Goal: Task Accomplishment & Management: Use online tool/utility

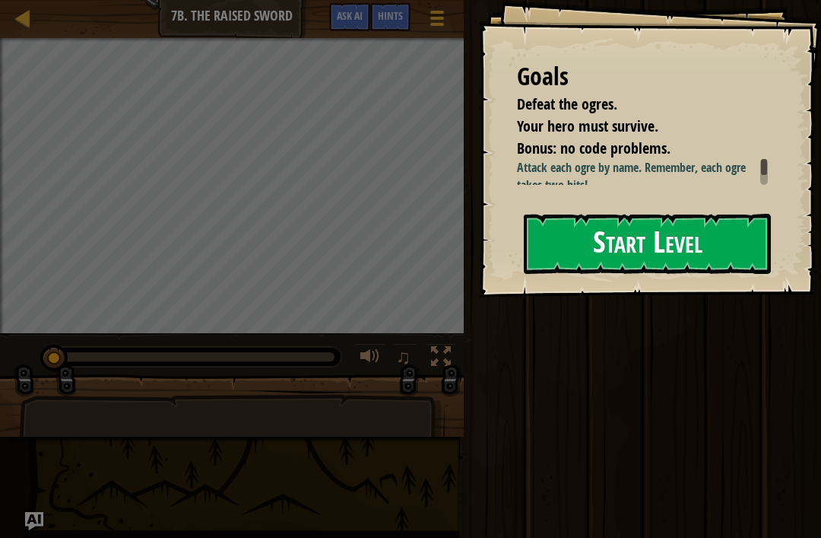
click at [562, 251] on button "Start Level" at bounding box center [647, 244] width 247 height 60
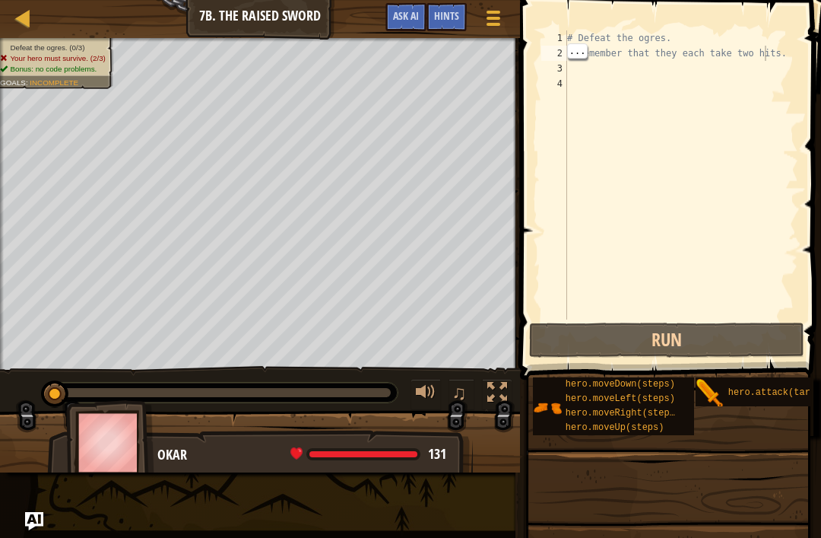
click at [577, 53] on div "# Defeat the ogres. # Remember that they each take two hits." at bounding box center [681, 189] width 234 height 319
click at [577, 55] on div "# Defeat the ogres. # Remember that they each take two hits." at bounding box center [681, 189] width 234 height 319
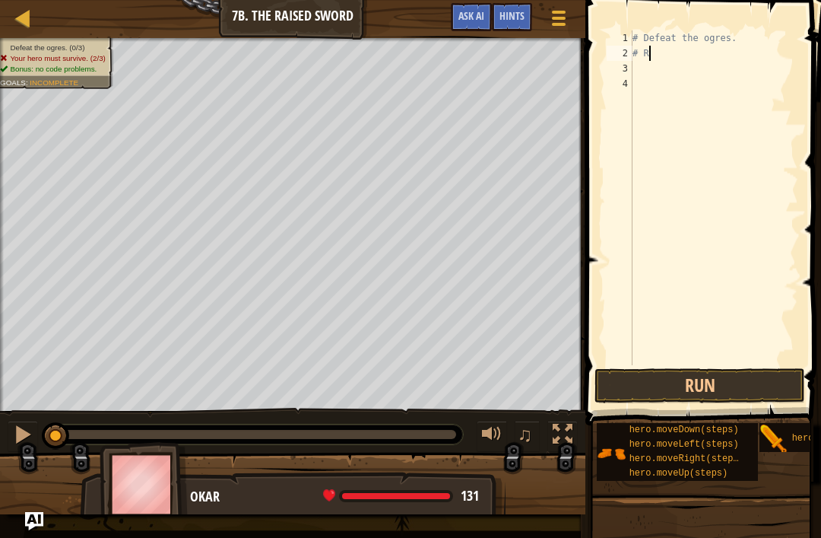
type textarea "#"
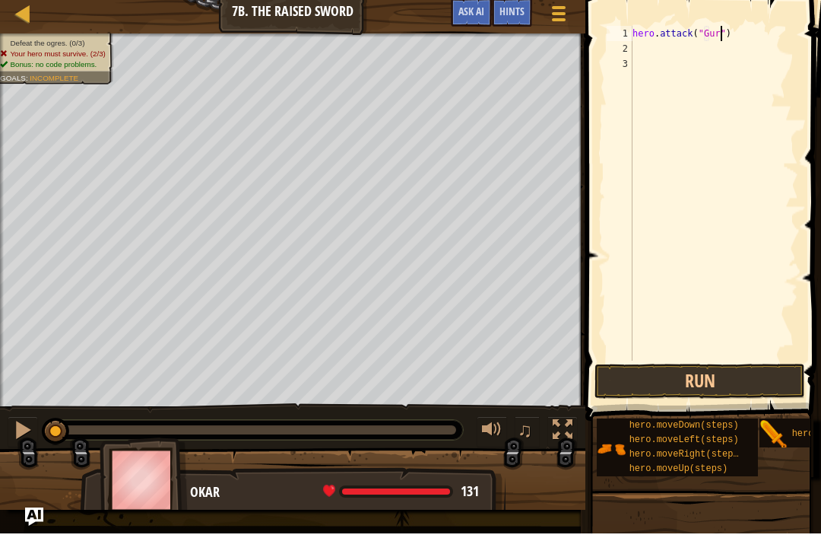
scroll to position [8, 8]
type textarea "hero.attack("Gurt")"
click at [577, 381] on button "Run" at bounding box center [700, 385] width 211 height 35
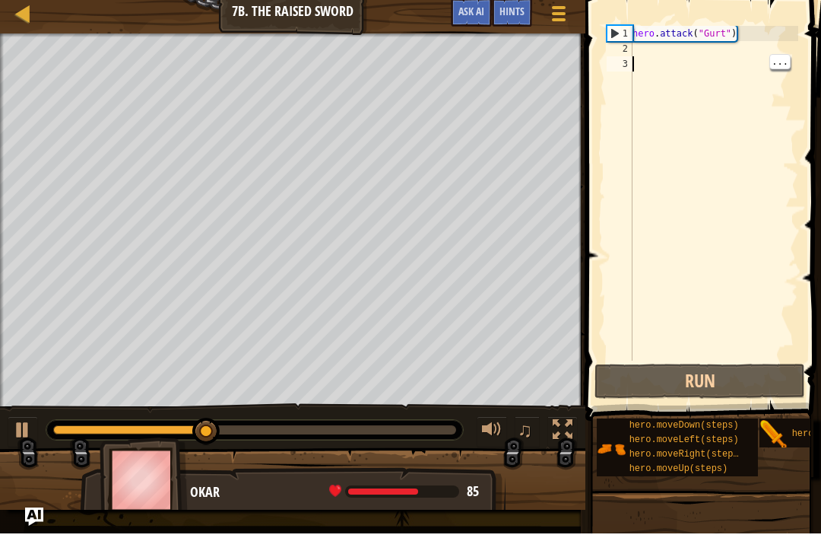
scroll to position [8, 0]
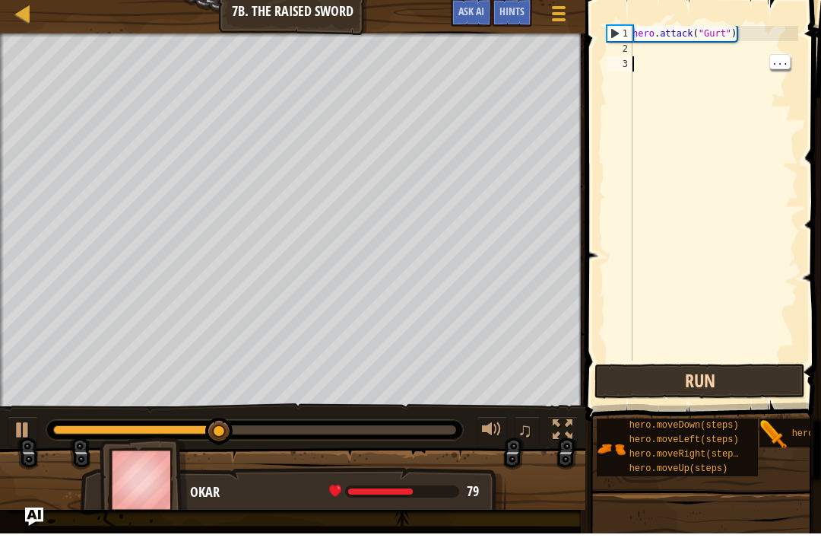
click at [577, 389] on button "Run" at bounding box center [700, 385] width 211 height 35
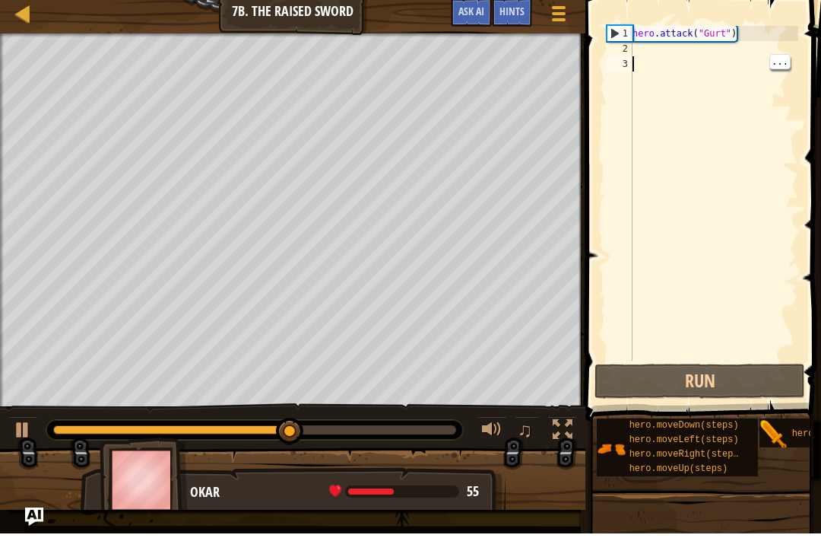
click at [577, 57] on div "hero . attack ( "Gurt" )" at bounding box center [714, 212] width 169 height 365
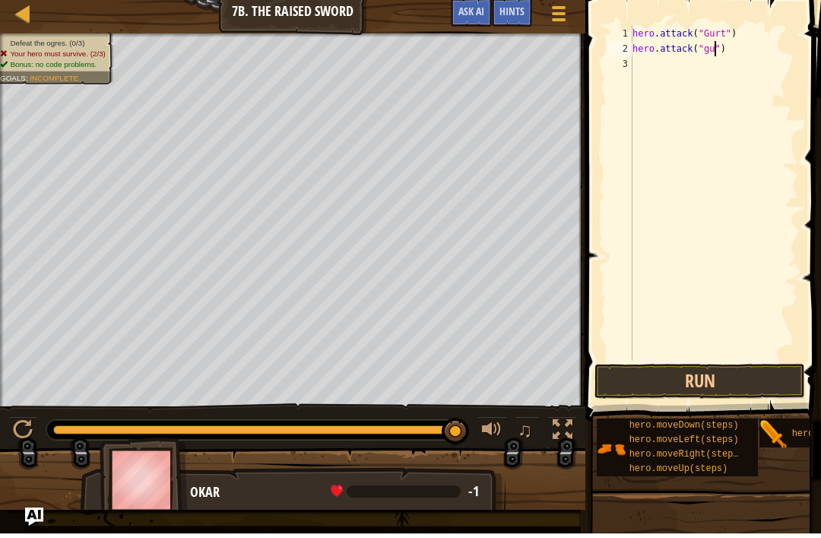
scroll to position [8, 8]
type textarea "hero.attack("gurt")"
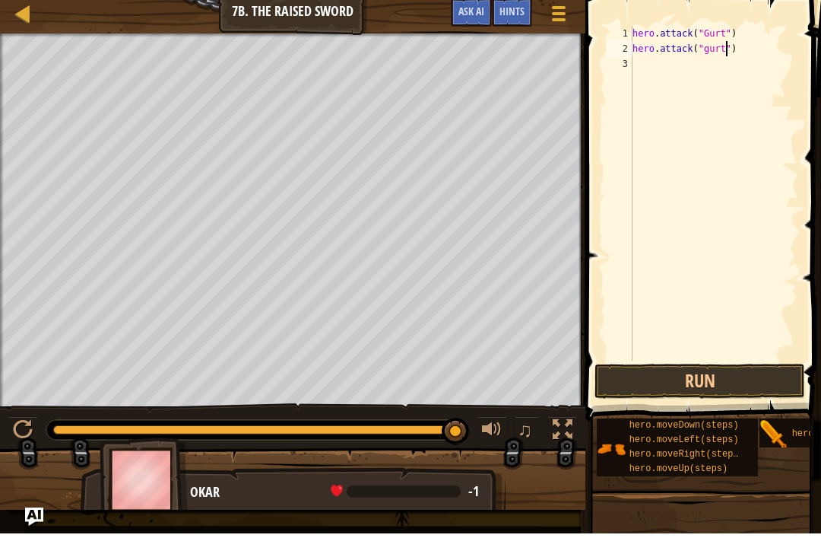
click at [577, 67] on div "hero . attack ( "Gurt" ) hero . attack ( "gurt" )" at bounding box center [714, 212] width 169 height 365
type textarea "hero.attack("Ack")"
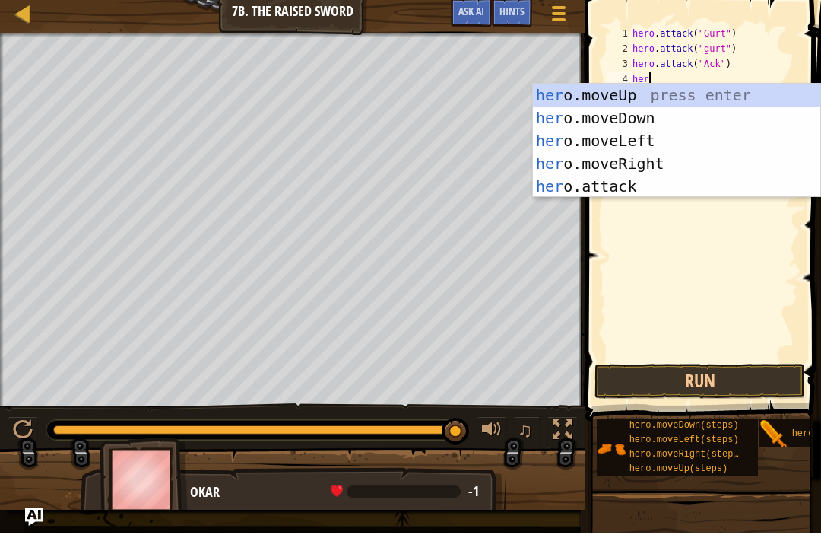
scroll to position [8, 1]
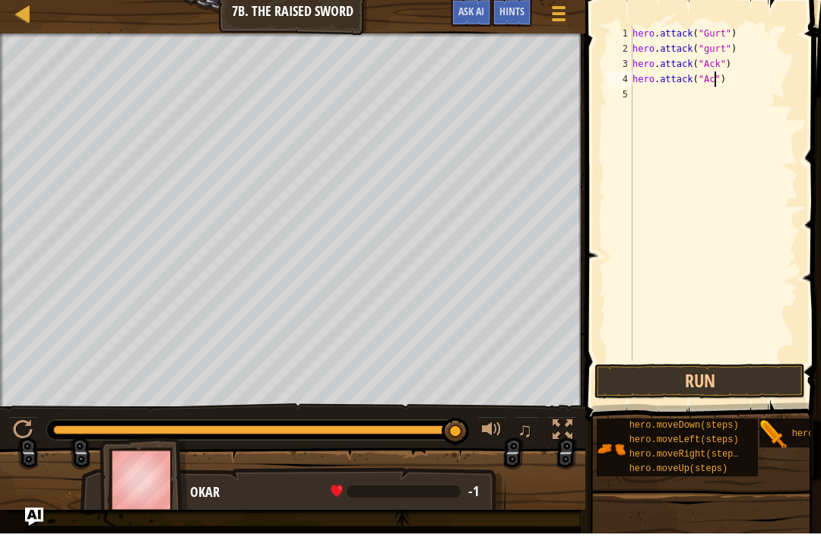
type textarea "hero.attack("Ack")"
type textarea "hero.attack("Rig")"
click at [577, 376] on button "Run" at bounding box center [700, 385] width 211 height 35
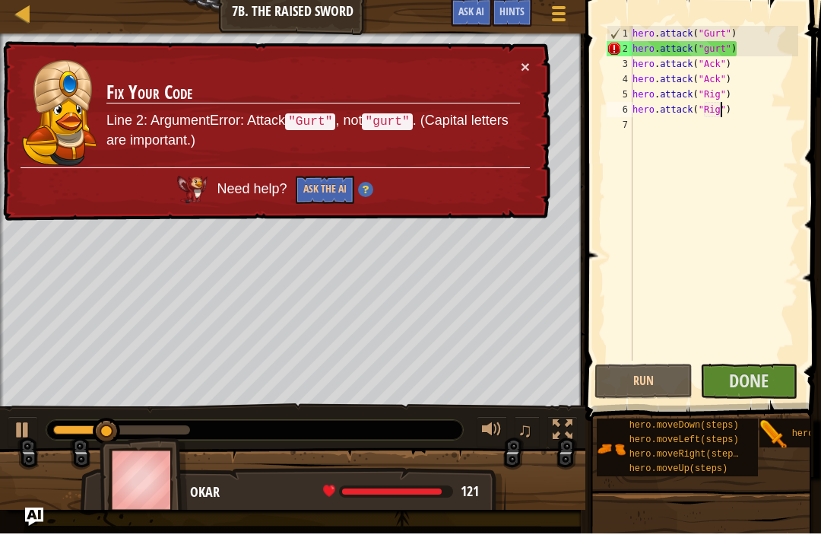
click at [531, 56] on div "× Fix Your Code Line 2: ArgumentError: Attack "Gurt" , not "gurt" . (Capital le…" at bounding box center [275, 136] width 550 height 180
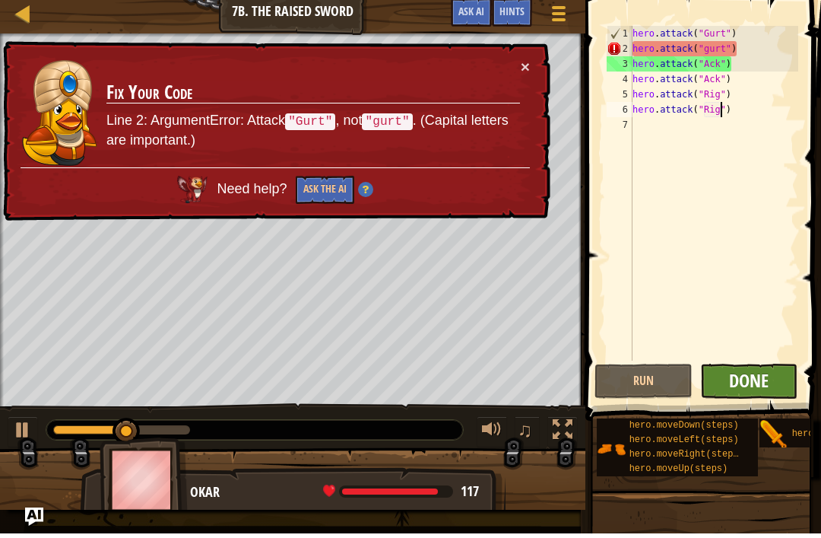
click at [577, 376] on span "Done" at bounding box center [749, 385] width 40 height 24
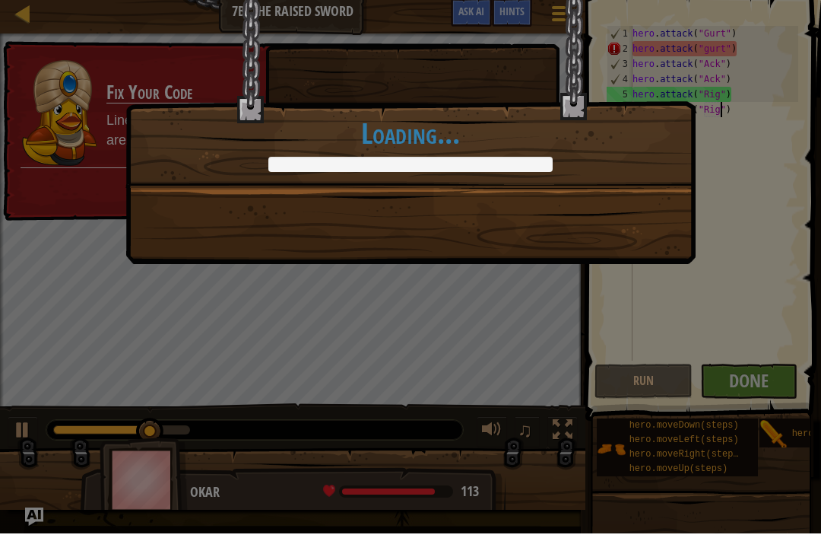
click at [577, 48] on div "You're a hallway martial arts master. +0 +0 New Item Clean code: no code errors…" at bounding box center [410, 269] width 821 height 538
click at [577, 43] on div "You're a hallway martial arts master. +0 +0 New Item Clean code: no code errors…" at bounding box center [410, 95] width 570 height 193
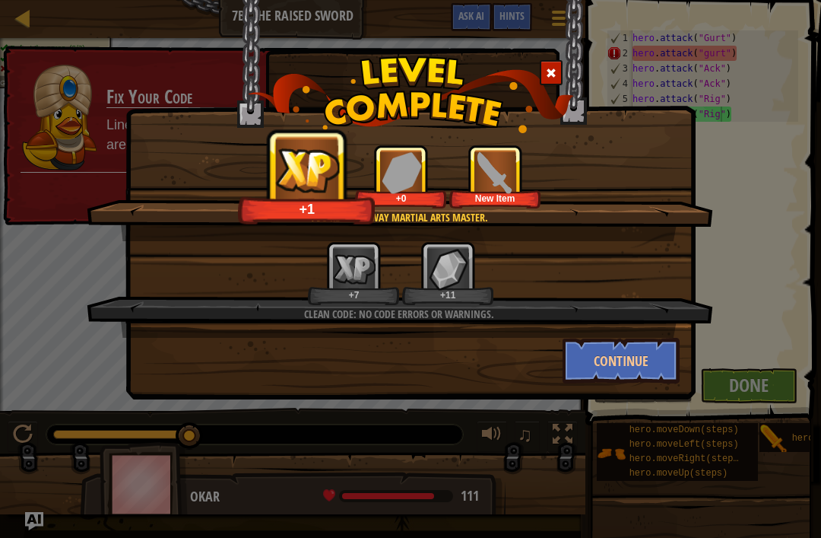
click at [538, 65] on img at bounding box center [411, 94] width 326 height 77
click at [548, 74] on span at bounding box center [551, 73] width 11 height 11
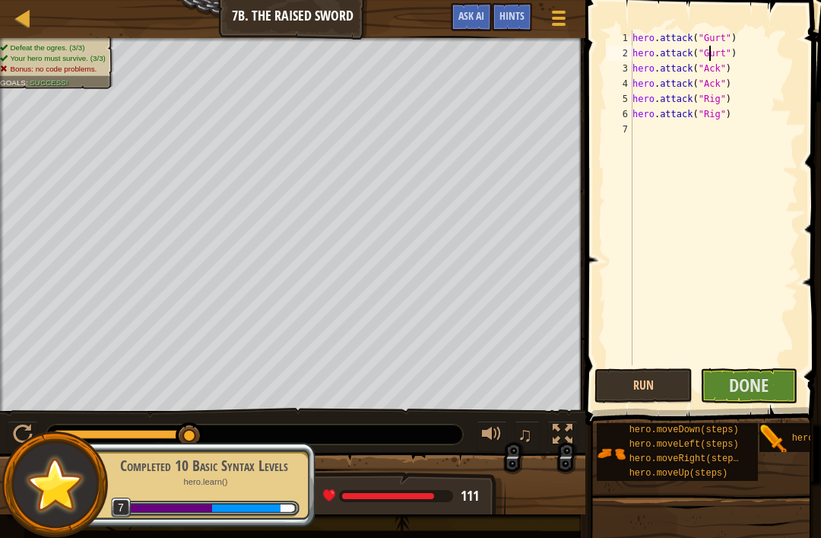
scroll to position [8, 7]
type textarea "hero.attack("Gurt")"
click at [577, 385] on button "Run" at bounding box center [644, 385] width 98 height 35
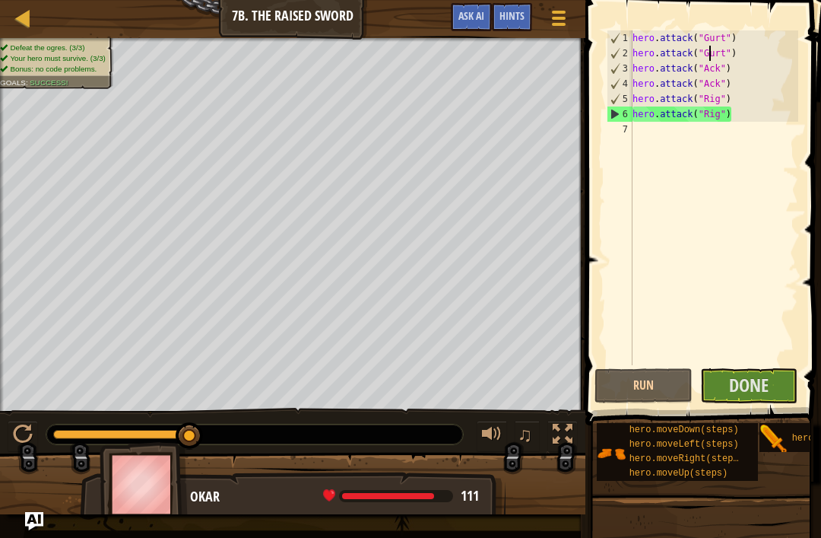
scroll to position [8, 0]
type textarea "b"
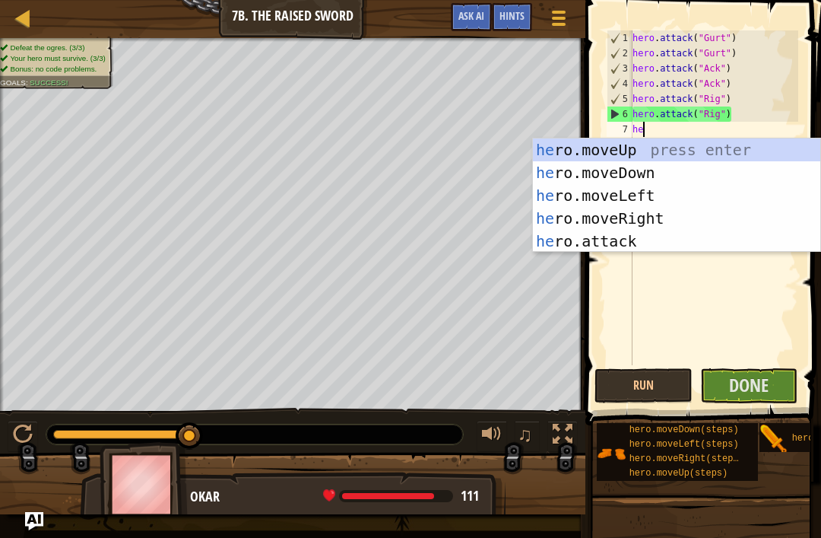
scroll to position [8, 1]
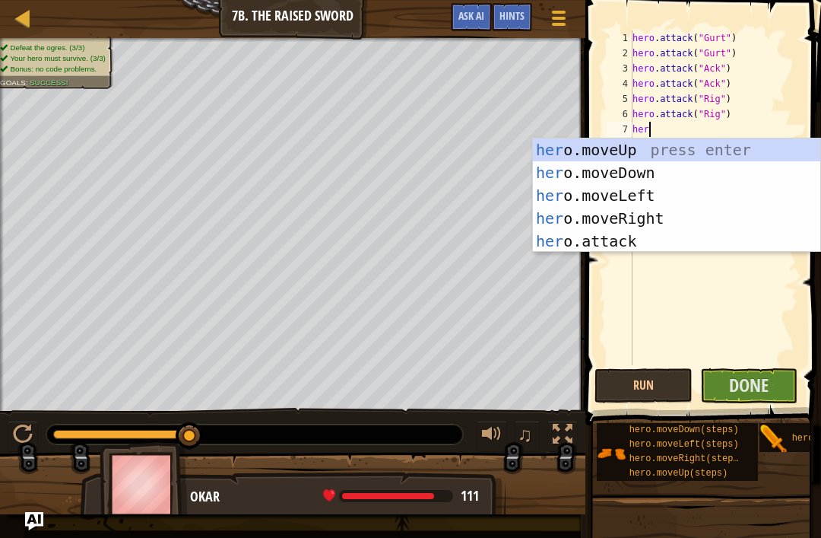
type textarea "her"
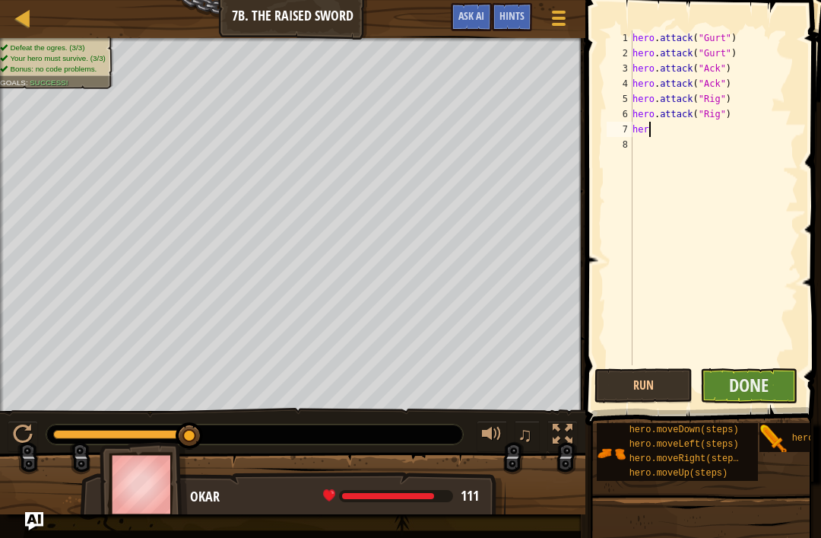
click at [577, 395] on button "Done" at bounding box center [749, 385] width 98 height 35
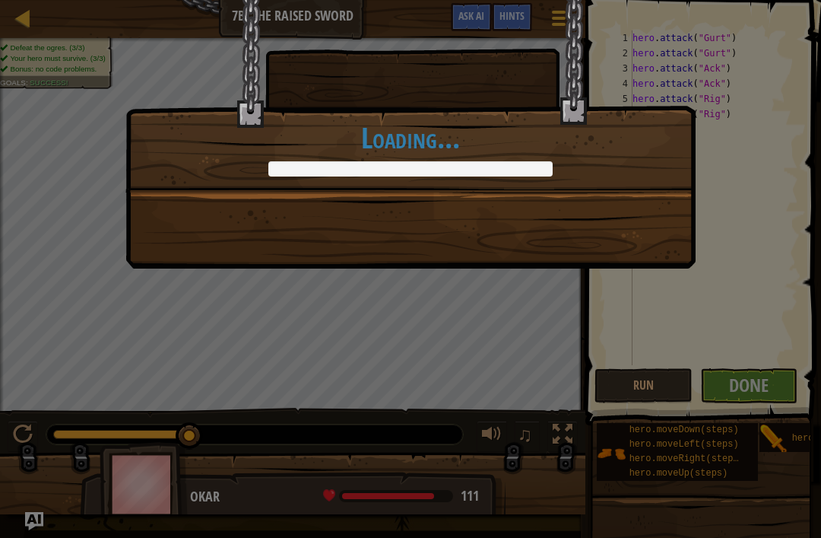
click at [577, 379] on div "You're a hallway martial arts master. +0 +0 New Item Clean code: no code errors…" at bounding box center [410, 269] width 821 height 538
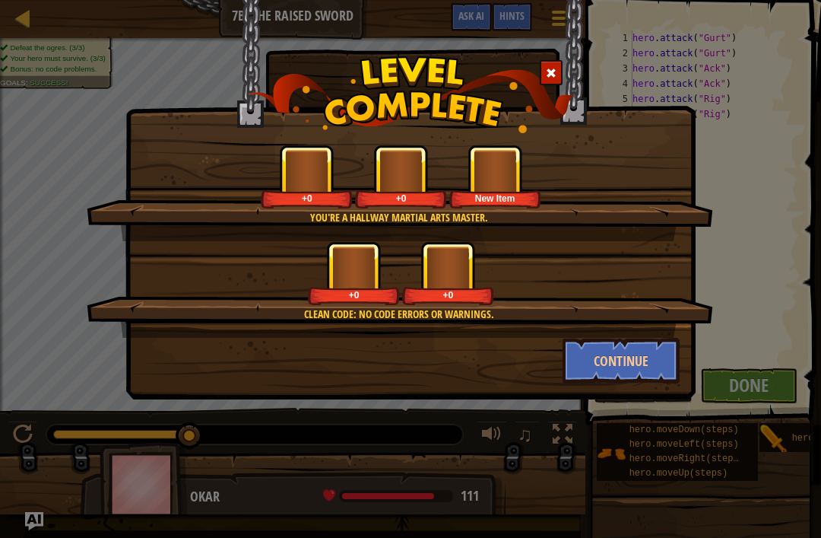
click at [577, 374] on div "You're a hallway martial arts master. +0 +0 New Item Clean code: no code errors…" at bounding box center [410, 269] width 821 height 538
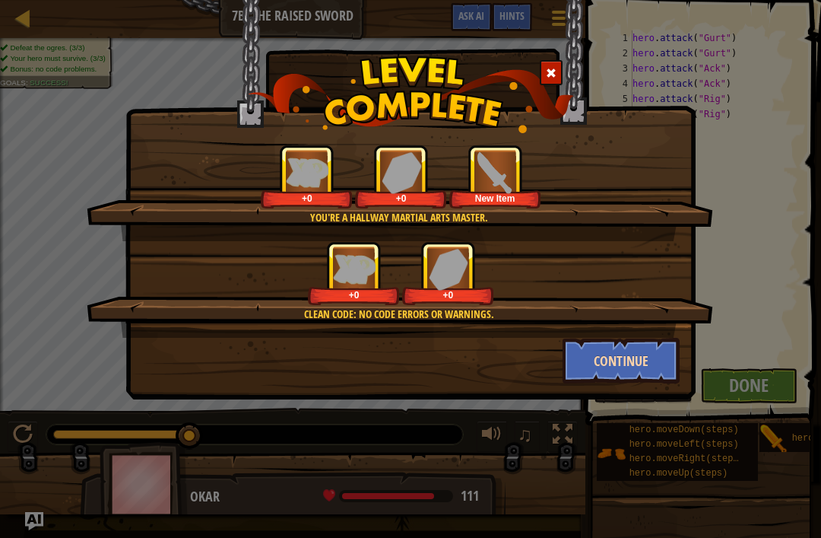
click at [577, 382] on button "Continue" at bounding box center [622, 361] width 118 height 46
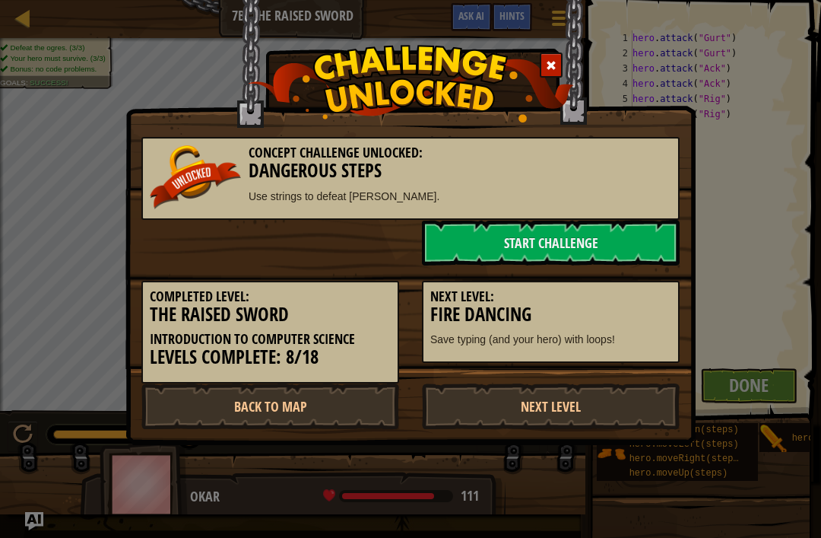
click at [336, 265] on div "Completed Level: The Raised Sword Introduction to Computer Science Levels Compl…" at bounding box center [410, 324] width 561 height 118
click at [528, 258] on link "Start Challenge" at bounding box center [551, 243] width 258 height 46
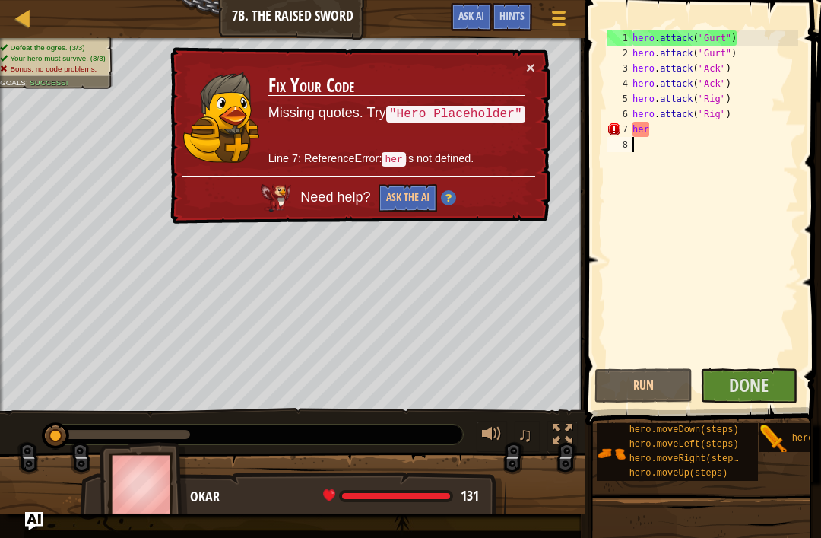
type textarea "\"
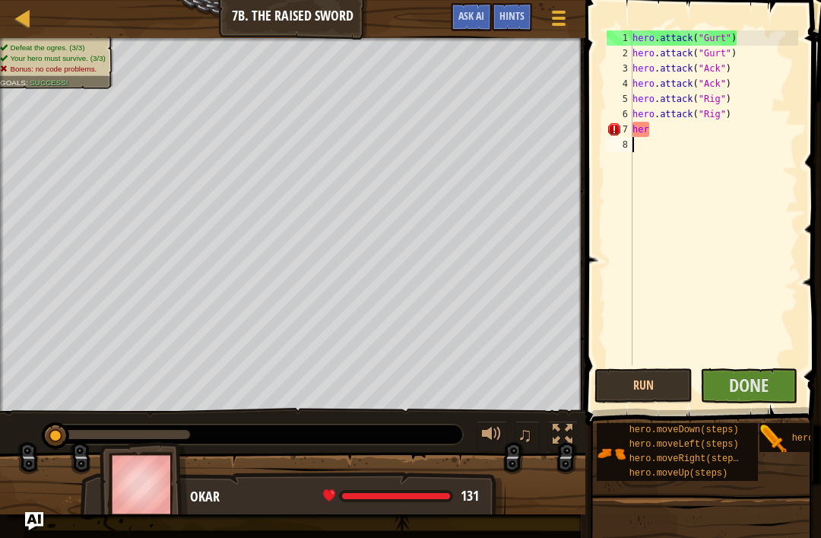
scroll to position [8, 0]
type textarea "her"
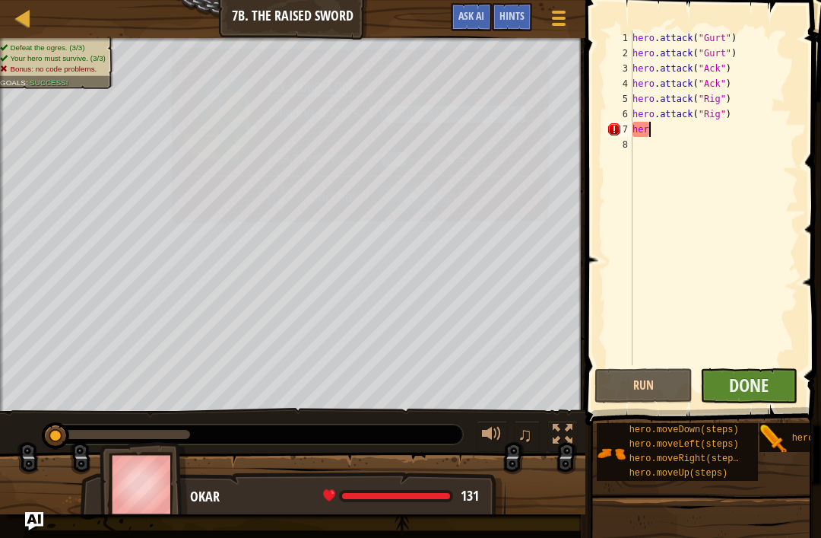
click at [577, 399] on button "Done" at bounding box center [749, 385] width 98 height 35
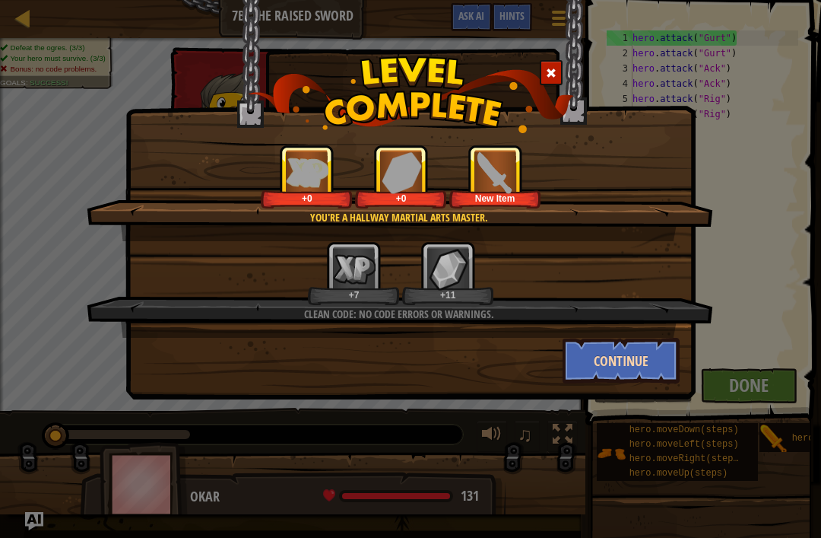
click at [577, 371] on button "Continue" at bounding box center [622, 361] width 118 height 46
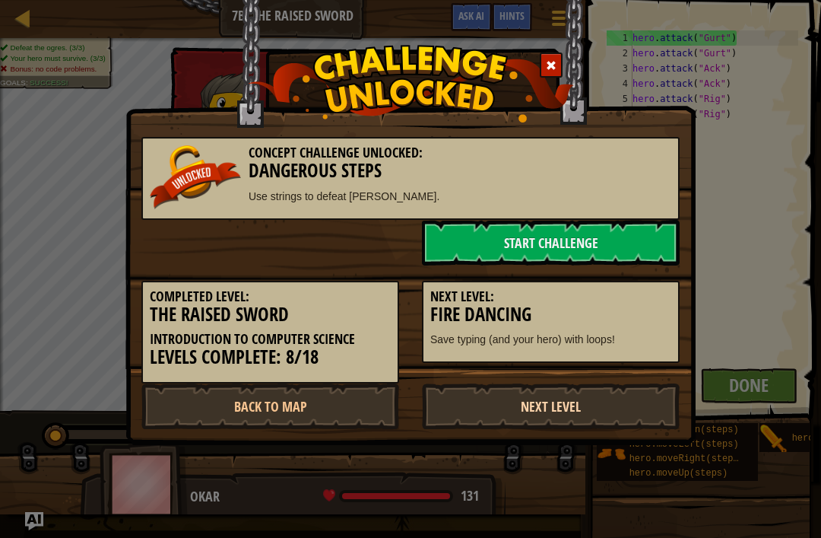
click at [577, 401] on link "Next Level" at bounding box center [551, 406] width 258 height 46
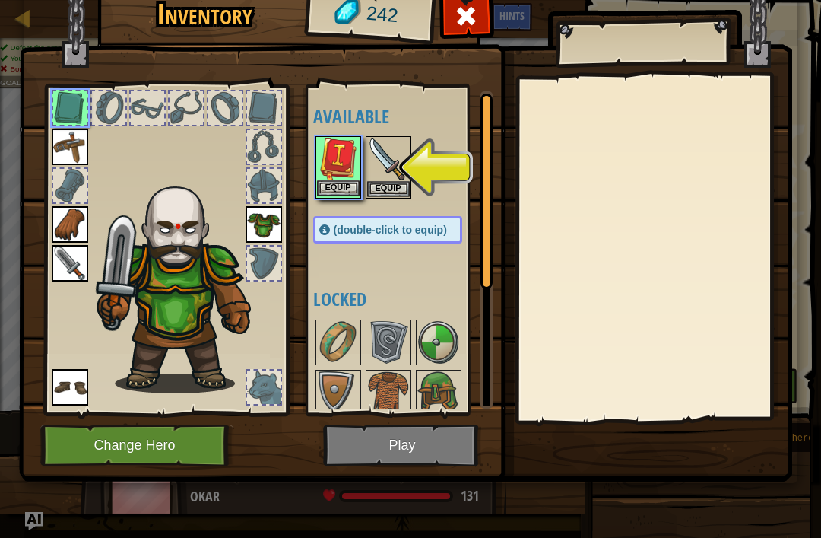
click at [317, 186] on button "Equip" at bounding box center [338, 188] width 43 height 16
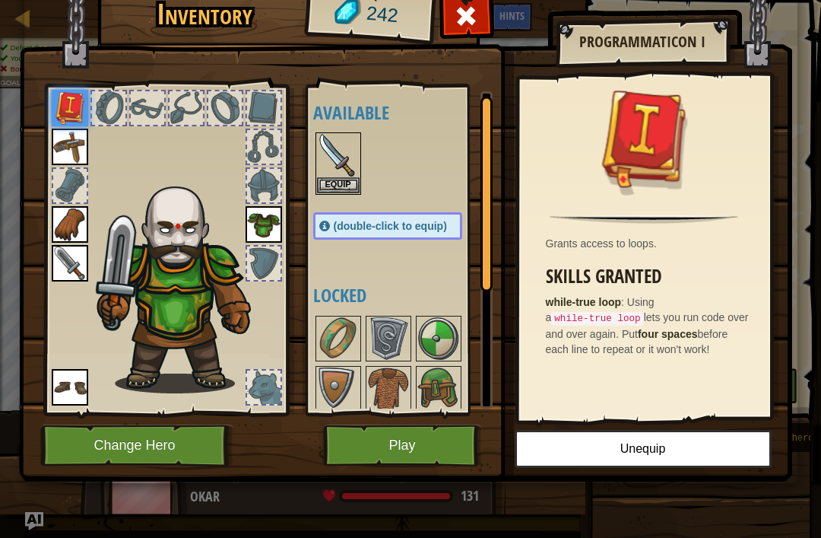
scroll to position [6, 0]
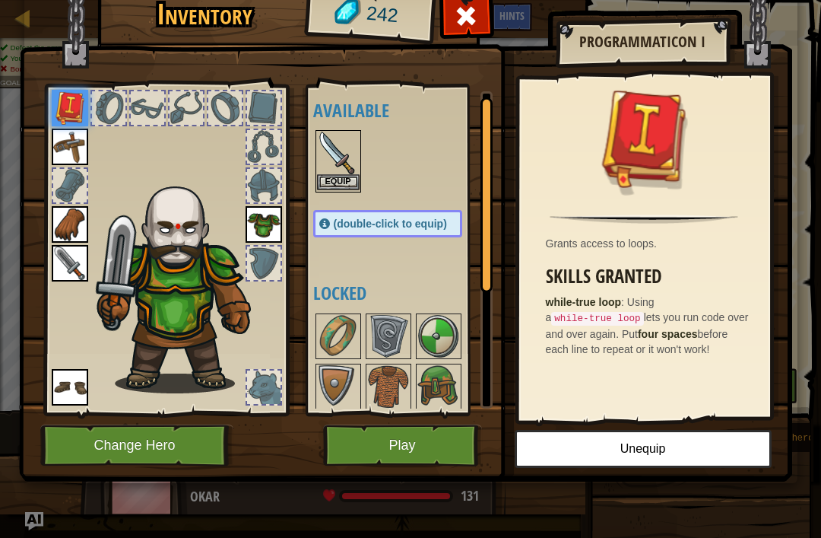
click at [341, 182] on button "Equip" at bounding box center [338, 182] width 43 height 16
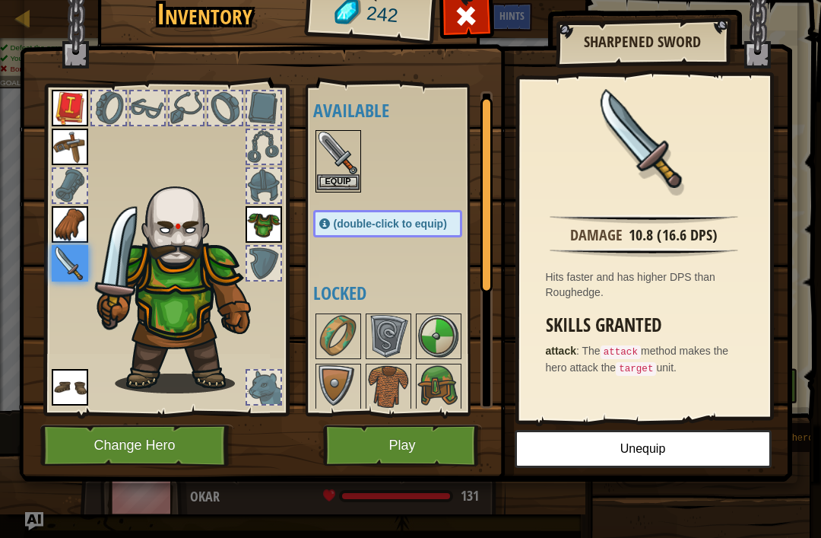
click at [349, 182] on button "Equip" at bounding box center [338, 182] width 43 height 16
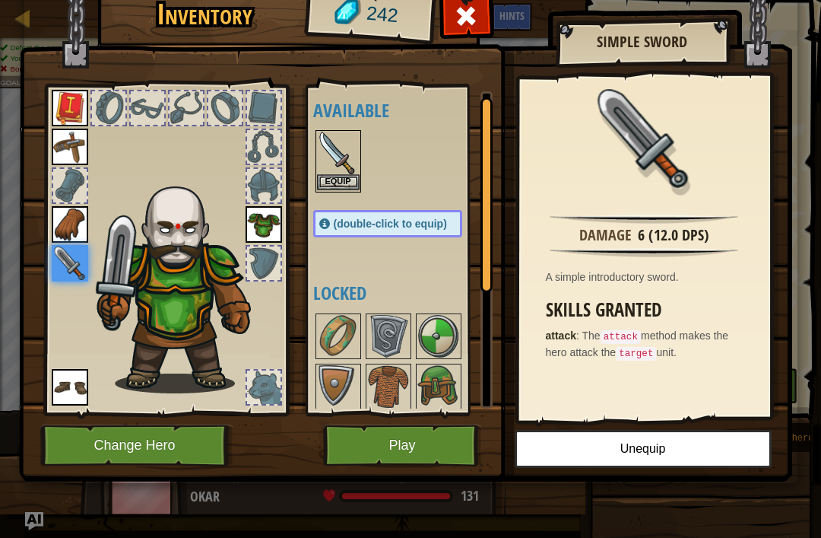
click at [350, 186] on button "Equip" at bounding box center [338, 182] width 43 height 16
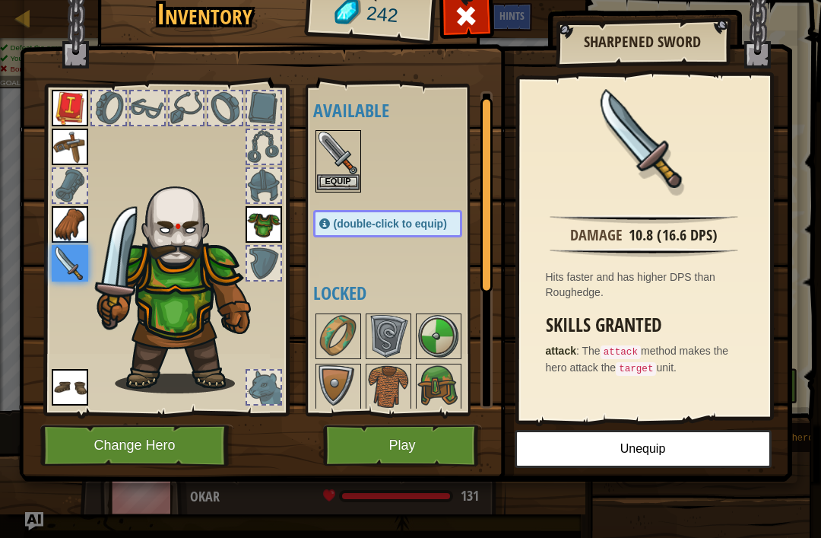
click at [344, 189] on button "Equip" at bounding box center [338, 182] width 43 height 16
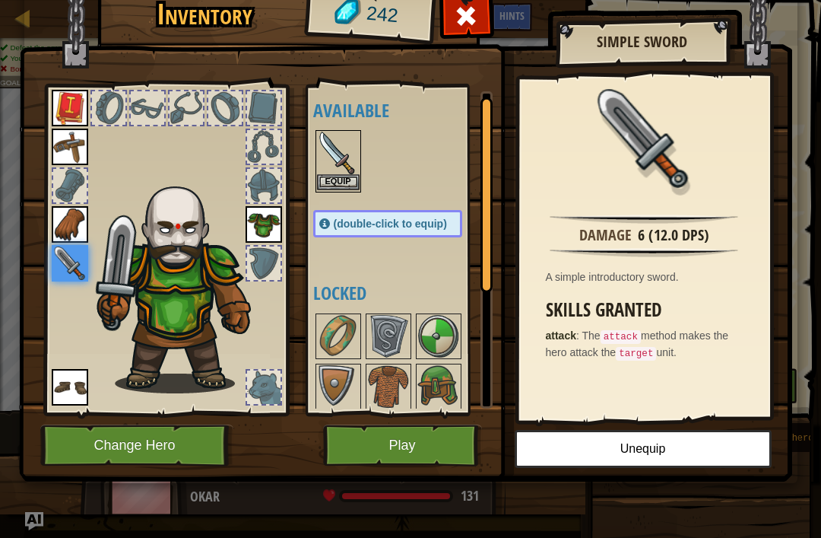
click at [350, 188] on button "Equip" at bounding box center [338, 182] width 43 height 16
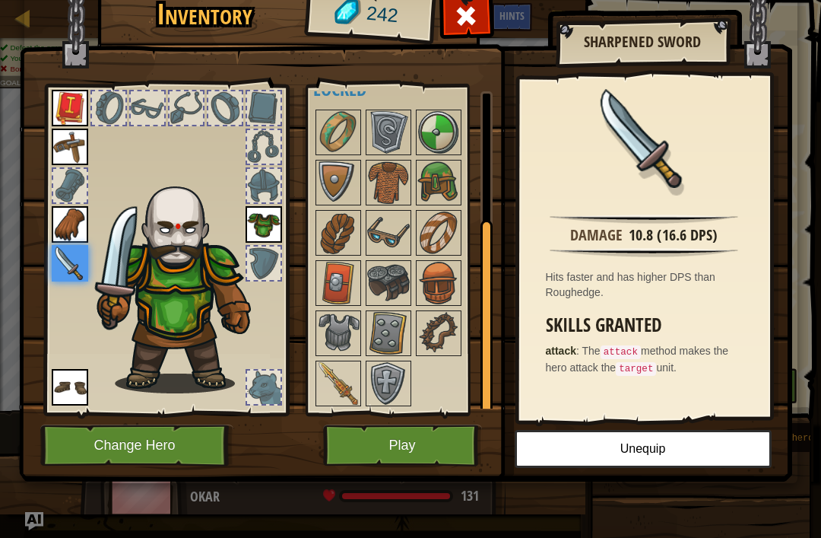
scroll to position [209, 0]
click at [434, 183] on img at bounding box center [438, 183] width 43 height 43
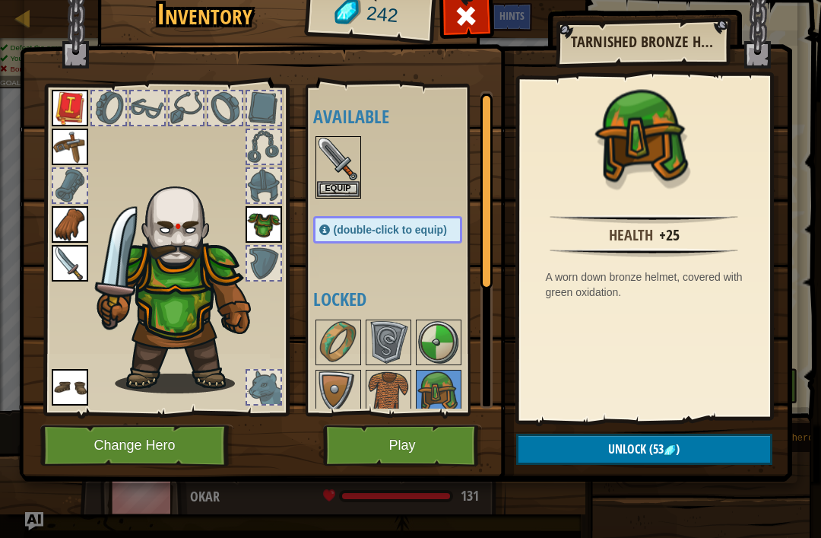
scroll to position [0, 0]
drag, startPoint x: 584, startPoint y: 461, endPoint x: 421, endPoint y: 431, distance: 165.4
click at [421, 431] on div "Inventory 242 Available Equip Equip Equip Equip Equip Equip Equip (double-click…" at bounding box center [410, 232] width 773 height 502
click at [422, 433] on button "Play" at bounding box center [402, 445] width 159 height 42
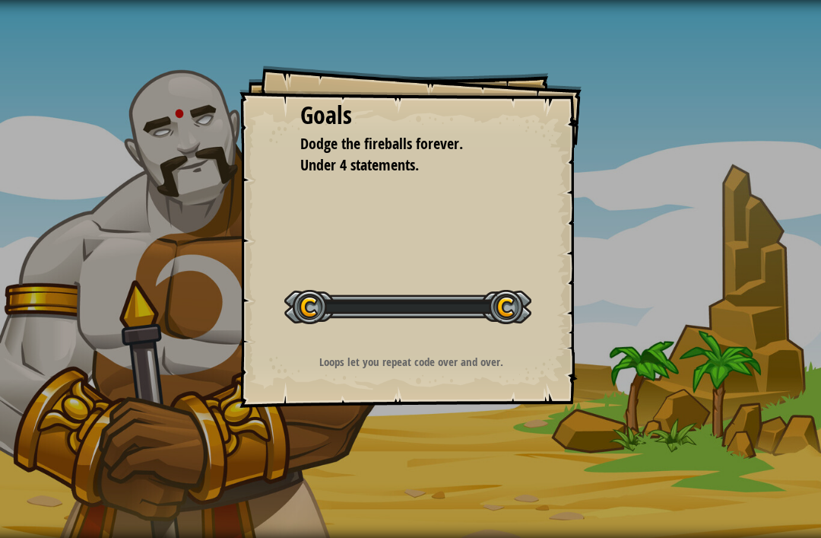
click at [417, 456] on div "Goals Dodge the fireballs forever. Under 4 statements. Start Level Error loadin…" at bounding box center [410, 269] width 821 height 538
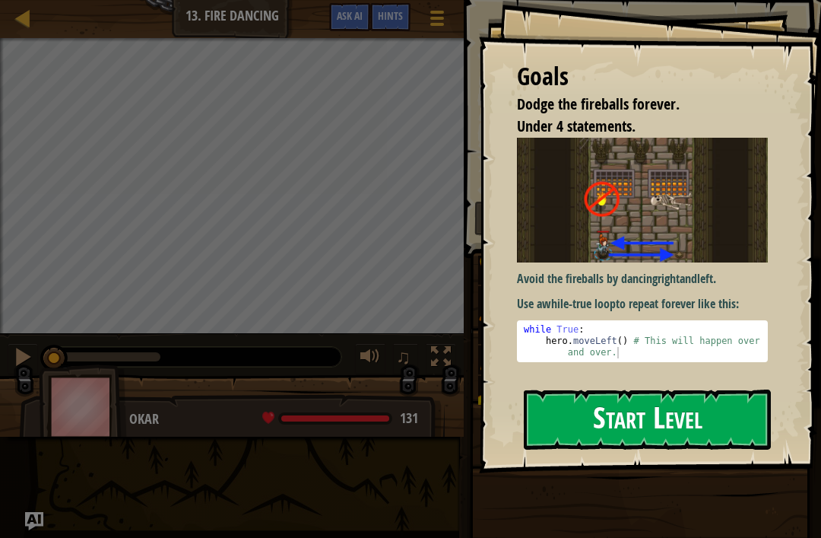
drag, startPoint x: 604, startPoint y: 416, endPoint x: 614, endPoint y: 423, distance: 12.5
click at [577, 414] on button "Start Level" at bounding box center [647, 419] width 247 height 60
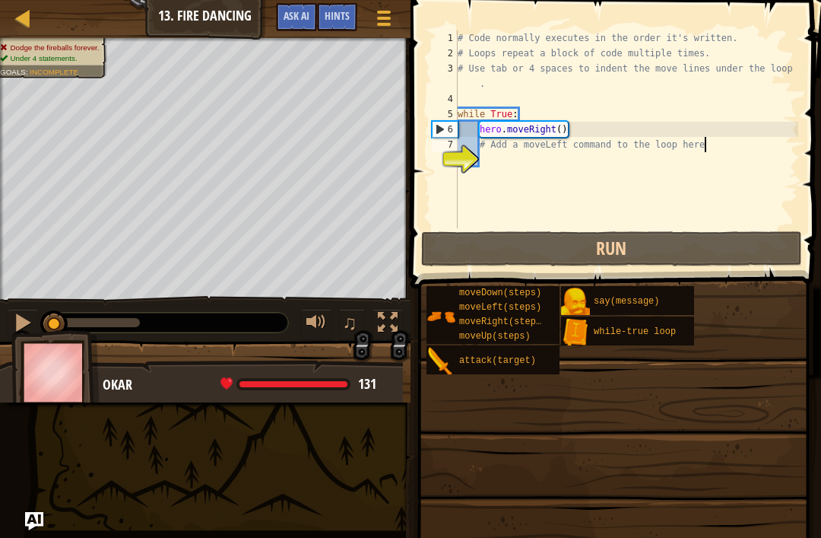
drag, startPoint x: 702, startPoint y: 151, endPoint x: 591, endPoint y: 122, distance: 115.6
click at [577, 122] on div "# Code normally executes in the order it's written. # Loops repeat a block of c…" at bounding box center [627, 144] width 344 height 228
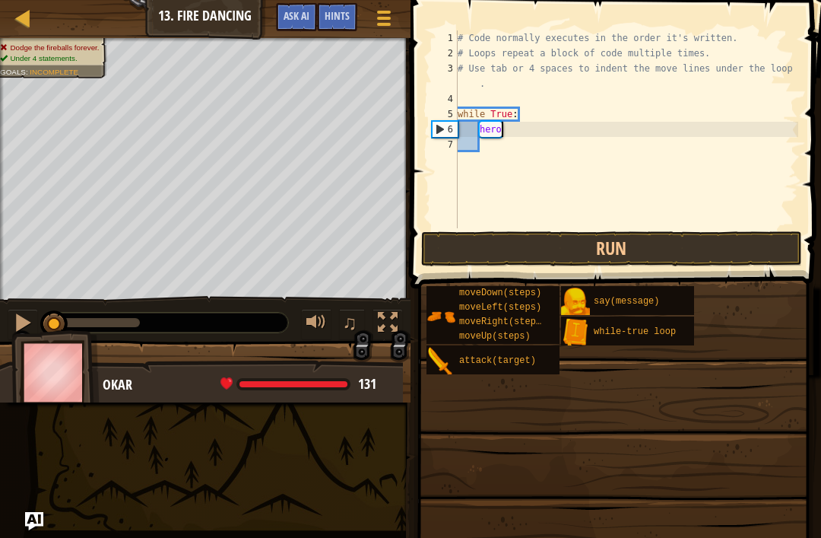
type textarea "h"
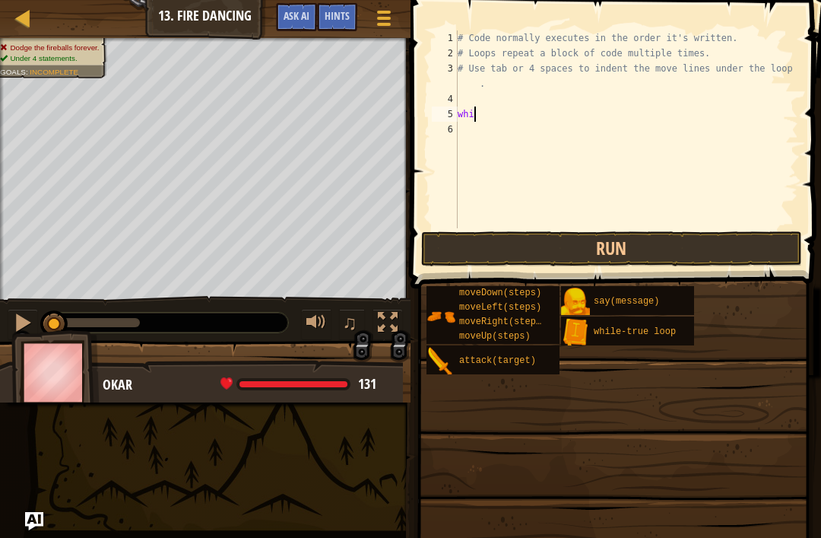
type textarea "w"
type textarea "# Use tab or 4 spaces to indent the move lines under the loop"
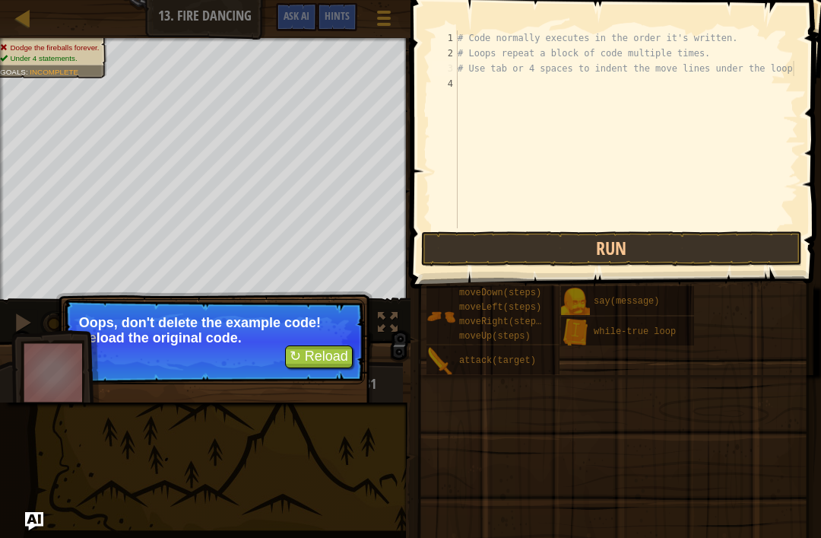
click at [312, 349] on button "↻ Reload" at bounding box center [319, 356] width 68 height 23
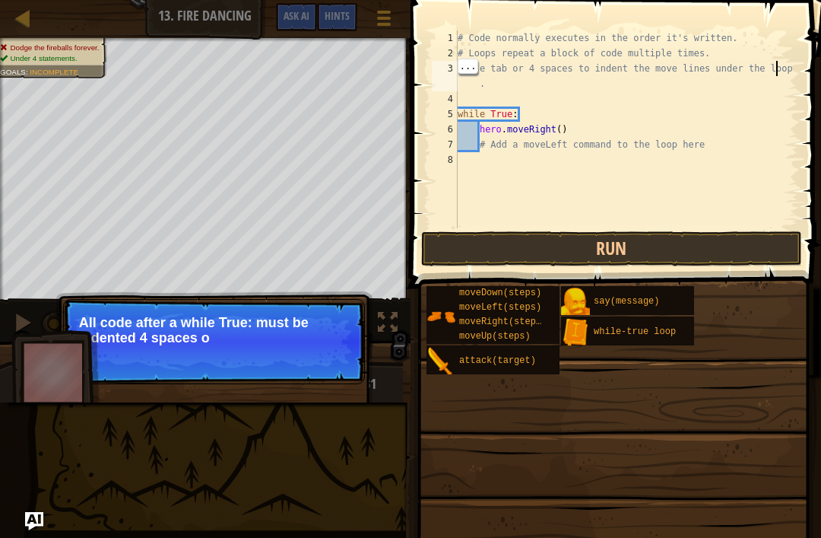
click at [577, 69] on div "# Code normally executes in the order it's written. # Loops repeat a block of c…" at bounding box center [627, 144] width 344 height 228
click at [316, 379] on p "Skip (esc) Continue All code after a while True: must be indented 4 spaces or i…" at bounding box center [214, 341] width 302 height 85
click at [290, 362] on button "Continue" at bounding box center [321, 358] width 63 height 20
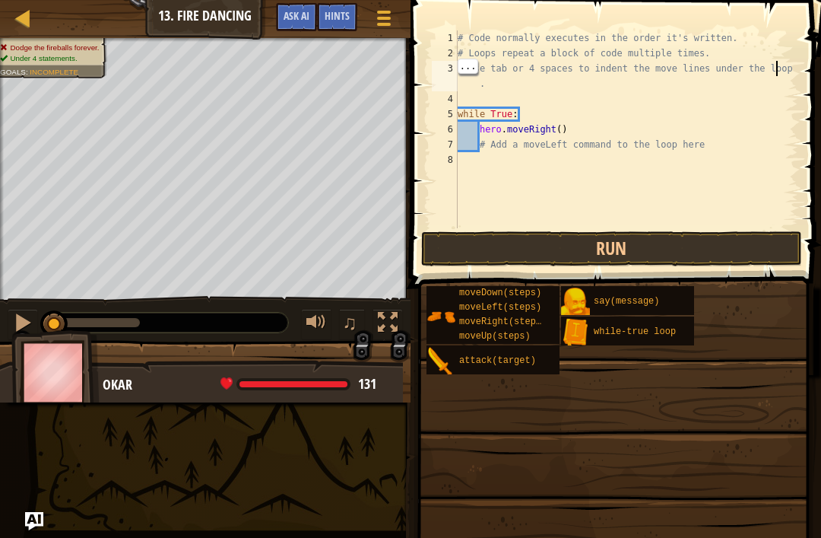
click at [315, 348] on div at bounding box center [205, 378] width 411 height 76
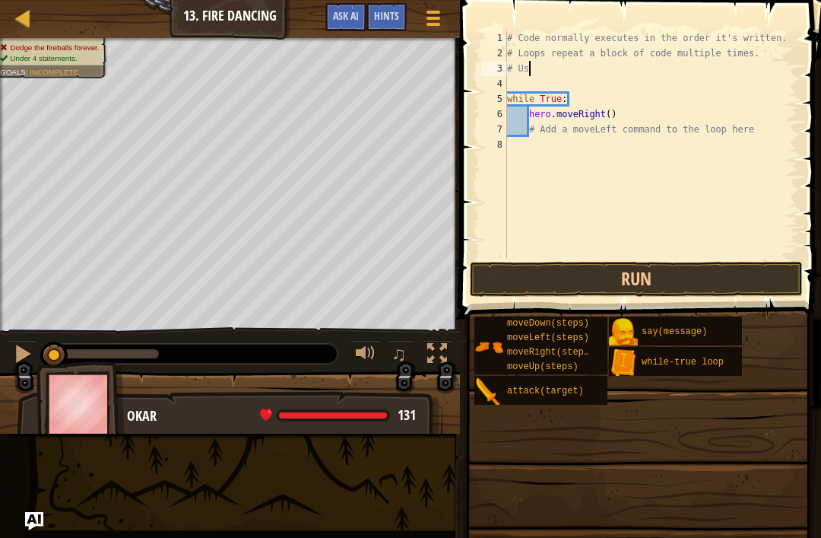
type textarea "#"
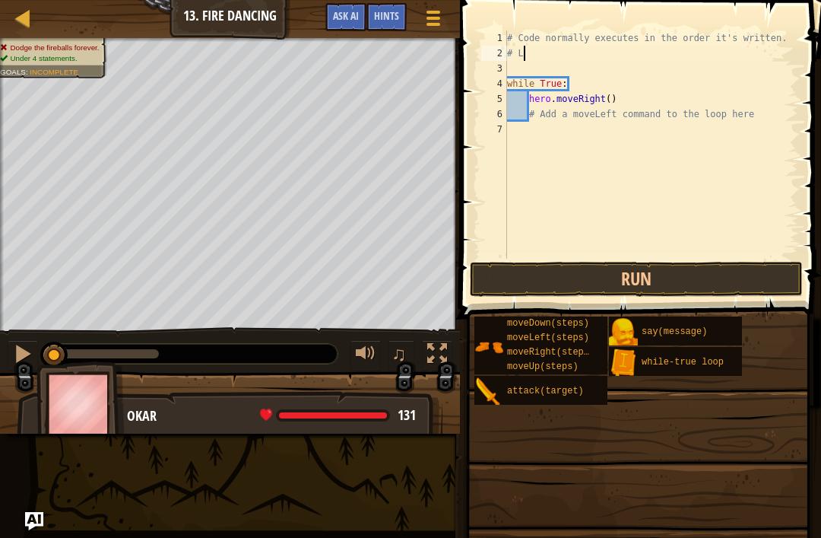
type textarea "#"
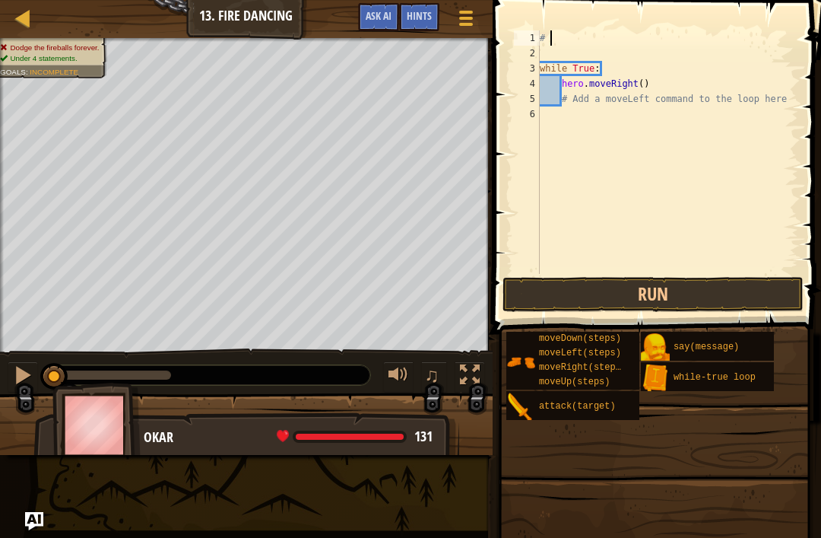
type textarea "#"
type textarea "# Add a moveLeft command to the loop here"
click at [577, 103] on div "while True : hero . moveRight ( ) # Add a moveLeft command to the loop here" at bounding box center [668, 167] width 262 height 274
click at [577, 144] on div "while True : hero . moveRight ( ) # Add a moveLeft command to the loop here" at bounding box center [668, 167] width 262 height 274
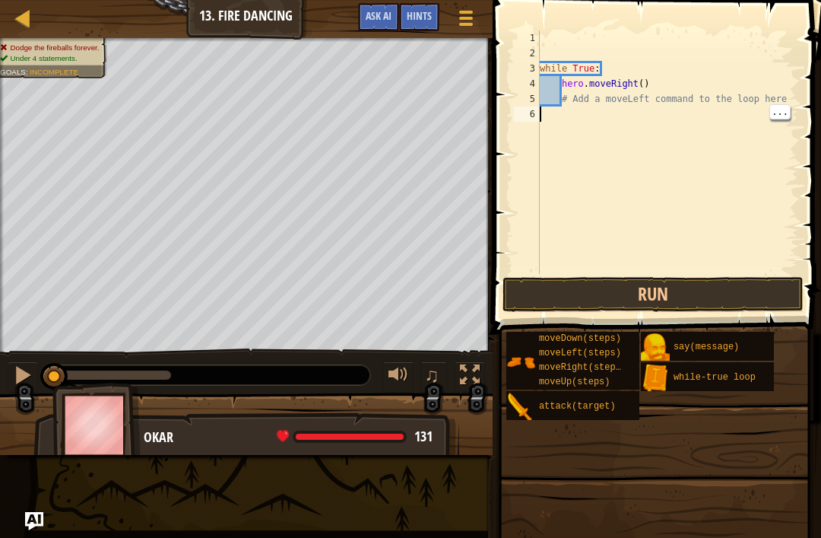
type textarea "# Add a moveLeft command to the loop here"
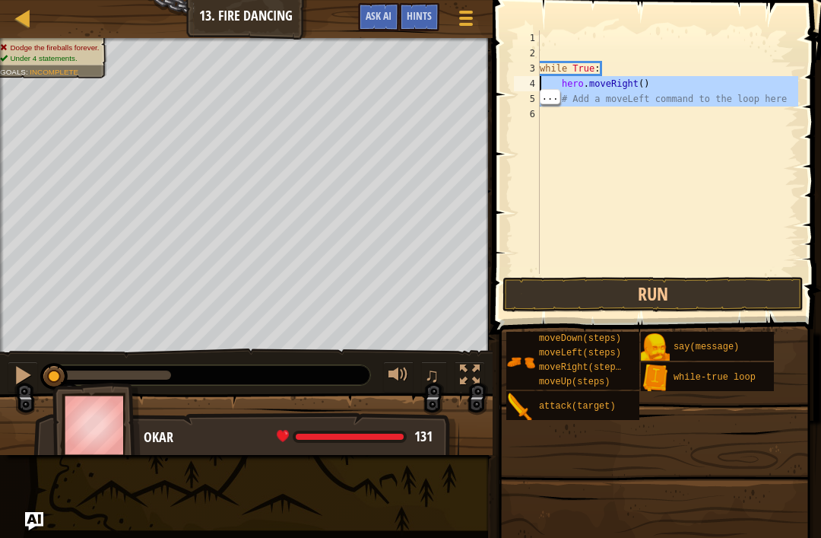
type textarea "while True: hero.moveRight()"
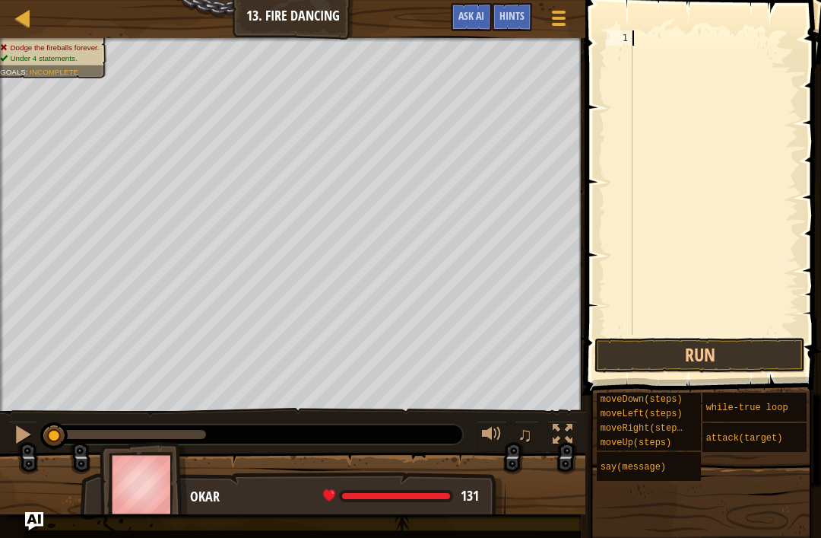
type textarea "h"
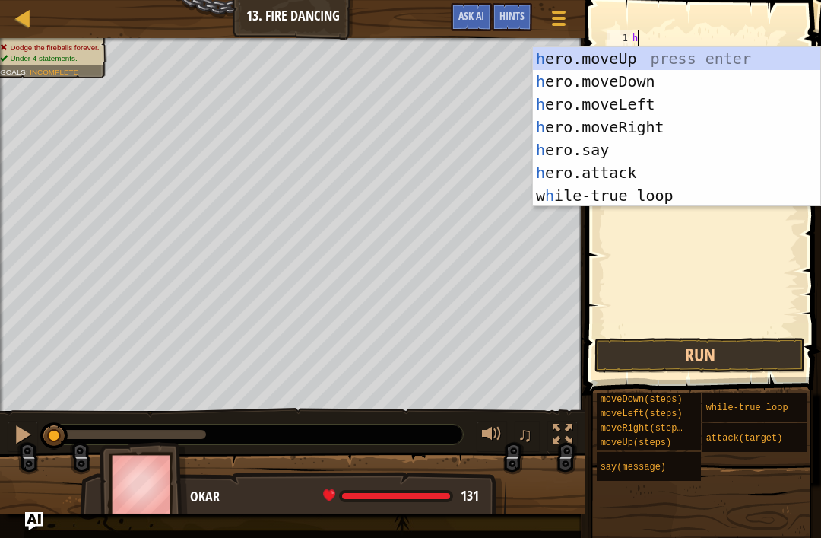
scroll to position [8, 0]
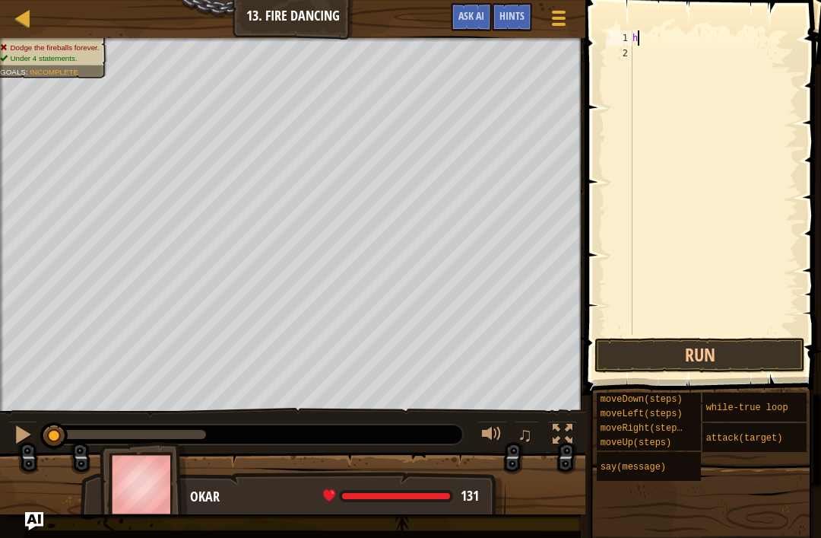
type textarea "he"
click at [577, 357] on button "Run" at bounding box center [700, 355] width 211 height 35
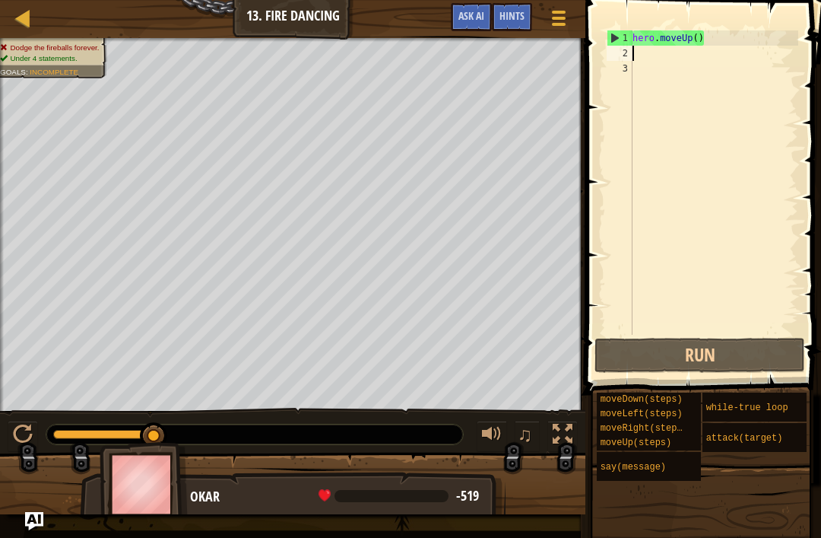
click at [0, 449] on div "♫" at bounding box center [292, 431] width 585 height 46
type textarea "x"
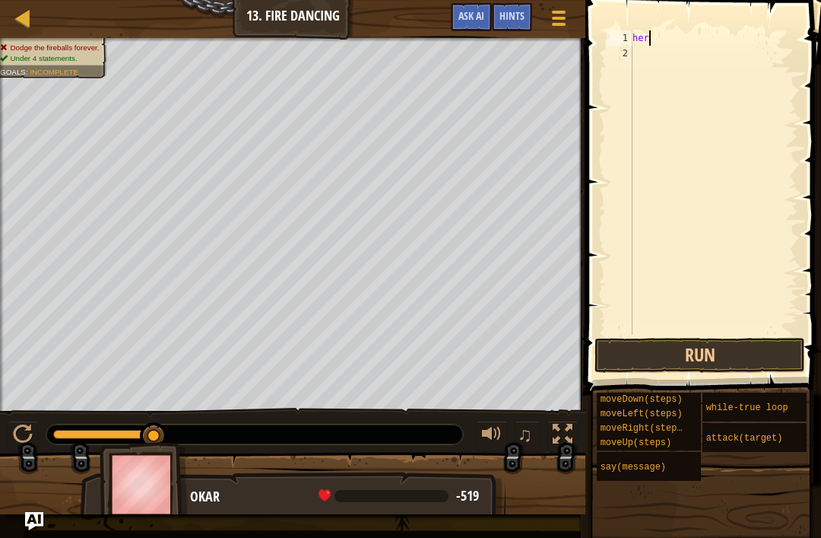
type textarea "hero"
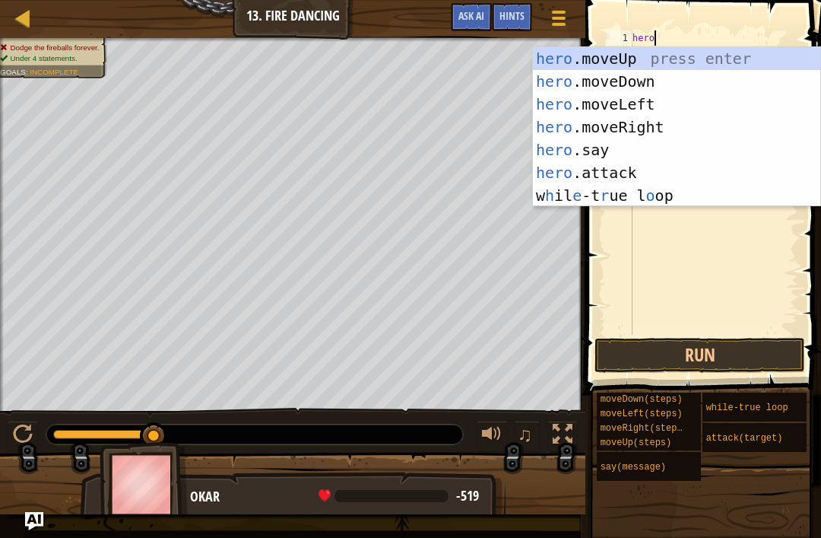
scroll to position [8, 1]
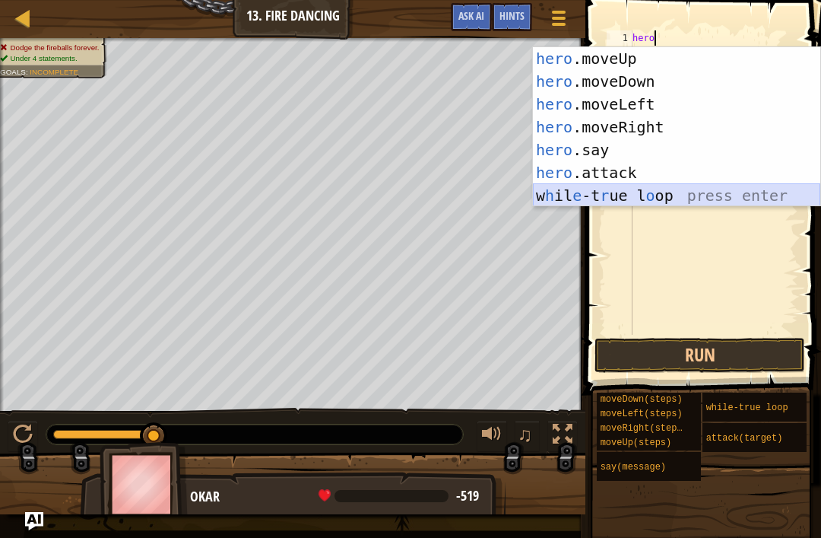
click at [563, 193] on div "hero .moveUp press enter hero .moveDown press enter hero .moveLeft press enter …" at bounding box center [676, 149] width 287 height 205
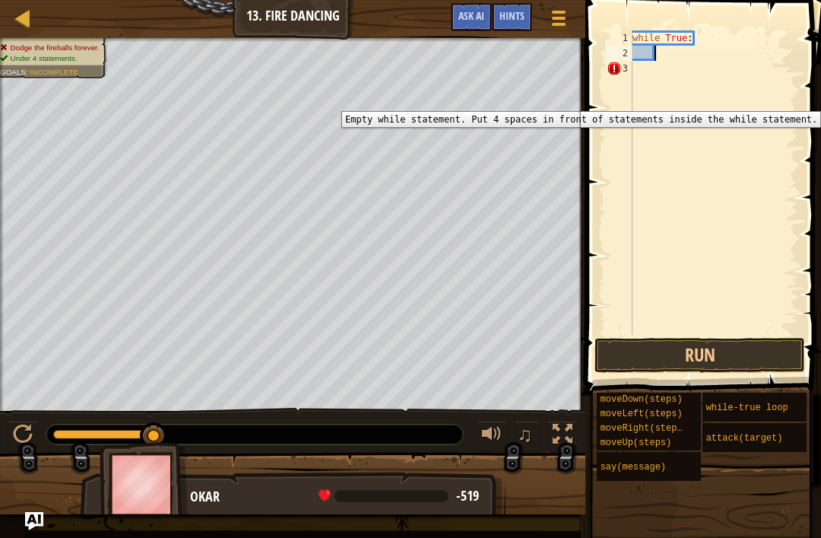
scroll to position [8, 0]
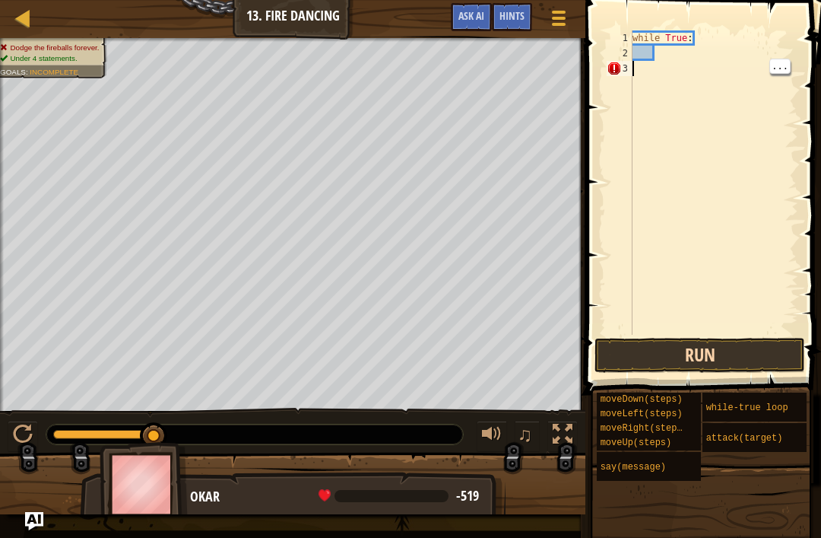
click at [577, 347] on button "Run" at bounding box center [700, 355] width 211 height 35
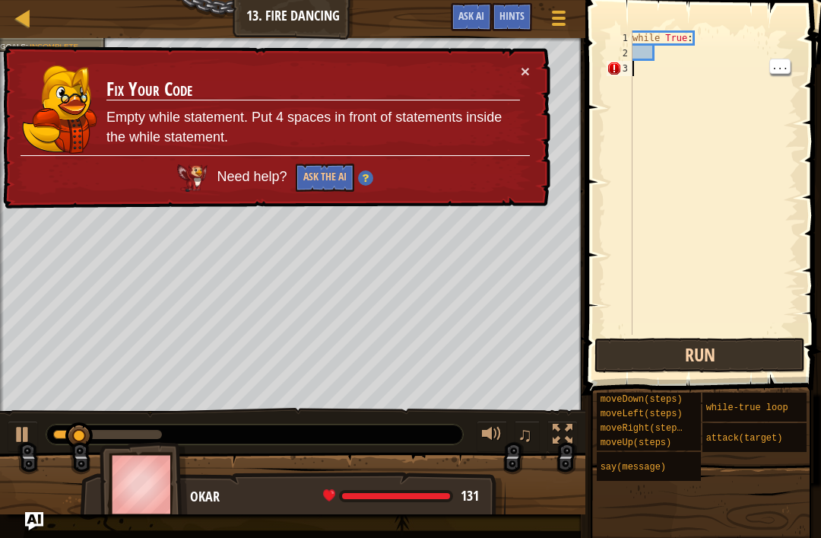
click at [577, 371] on button "Run" at bounding box center [700, 355] width 211 height 35
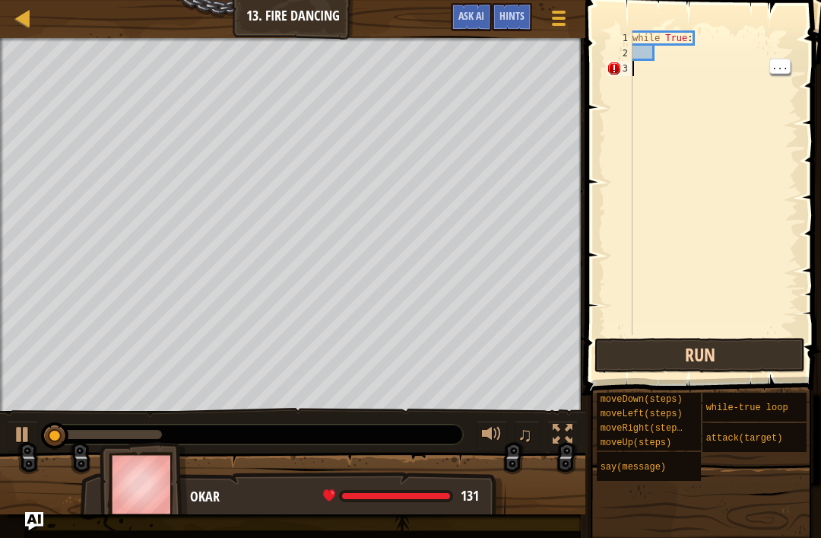
click at [577, 353] on button "Run" at bounding box center [700, 355] width 211 height 35
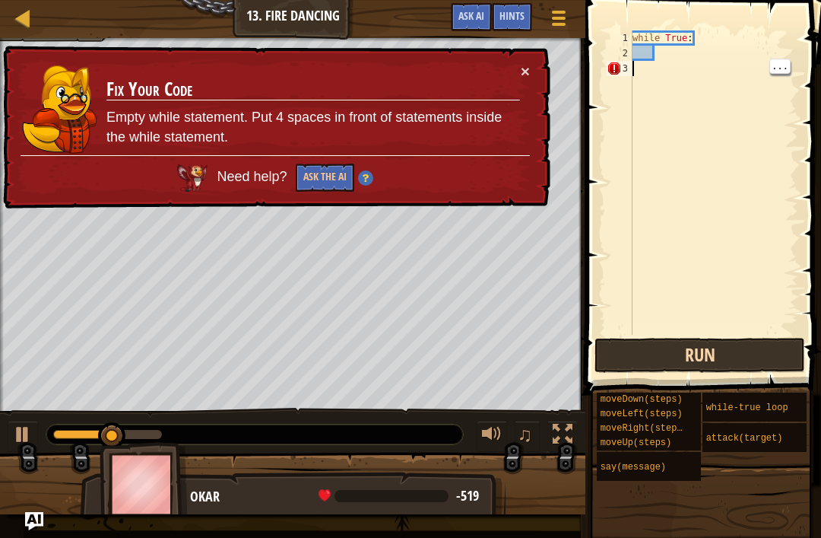
click at [577, 358] on button "Run" at bounding box center [700, 355] width 211 height 35
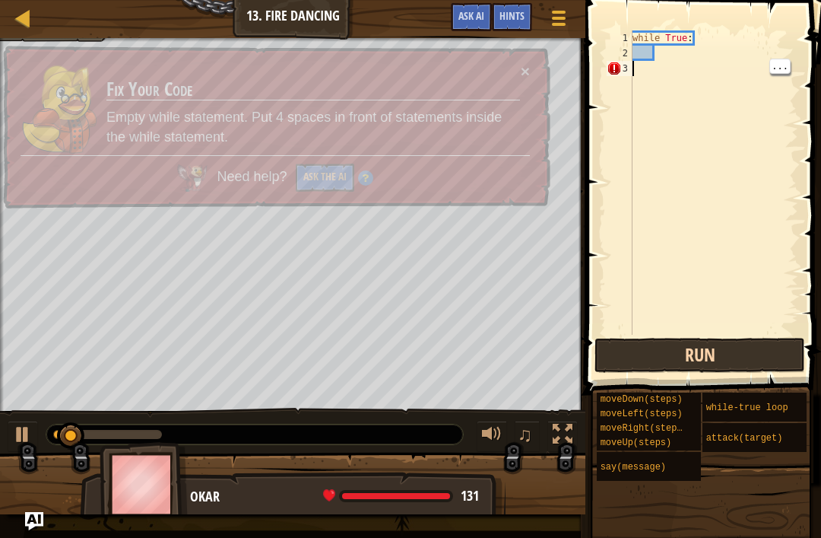
click at [577, 363] on button "Run" at bounding box center [700, 355] width 211 height 35
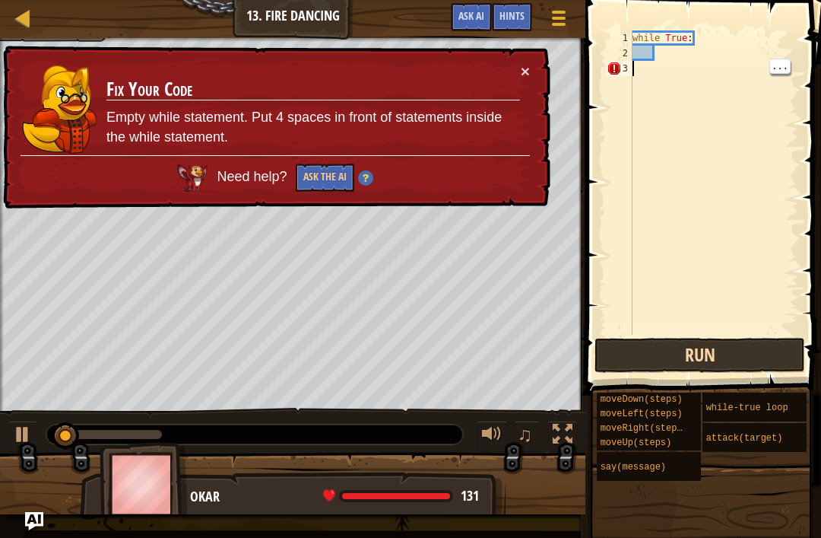
click at [577, 357] on button "Run" at bounding box center [700, 355] width 211 height 35
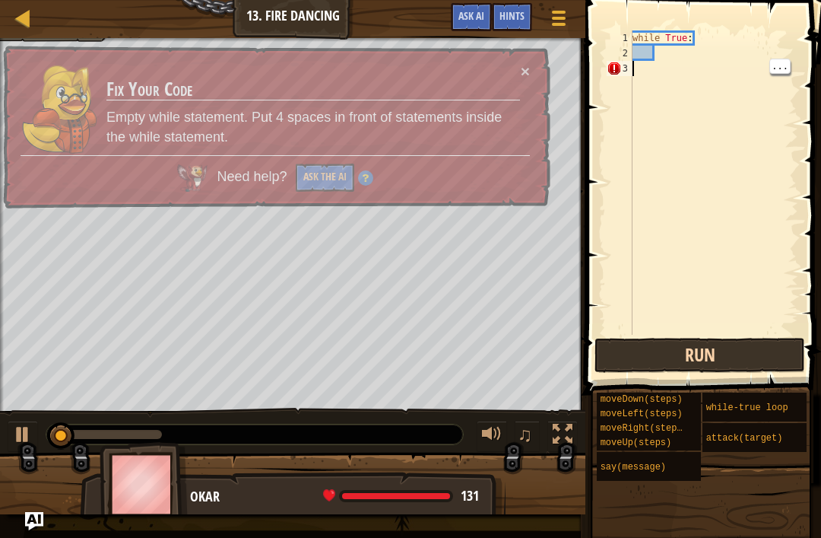
click at [577, 369] on button "Run" at bounding box center [700, 355] width 211 height 35
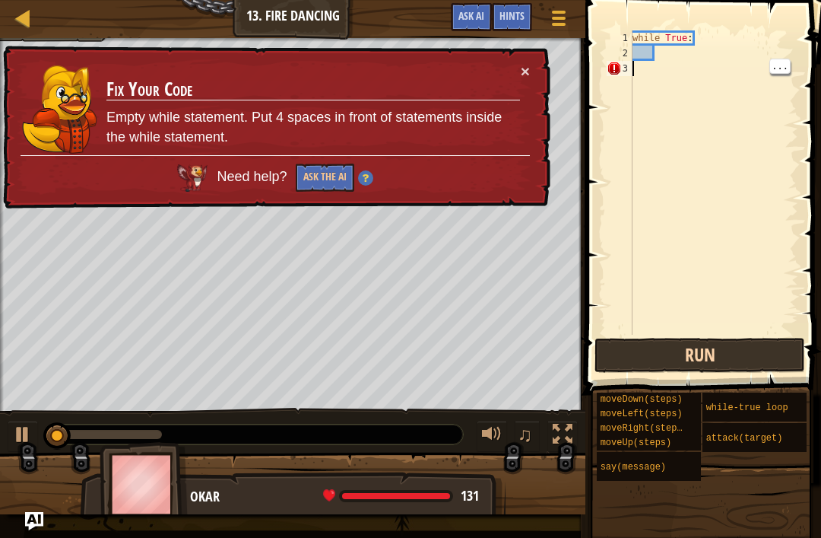
click at [577, 369] on button "Run" at bounding box center [700, 355] width 211 height 35
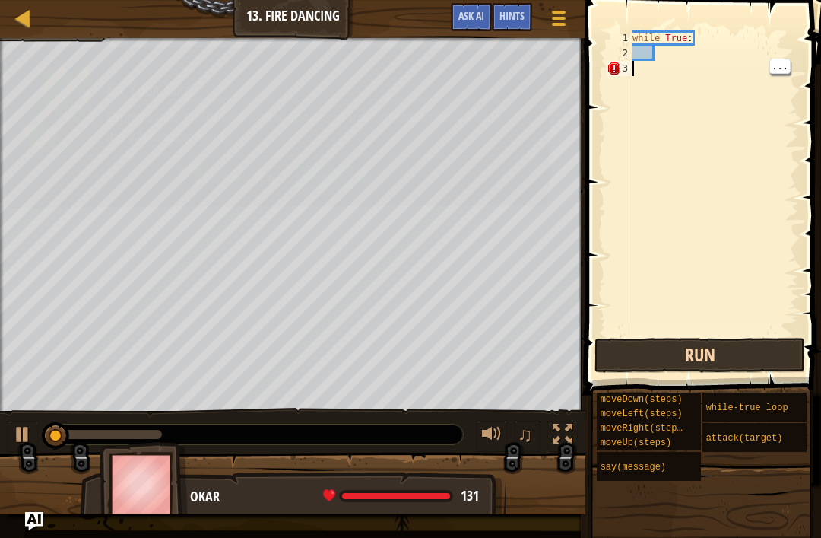
click at [577, 369] on button "Run" at bounding box center [700, 355] width 211 height 35
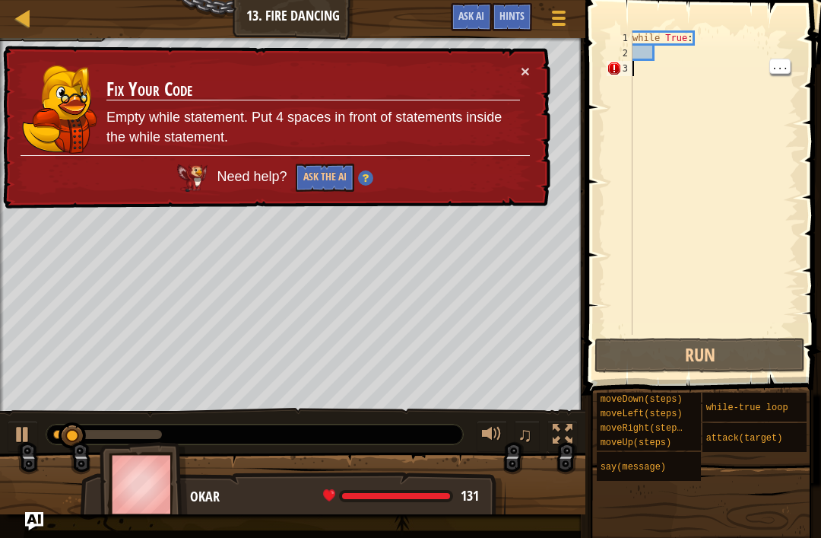
click at [577, 271] on div "while True :" at bounding box center [714, 197] width 169 height 335
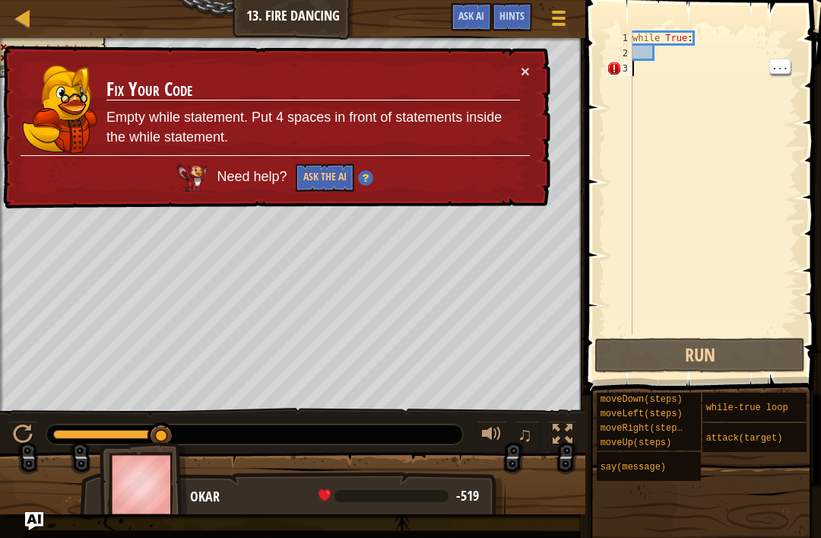
click at [540, 65] on div "× Fix Your Code Empty while statement. Put 4 spaces in front of statements insi…" at bounding box center [274, 127] width 551 height 167
click at [546, 77] on div "× Fix Your Code Empty while statement. Put 4 spaces in front of statements insi…" at bounding box center [274, 127] width 551 height 167
click at [528, 75] on button "×" at bounding box center [525, 71] width 9 height 16
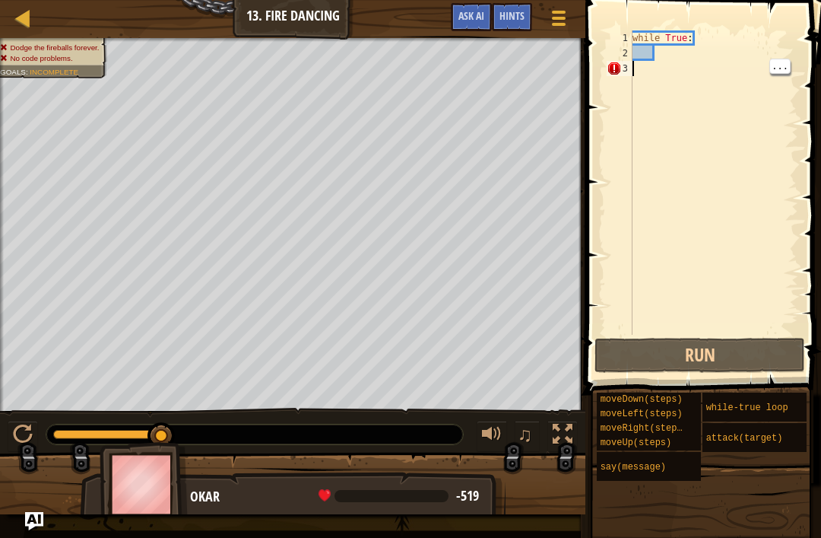
click at [132, 446] on img at bounding box center [144, 484] width 88 height 84
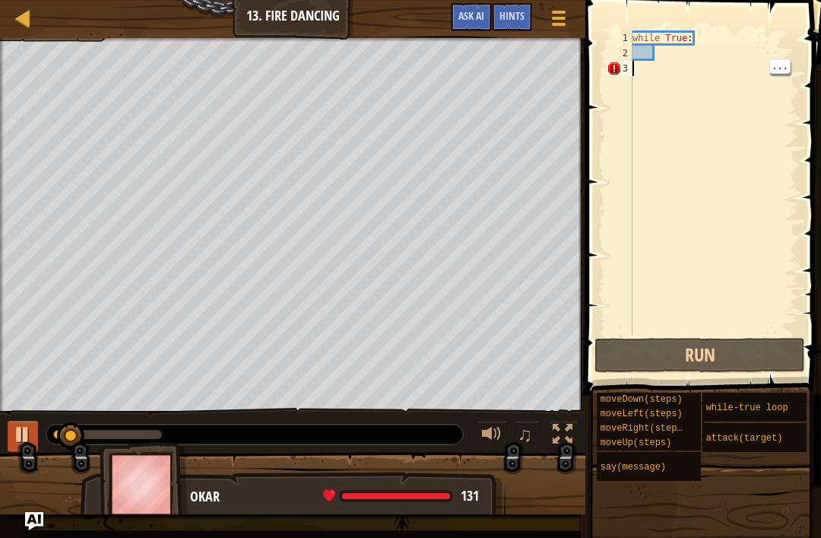
click at [33, 431] on button at bounding box center [23, 435] width 30 height 31
click at [577, 70] on div "while True :" at bounding box center [714, 197] width 169 height 335
click at [577, 48] on div "while True :" at bounding box center [714, 197] width 169 height 335
type textarea "h"
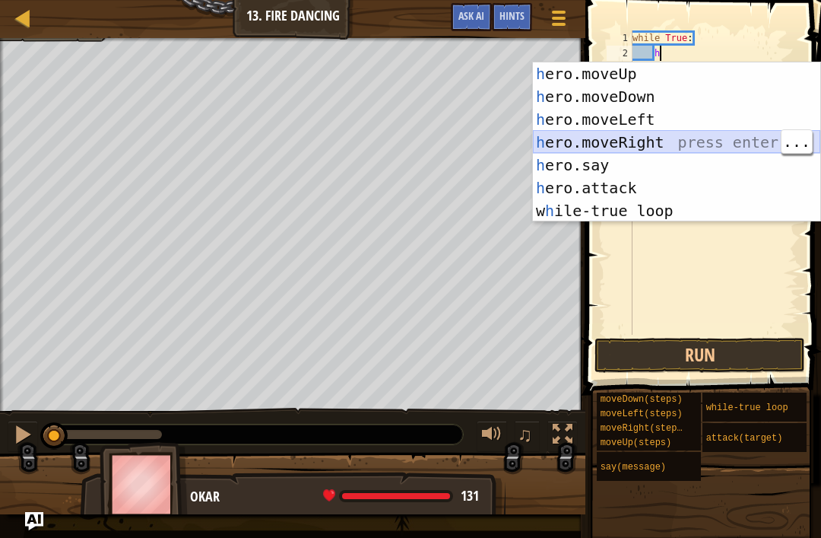
click at [577, 143] on div "h ero.moveUp press enter h ero.moveDown press enter h ero.moveLeft press enter …" at bounding box center [676, 164] width 287 height 205
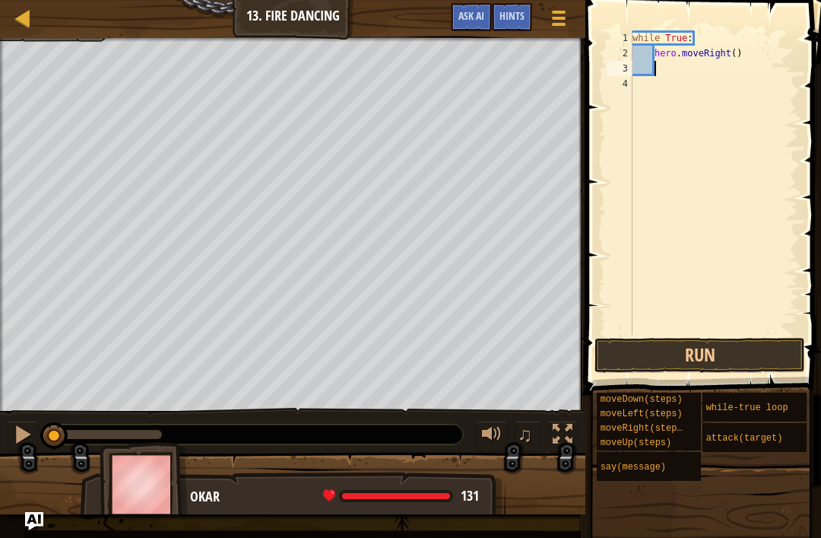
type textarea "h"
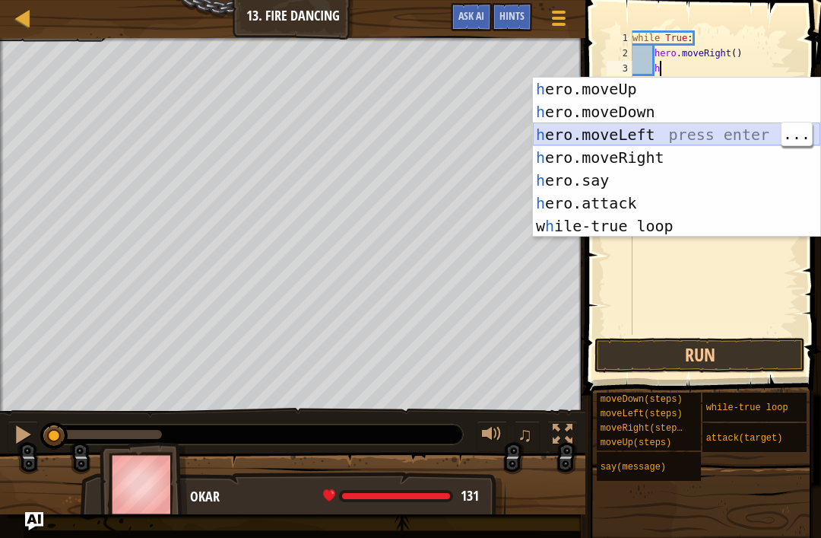
click at [577, 134] on div "h ero.moveUp press enter h ero.moveDown press enter h ero.moveLeft press enter …" at bounding box center [676, 180] width 287 height 205
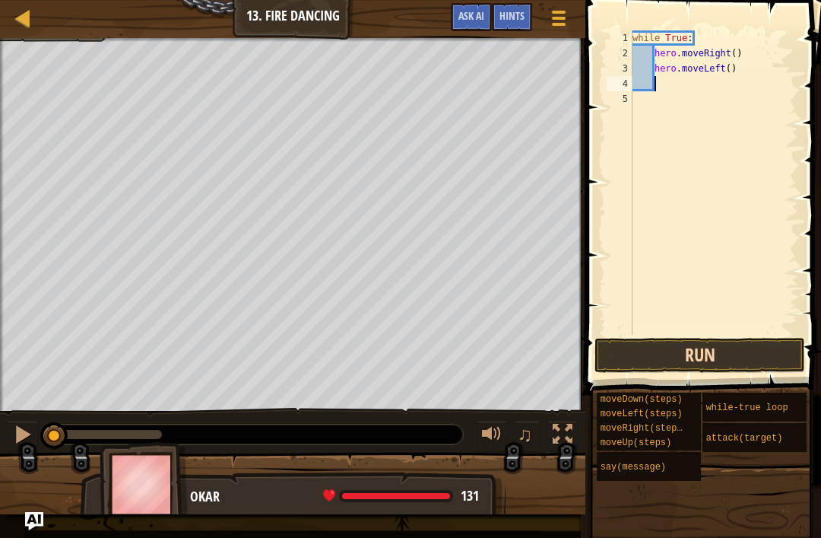
click at [577, 364] on button "Run" at bounding box center [700, 355] width 211 height 35
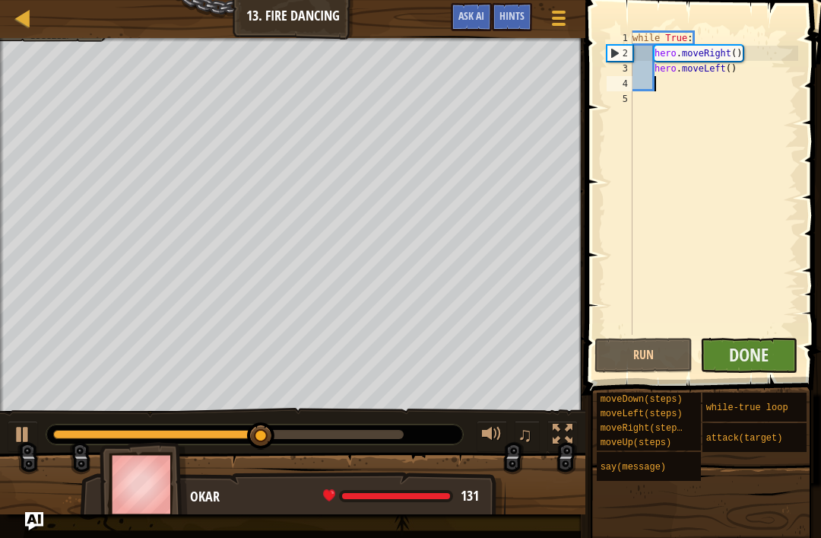
click at [577, 354] on button "Done" at bounding box center [749, 355] width 98 height 35
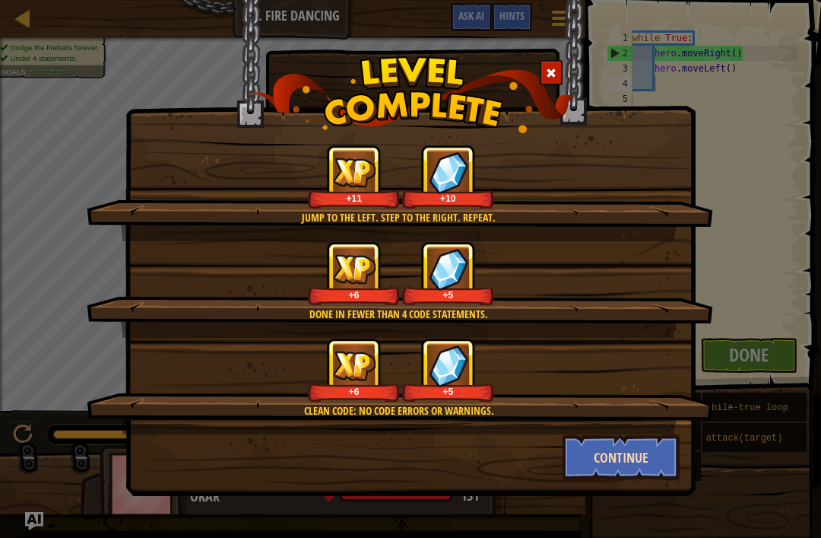
drag, startPoint x: 470, startPoint y: 537, endPoint x: 574, endPoint y: 460, distance: 129.4
click at [0, 0] on html "Map Introduction to Computer Science 13. Fire Dancing Game Menu Done Hints Ask …" at bounding box center [410, 1] width 821 height 2
click at [574, 460] on button "Continue" at bounding box center [622, 457] width 118 height 46
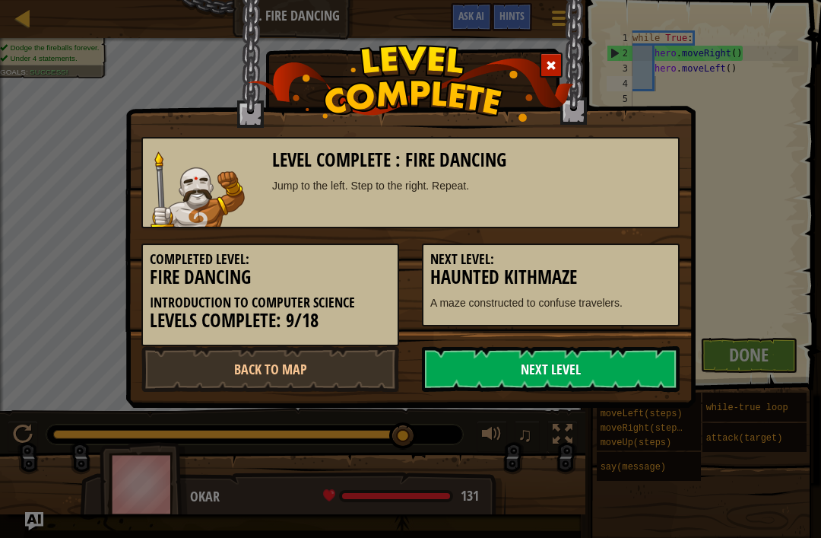
click at [500, 376] on link "Next Level" at bounding box center [551, 369] width 258 height 46
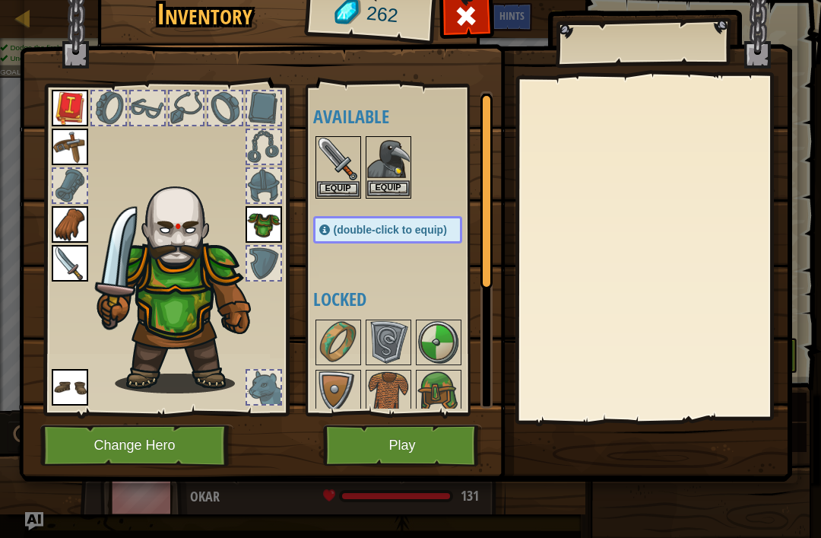
click at [384, 195] on button "Equip" at bounding box center [388, 188] width 43 height 16
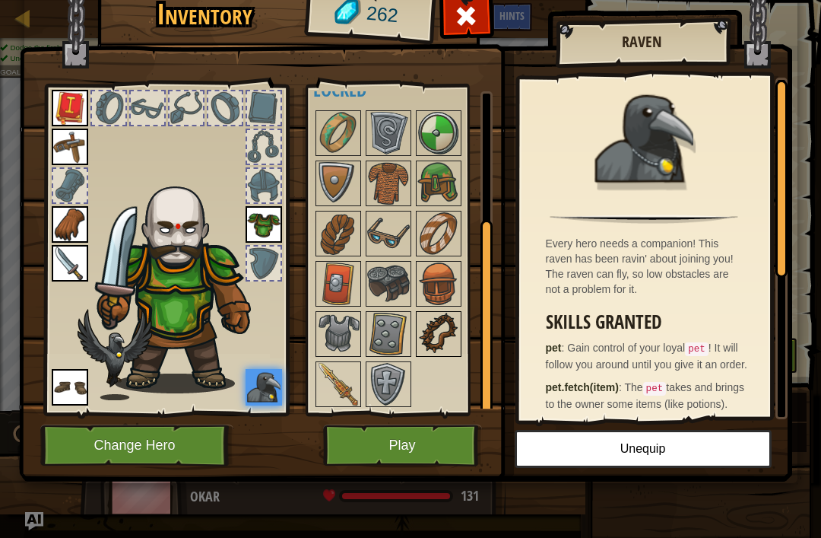
scroll to position [209, 0]
click at [440, 321] on img at bounding box center [438, 333] width 43 height 43
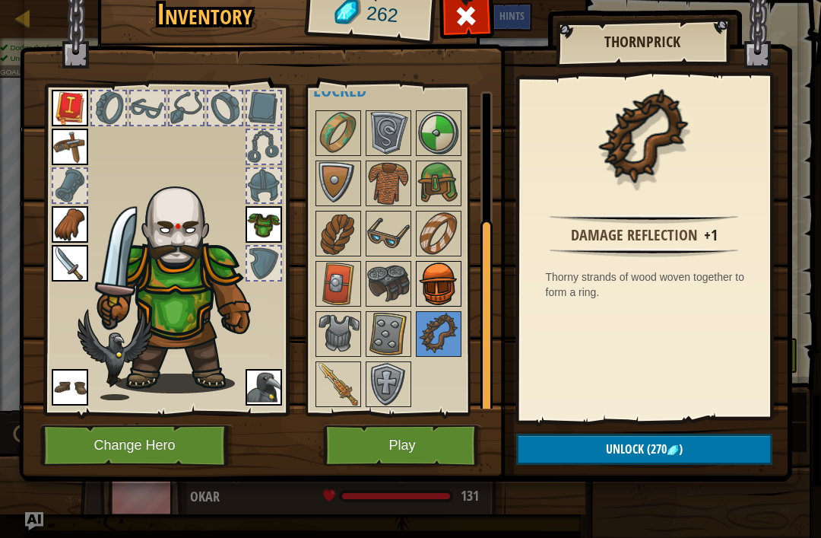
click at [444, 299] on img at bounding box center [438, 283] width 43 height 43
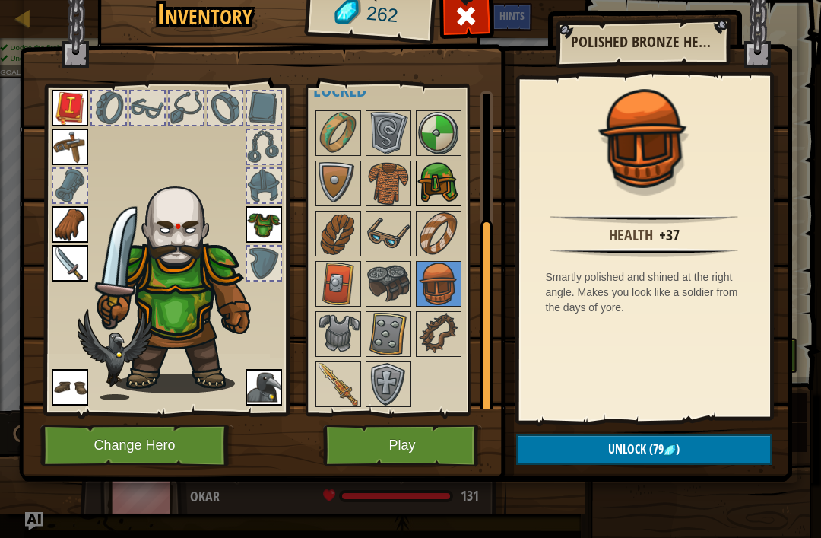
click at [433, 180] on img at bounding box center [438, 183] width 43 height 43
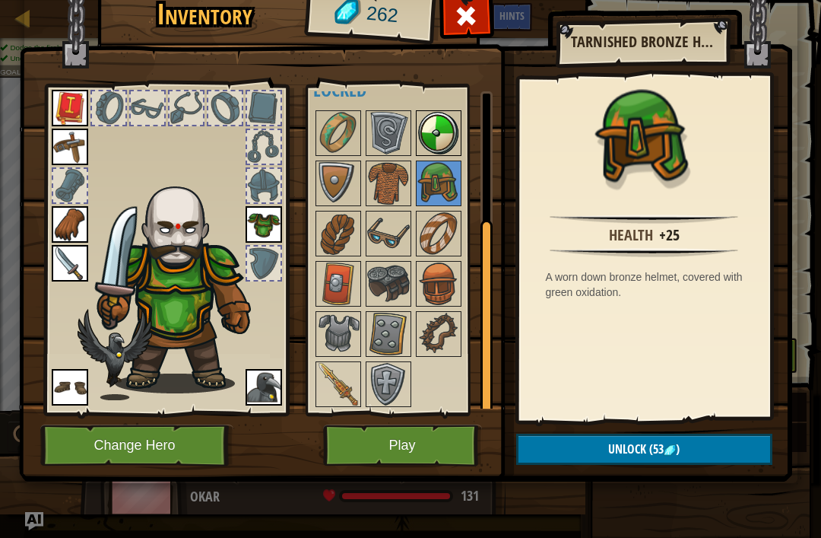
click at [424, 140] on img at bounding box center [438, 133] width 43 height 43
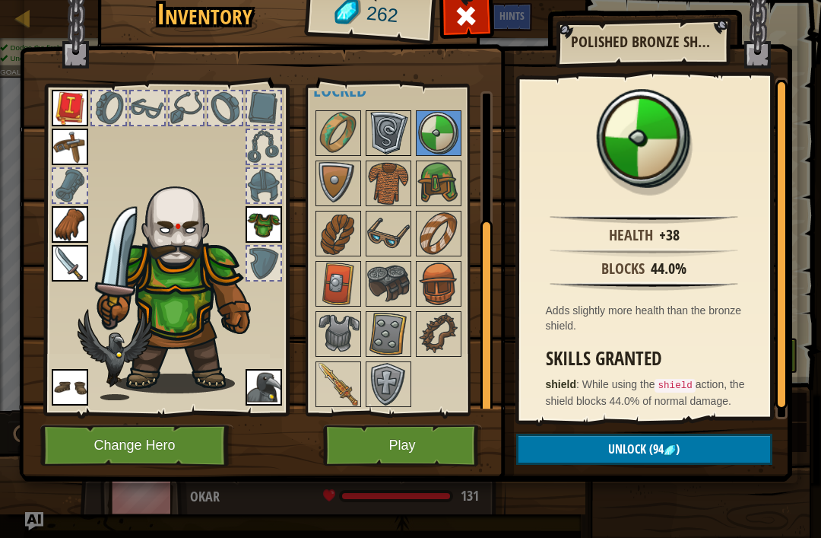
click at [378, 128] on img at bounding box center [388, 133] width 43 height 43
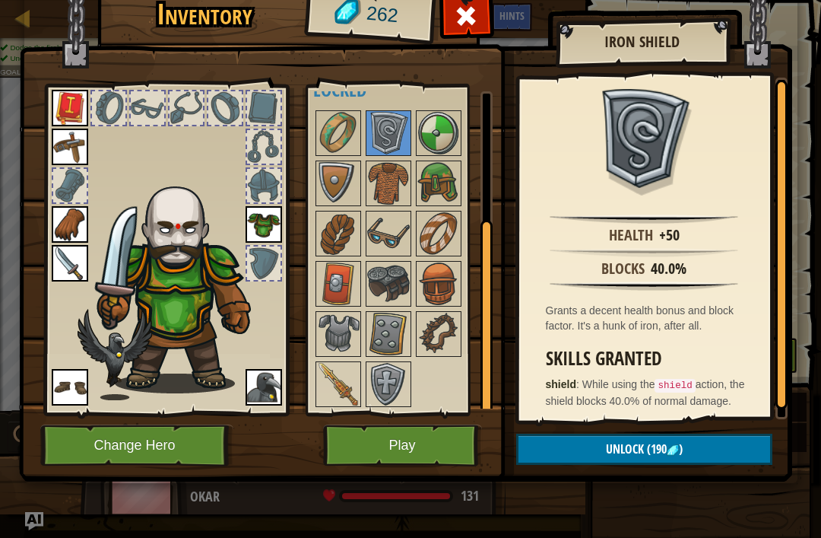
click at [415, 153] on div at bounding box center [402, 258] width 179 height 301
click at [423, 144] on img at bounding box center [438, 133] width 43 height 43
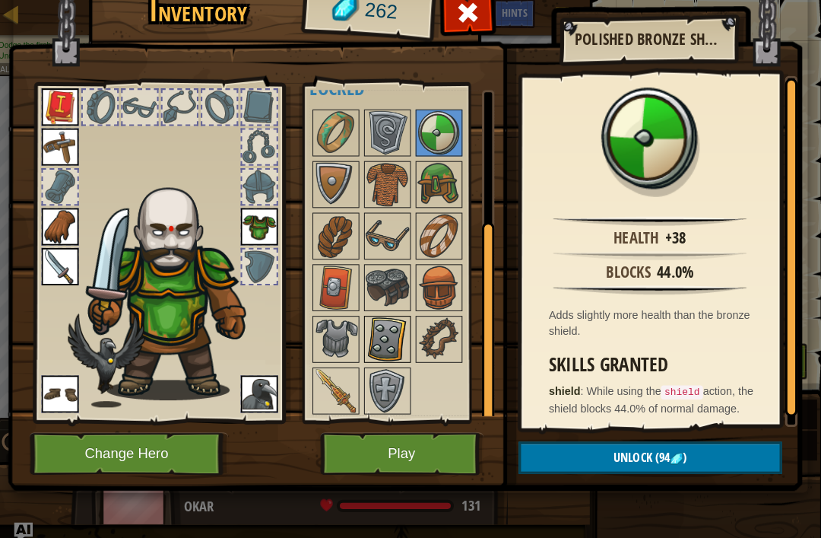
click at [386, 332] on img at bounding box center [388, 333] width 43 height 43
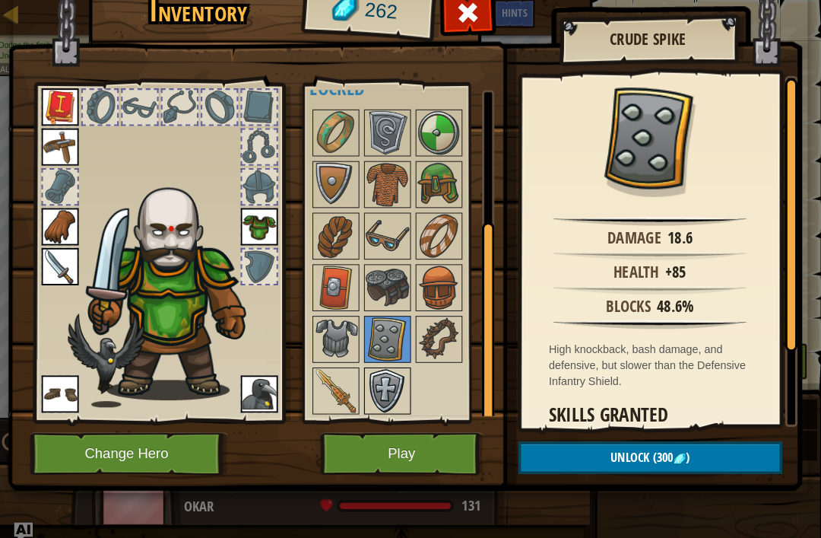
click at [379, 365] on img at bounding box center [388, 384] width 43 height 43
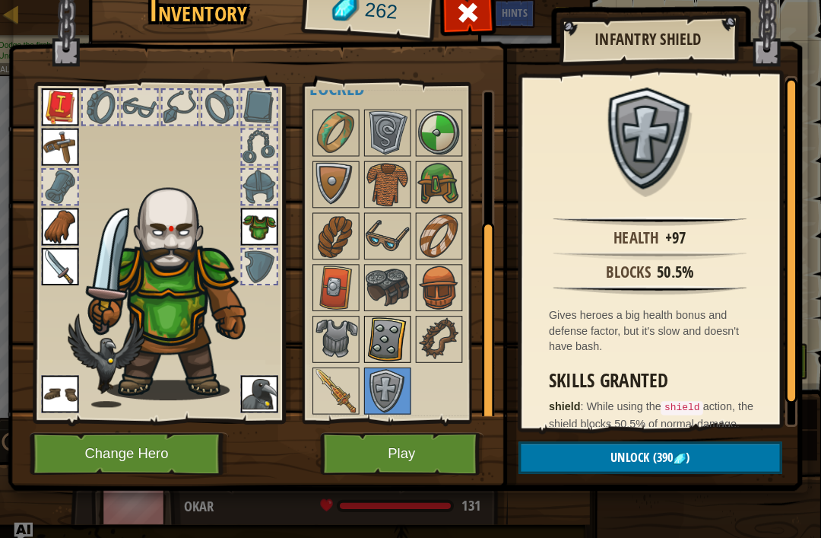
drag, startPoint x: 385, startPoint y: 306, endPoint x: 385, endPoint y: 323, distance: 17.5
click at [384, 311] on div at bounding box center [389, 334] width 46 height 46
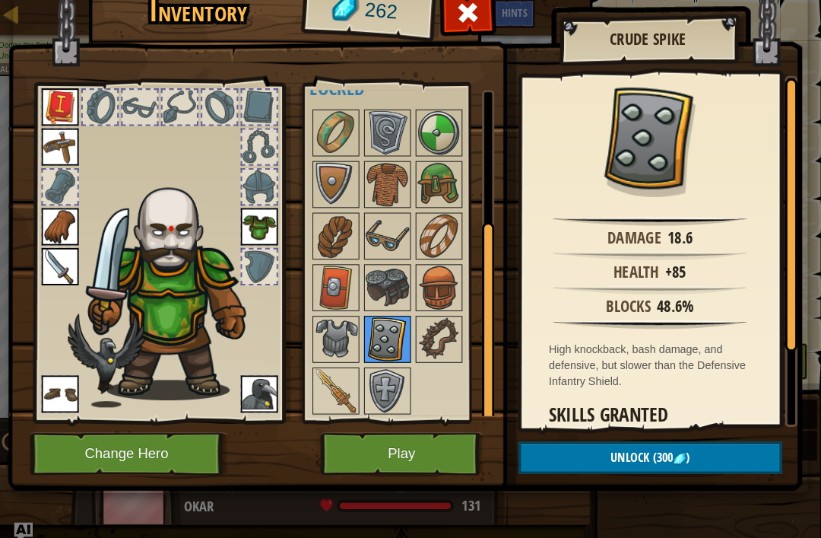
click at [385, 334] on img at bounding box center [388, 333] width 43 height 43
click at [373, 377] on img at bounding box center [388, 384] width 43 height 43
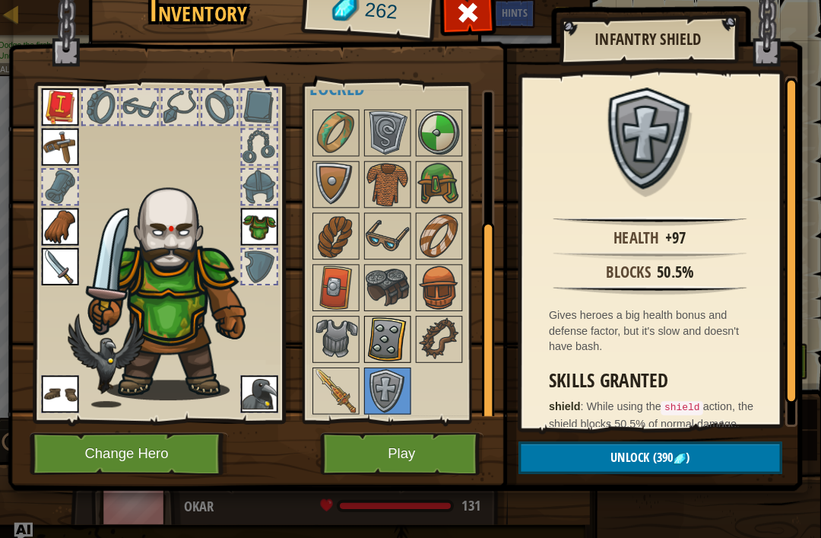
click at [394, 343] on img at bounding box center [388, 333] width 43 height 43
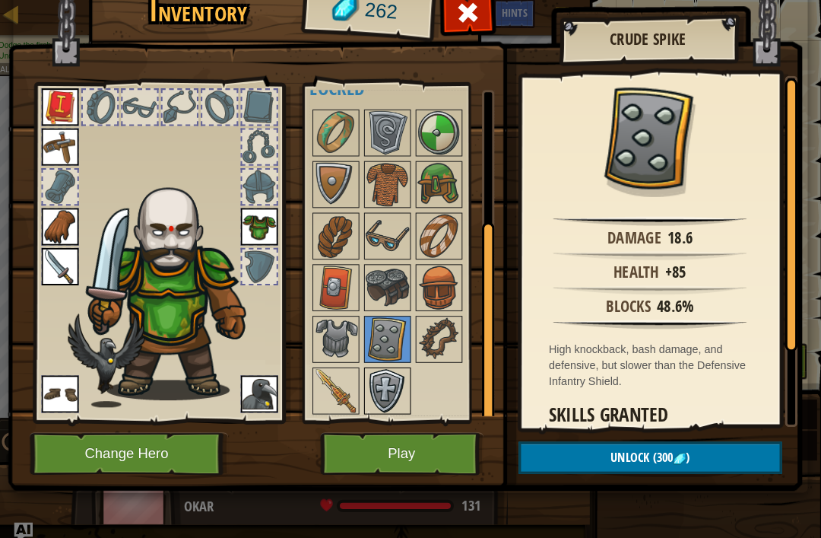
click at [367, 371] on img at bounding box center [388, 384] width 43 height 43
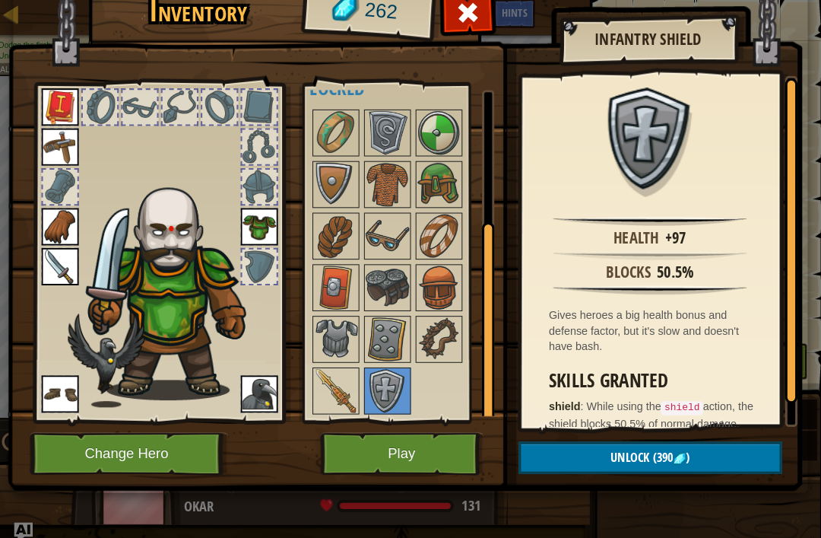
click at [306, 391] on div "Available Equip Equip Equip Equip Equip Equip Equip Equip (double-click to equi…" at bounding box center [399, 249] width 186 height 331
click at [317, 382] on img at bounding box center [338, 384] width 43 height 43
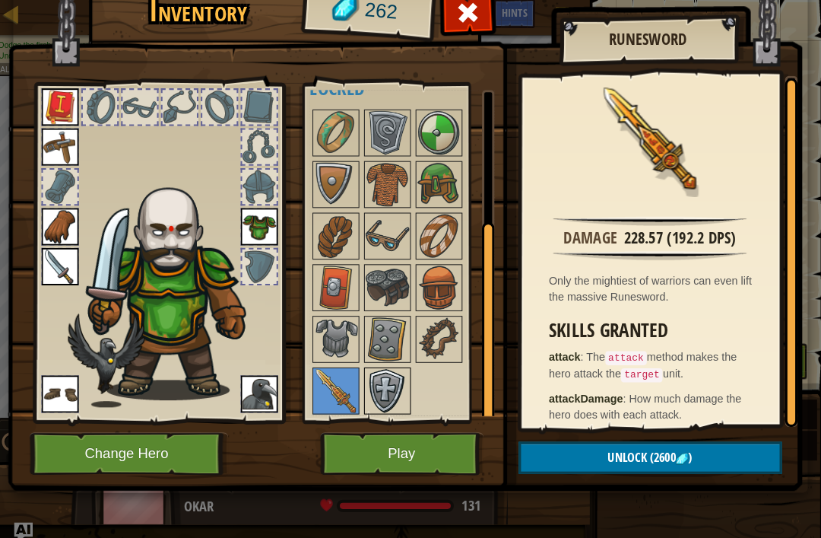
click at [380, 377] on img at bounding box center [388, 384] width 43 height 43
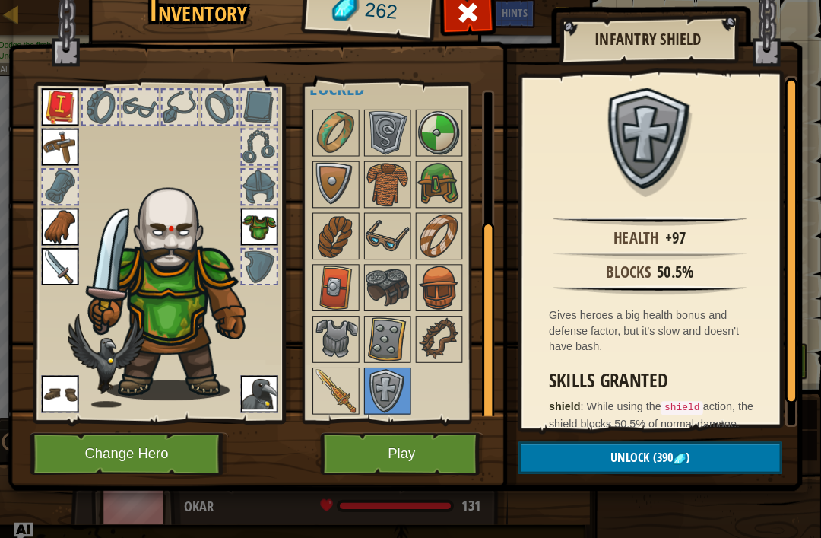
click at [577, 459] on button "Unlock (390 )" at bounding box center [644, 448] width 256 height 31
click at [577, 455] on button "Unlock (390 )" at bounding box center [644, 448] width 256 height 31
click at [411, 430] on button "Play" at bounding box center [402, 445] width 159 height 42
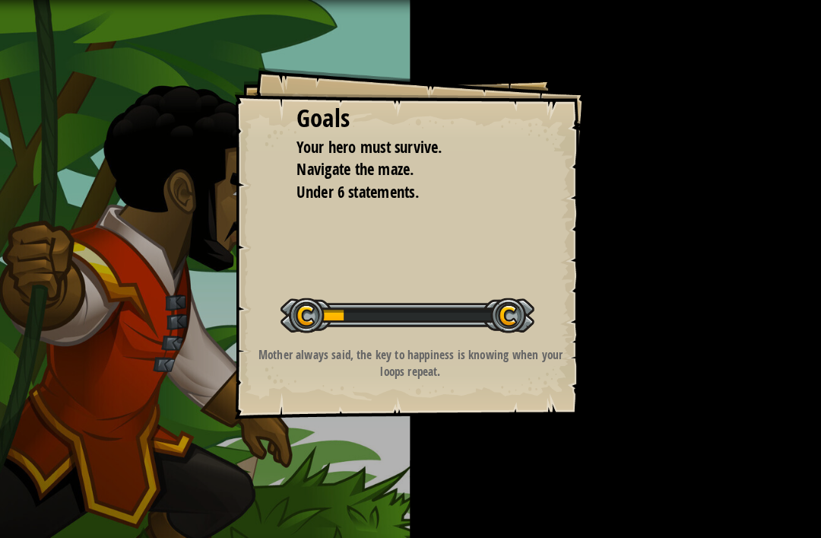
click at [411, 450] on div "Goals Your hero must survive. Navigate the maze. Under 6 statements. Start Leve…" at bounding box center [410, 269] width 821 height 538
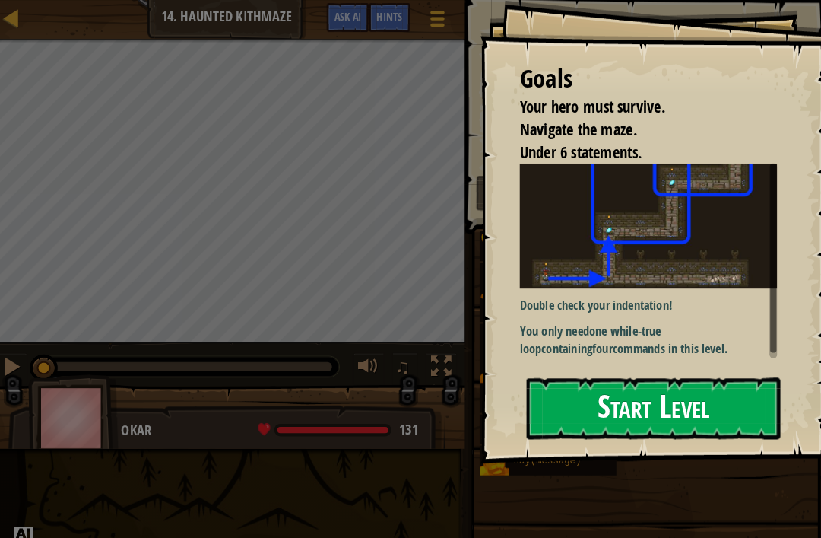
click at [544, 417] on button "Start Level" at bounding box center [647, 397] width 247 height 60
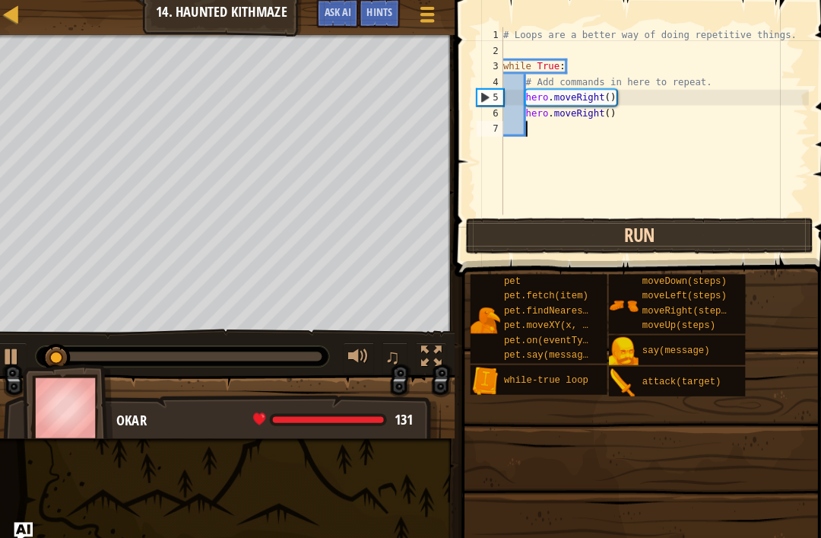
click at [577, 230] on button "Run" at bounding box center [634, 233] width 338 height 35
click at [577, 229] on button "Running" at bounding box center [634, 233] width 338 height 35
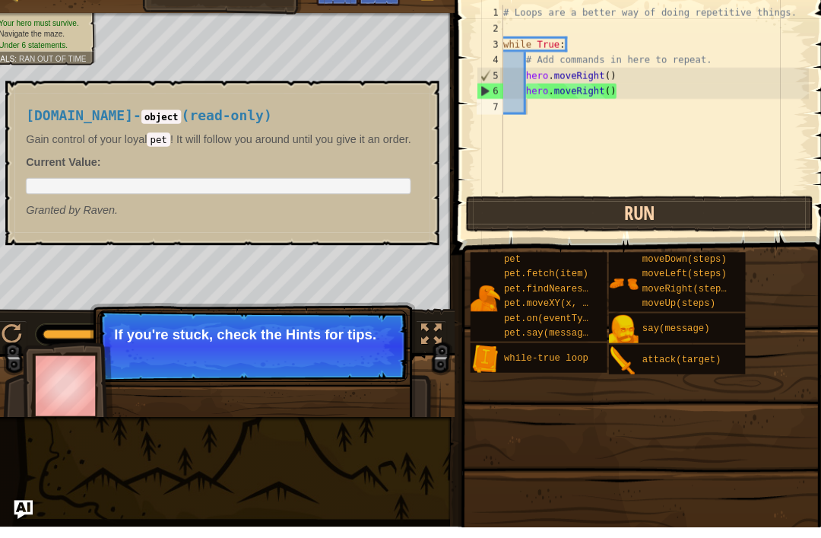
click at [577, 216] on button "Run" at bounding box center [634, 233] width 338 height 35
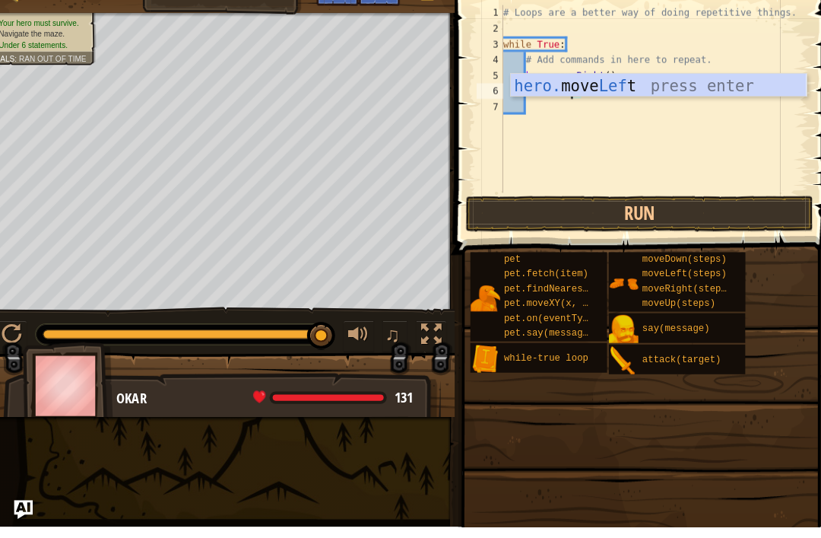
scroll to position [8, 6]
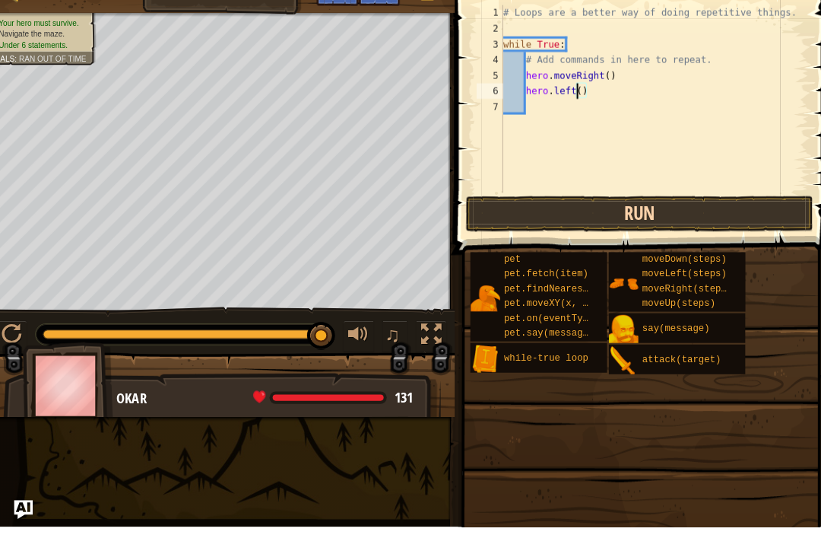
click at [577, 216] on button "Run" at bounding box center [634, 233] width 338 height 35
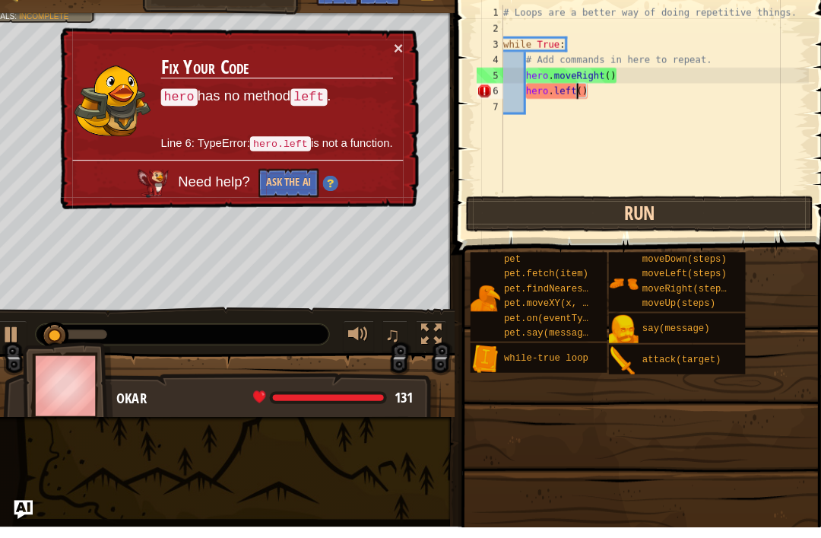
click at [577, 216] on button "Run" at bounding box center [634, 233] width 338 height 35
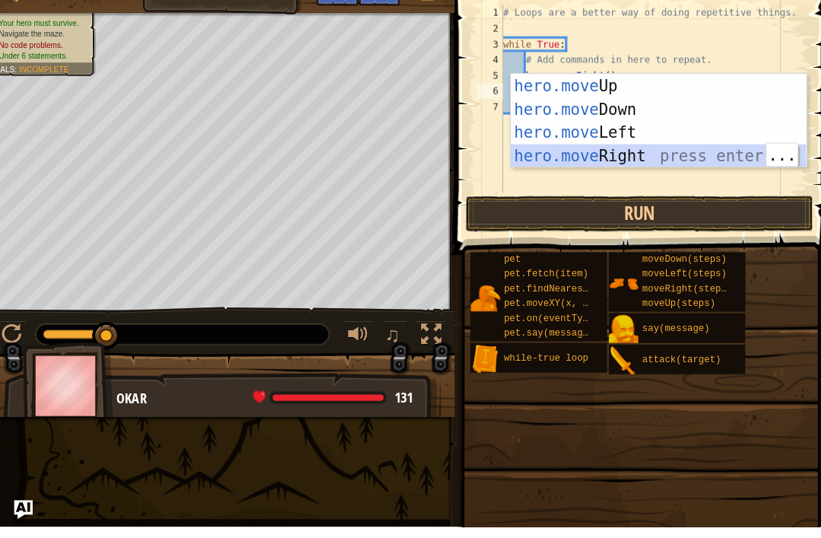
click at [577, 157] on div "hero.move Up press enter hero.move Down press enter hero.move Left press enter …" at bounding box center [652, 165] width 287 height 137
type textarea "hero.moveRight()"
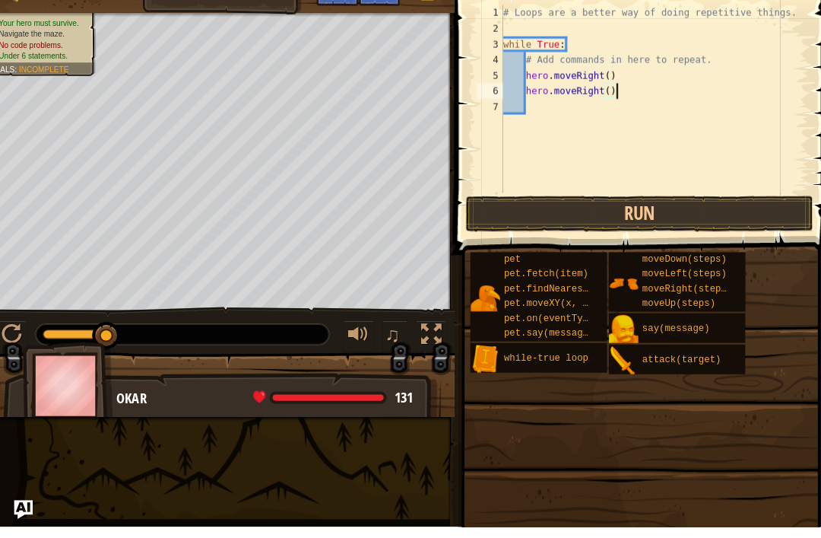
scroll to position [8, 1]
click at [577, 216] on button "Run" at bounding box center [634, 233] width 338 height 35
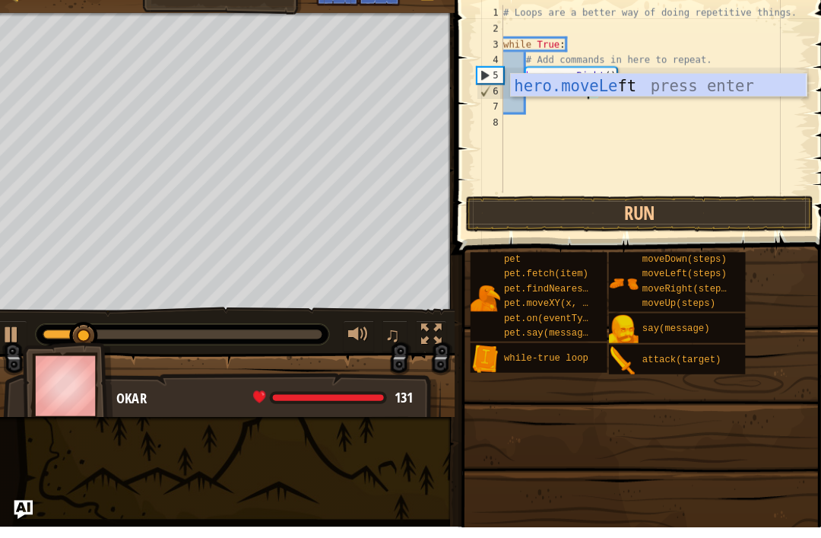
scroll to position [8, 8]
type textarea "hero.moveLeft"
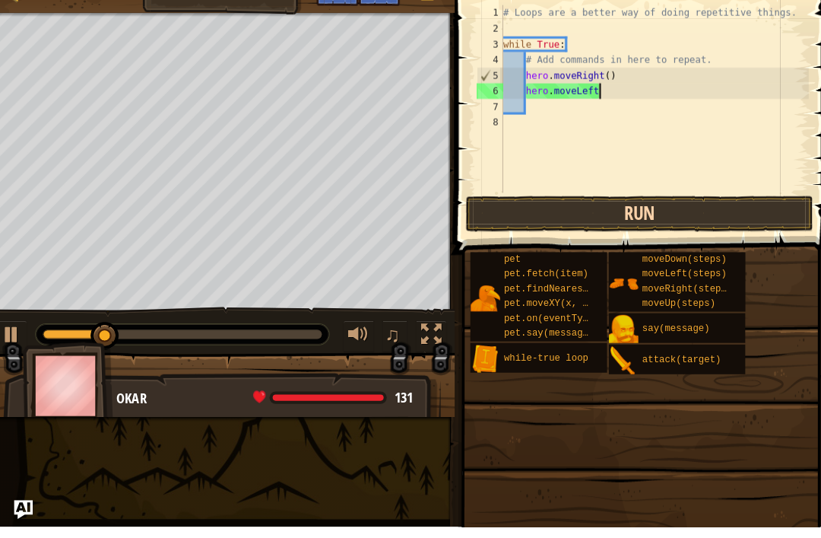
click at [577, 216] on button "Run" at bounding box center [634, 233] width 338 height 35
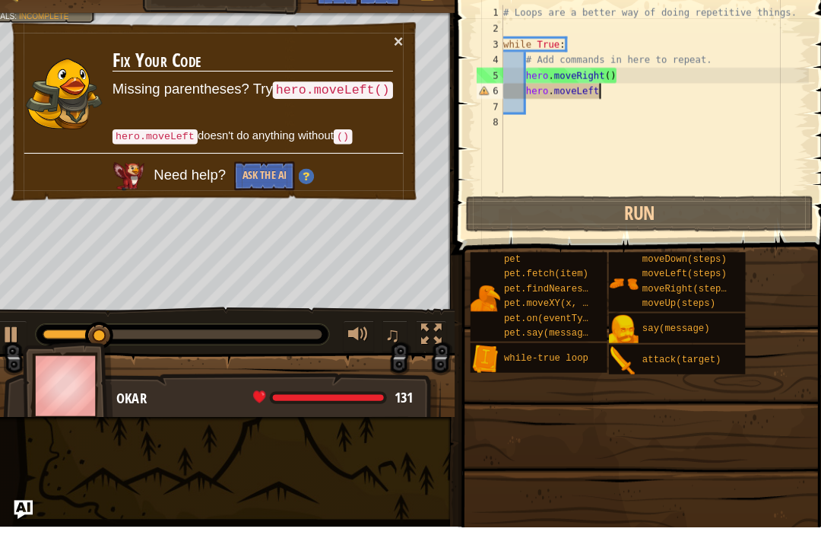
scroll to position [8, 1]
click at [577, 100] on div "# Loops are a better way of doing repetitive things. while True : # Add command…" at bounding box center [648, 136] width 300 height 213
click at [577, 86] on div "# Loops are a better way of doing repetitive things. while True : # Add command…" at bounding box center [648, 136] width 300 height 213
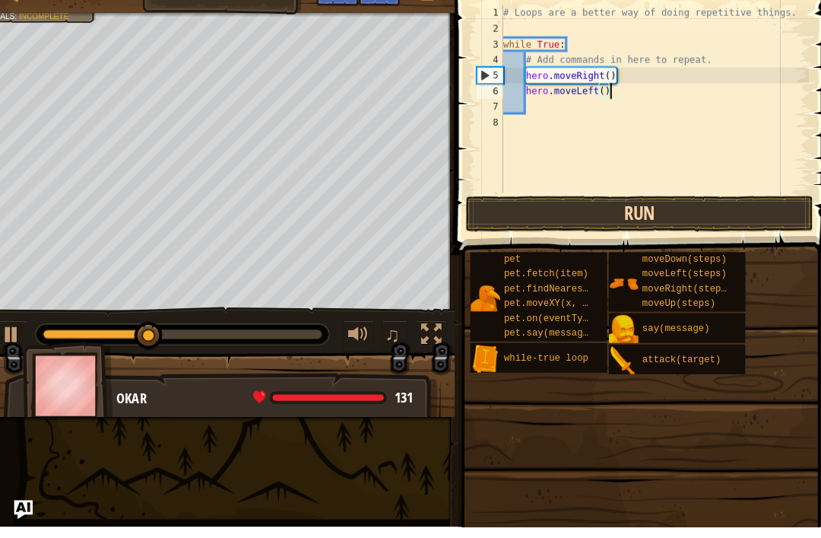
click at [577, 216] on button "Run" at bounding box center [634, 233] width 338 height 35
click at [577, 221] on button "Run" at bounding box center [634, 233] width 338 height 35
type textarea "hero.moveLeft()"
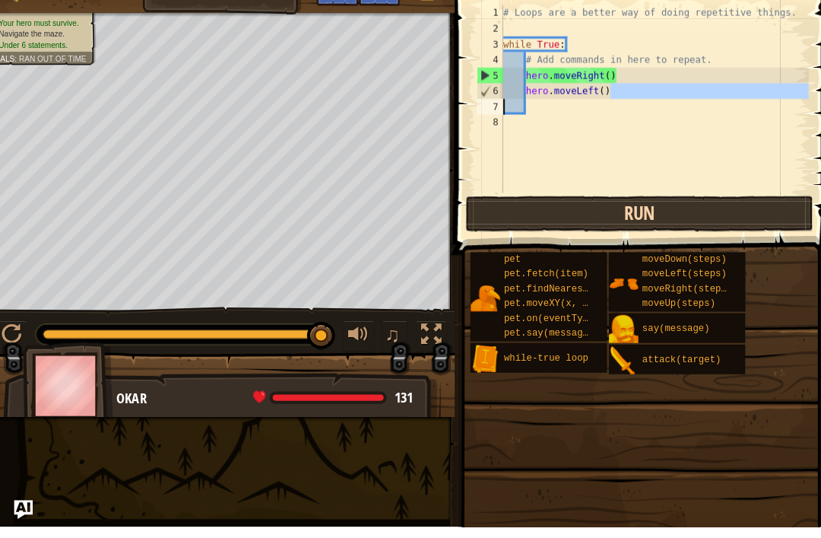
click at [500, 217] on button "Run" at bounding box center [634, 233] width 338 height 35
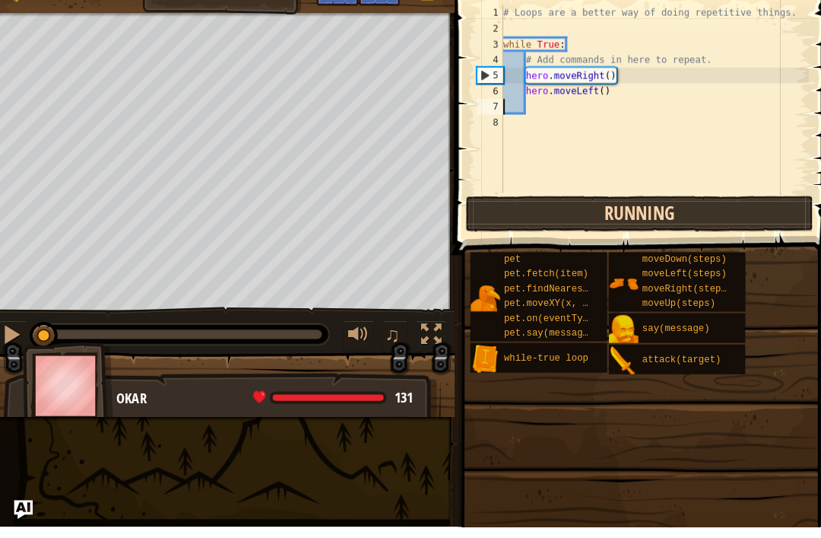
scroll to position [8, 1]
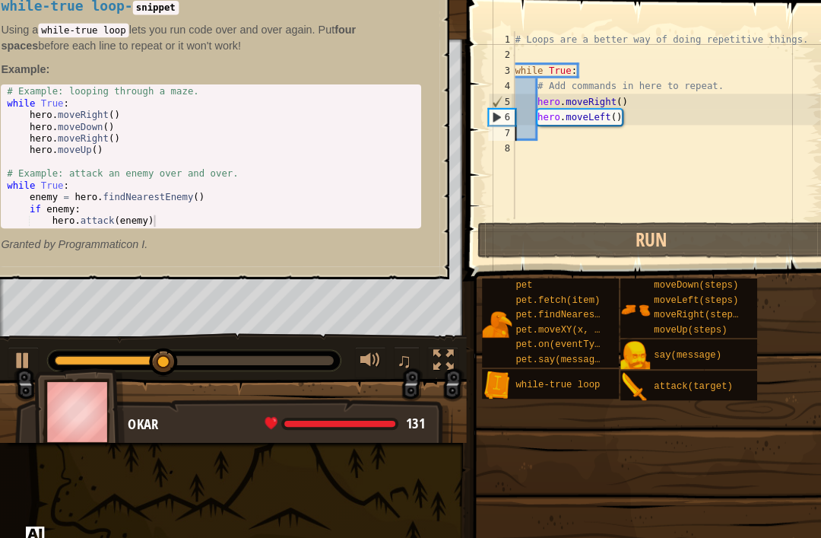
click at [458, 345] on span at bounding box center [635, 480] width 357 height 450
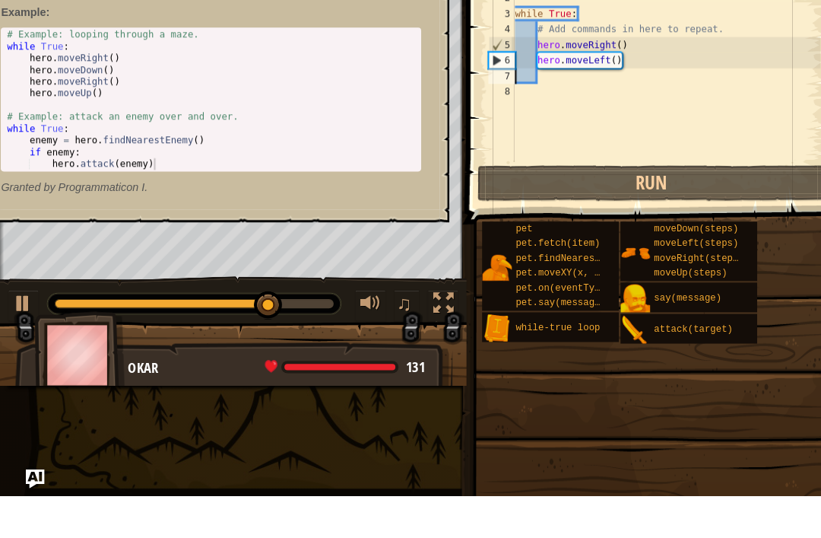
scroll to position [0, 0]
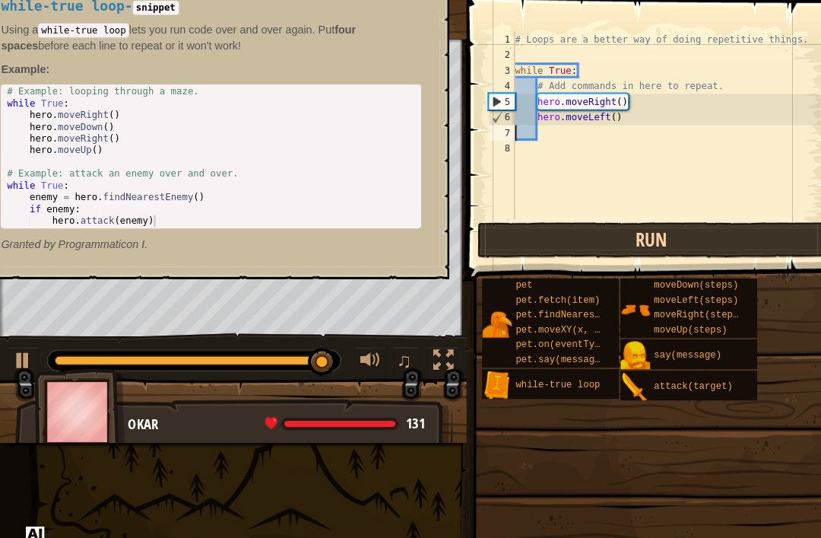
click at [577, 238] on button "Run" at bounding box center [634, 233] width 338 height 35
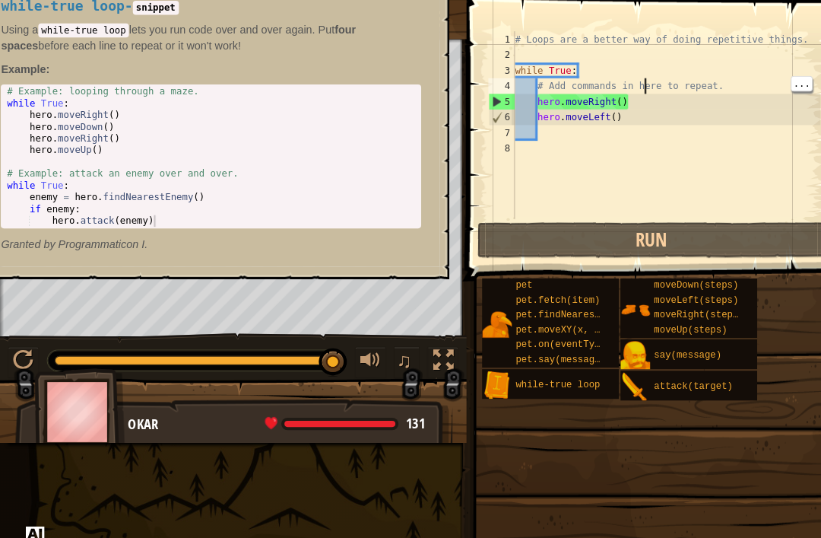
click at [577, 98] on div "# Loops are a better way of doing repetitive things. while True : # Add command…" at bounding box center [648, 136] width 300 height 213
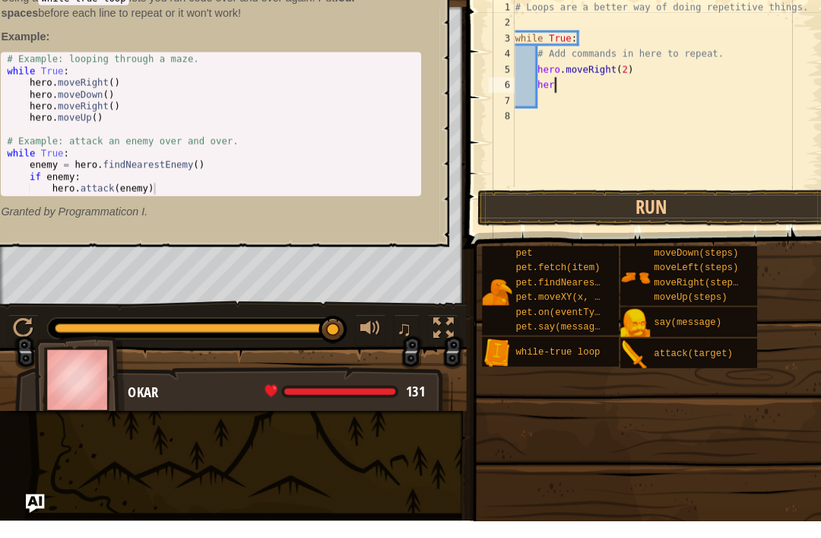
scroll to position [8, 2]
type textarea "hero"
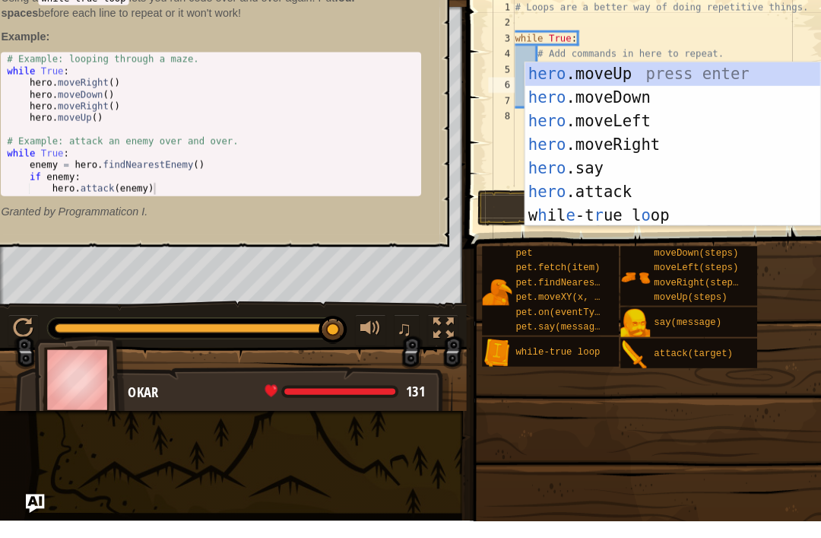
scroll to position [8, 3]
click at [577, 92] on div "hero .moveUp press enter hero .moveDown press enter hero .moveLeft press enter …" at bounding box center [654, 194] width 287 height 205
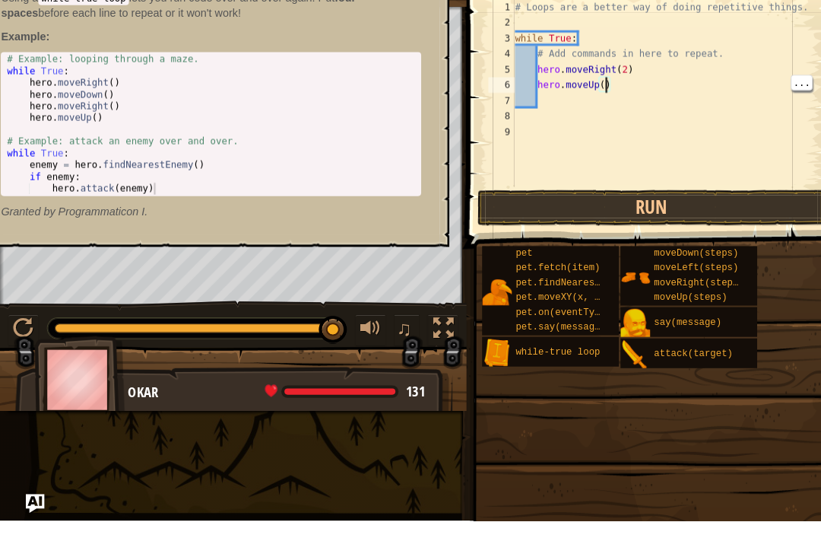
scroll to position [8, 8]
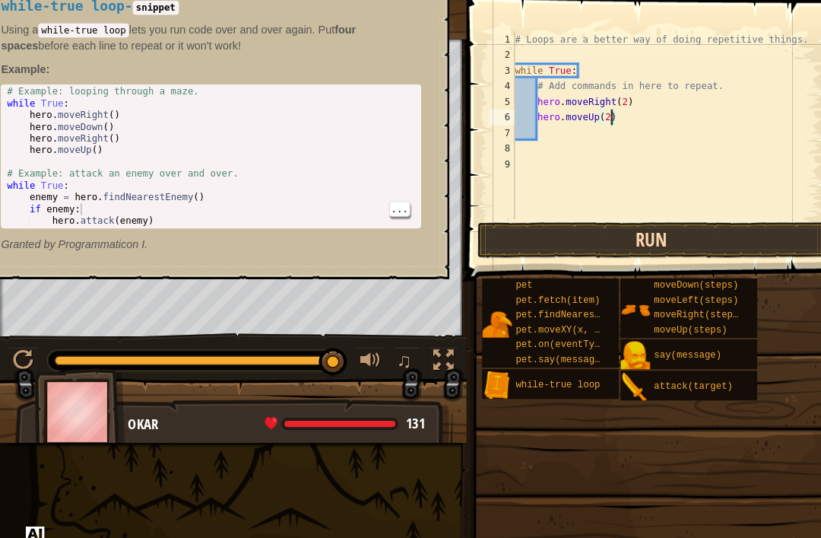
type textarea "hero.moveUp(2)"
click at [577, 249] on button "Run" at bounding box center [634, 233] width 338 height 35
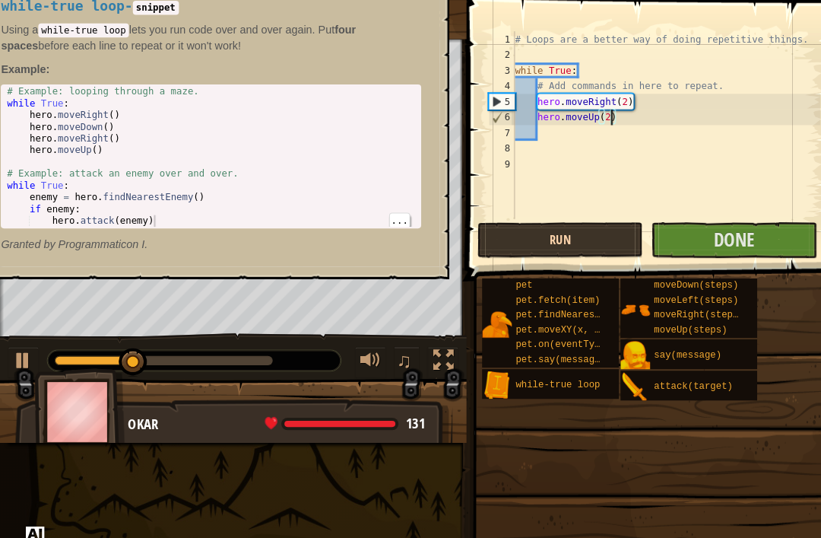
type textarea "hero.attack(enemy)"
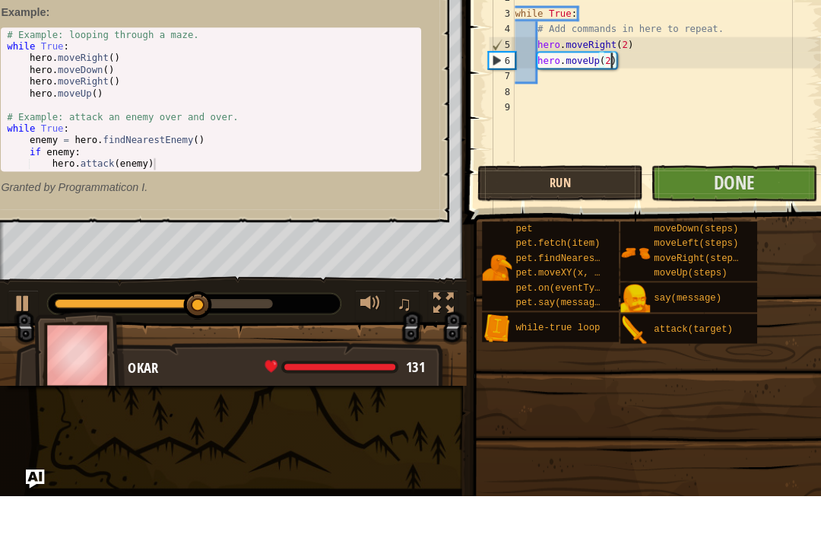
scroll to position [0, 0]
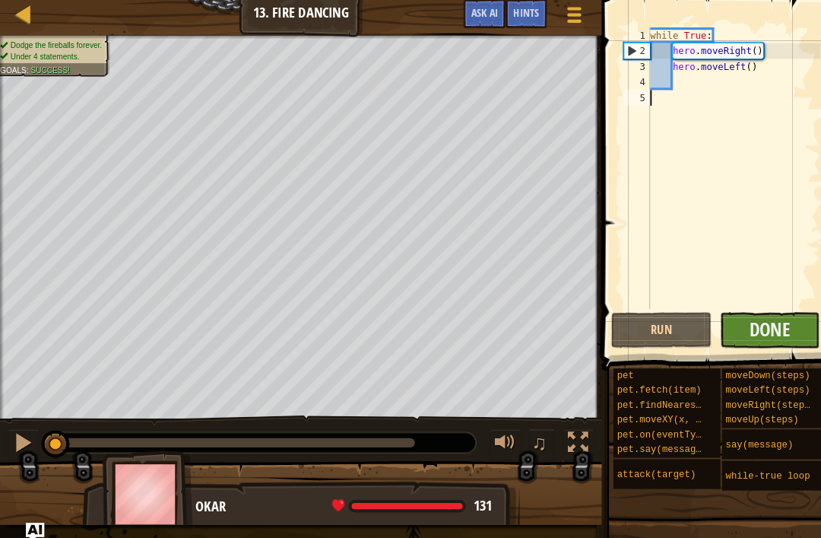
click at [577, 323] on button "Done" at bounding box center [749, 324] width 98 height 35
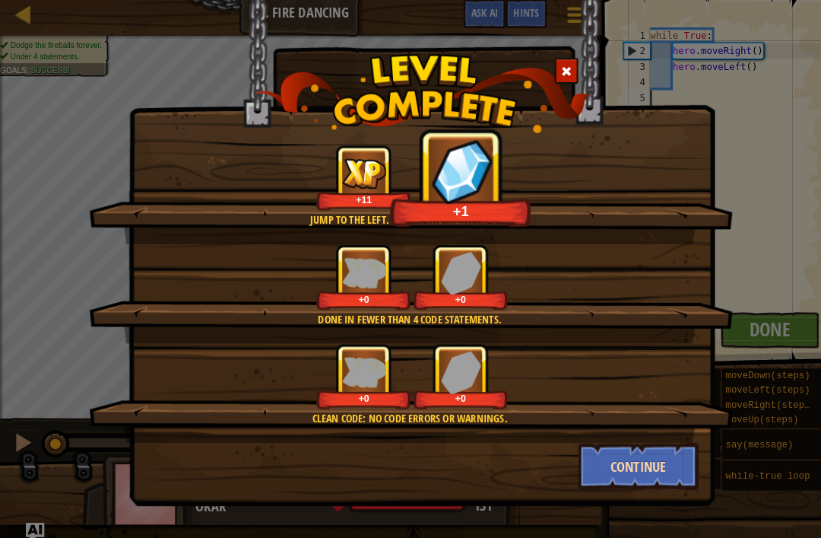
click at [577, 460] on button "Continue" at bounding box center [622, 457] width 118 height 46
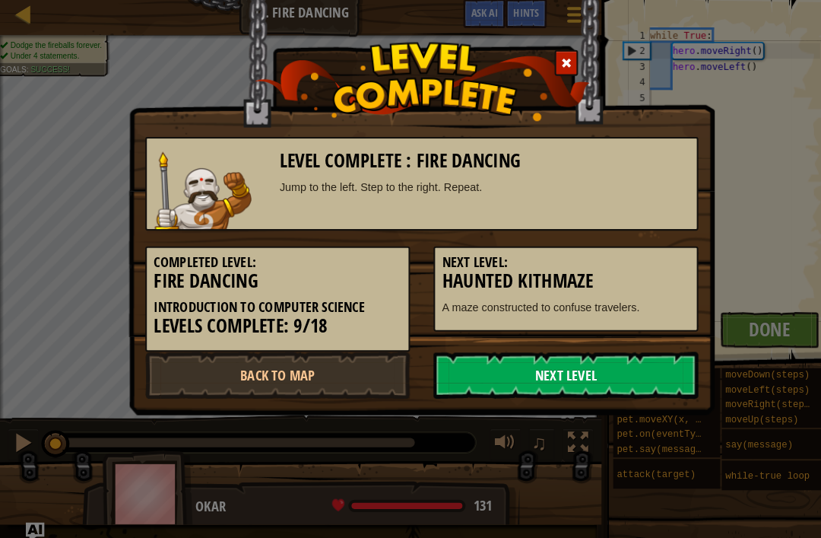
click at [487, 379] on link "Next Level" at bounding box center [551, 369] width 258 height 46
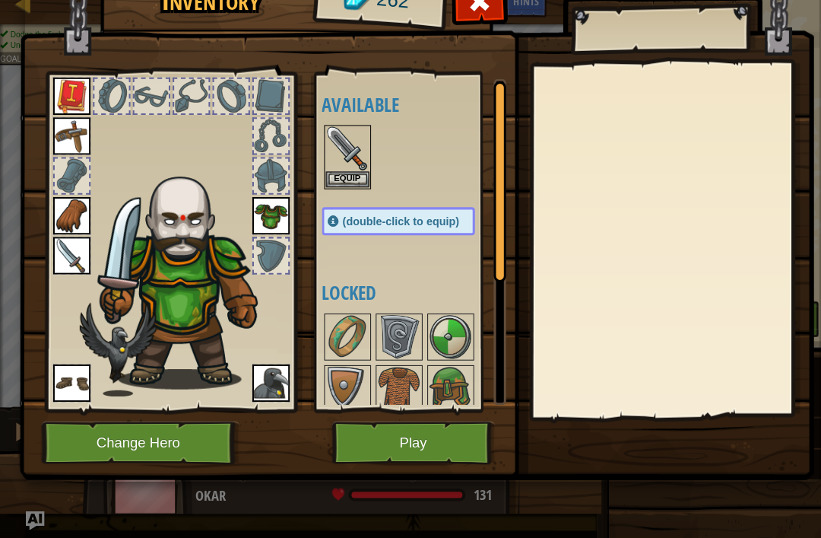
click at [395, 424] on button "Play" at bounding box center [402, 445] width 159 height 42
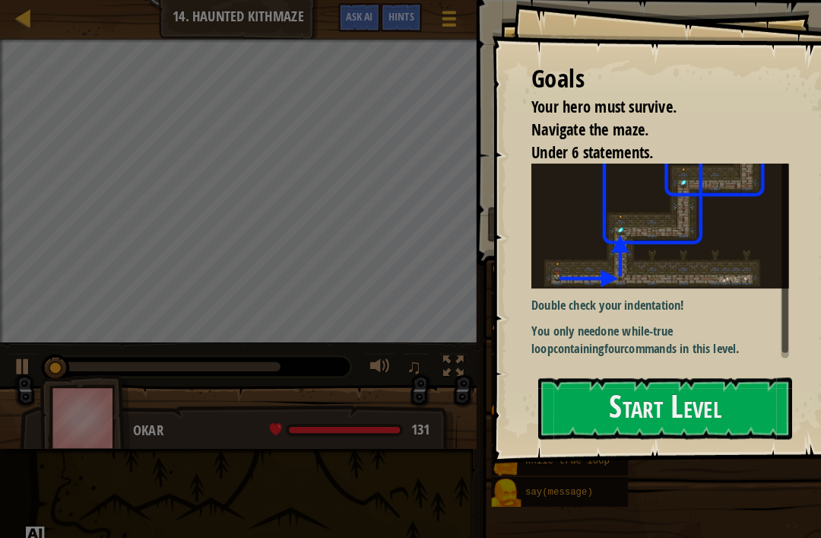
drag, startPoint x: 700, startPoint y: 301, endPoint x: 700, endPoint y: 287, distance: 13.7
click at [577, 287] on div "Goals Your hero must survive. Navigate the maze. Under 6 statements. Double che…" at bounding box center [650, 225] width 342 height 451
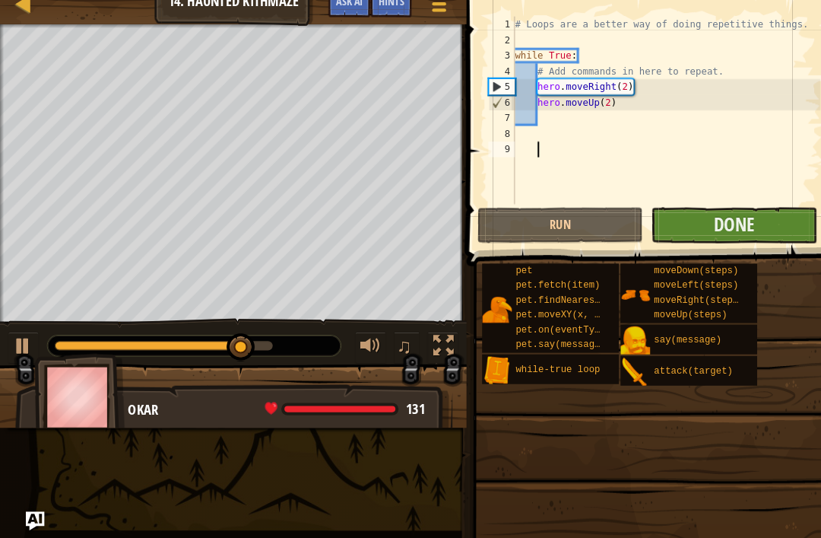
click at [577, 217] on button "Done" at bounding box center [713, 233] width 161 height 35
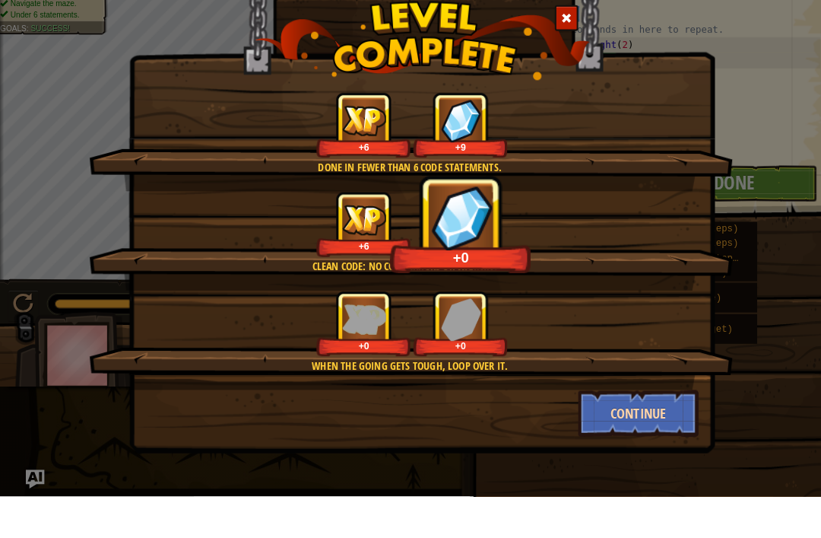
click at [577, 434] on button "Continue" at bounding box center [622, 457] width 118 height 46
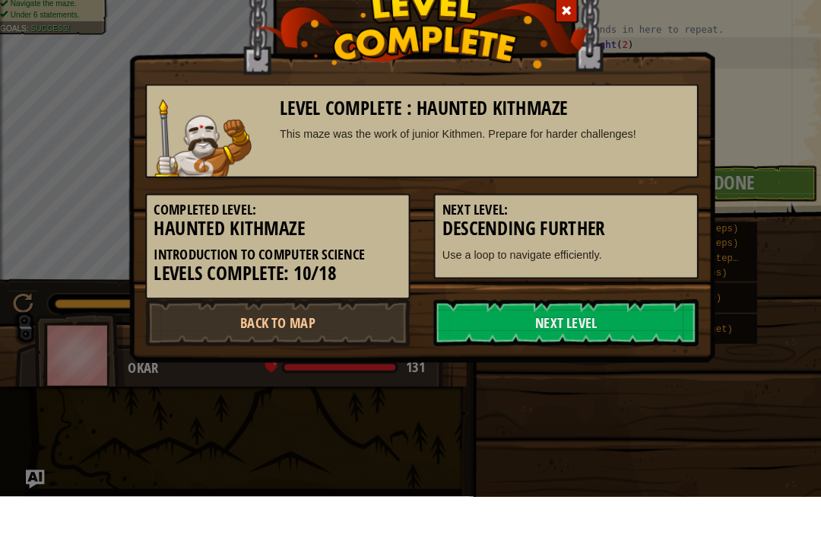
click at [577, 390] on div "Level Complete : Haunted Kithmaze This maze was the work of junior Kithmen. Pre…" at bounding box center [410, 269] width 821 height 538
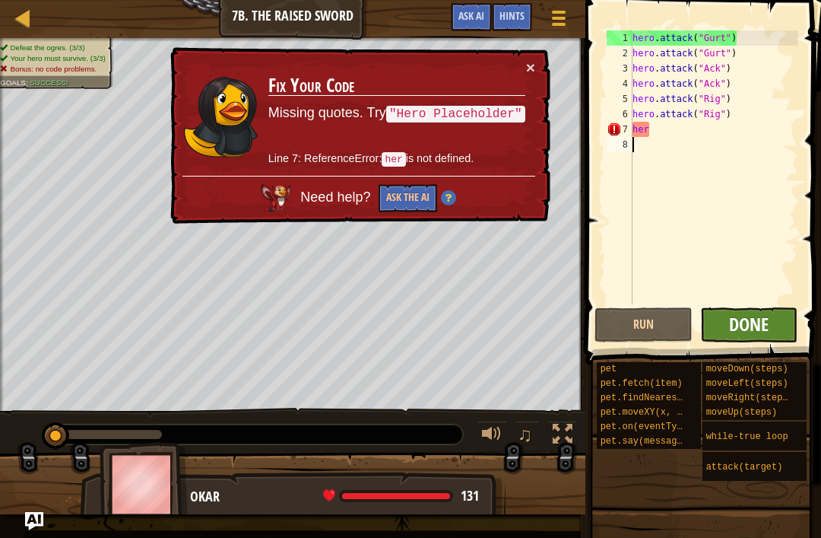
click at [750, 331] on span "Done" at bounding box center [749, 324] width 40 height 24
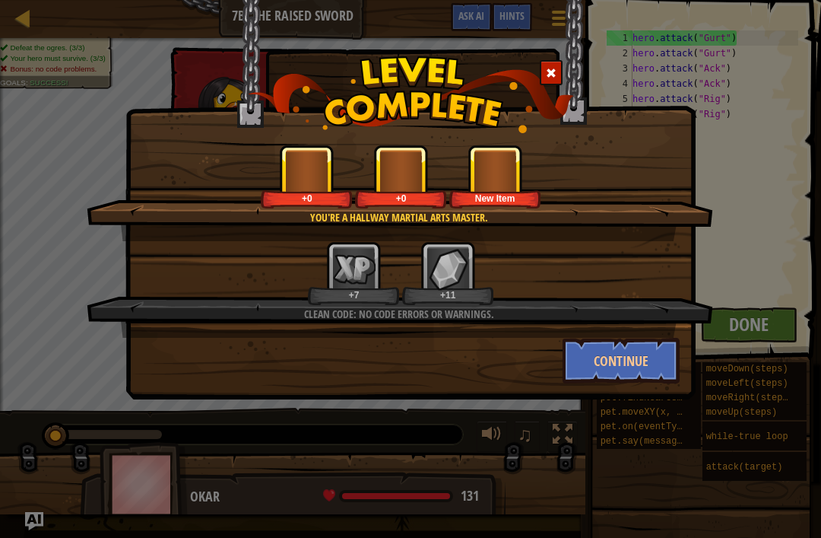
click at [660, 242] on div "+7 +11" at bounding box center [401, 273] width 590 height 64
click at [651, 378] on button "Continue" at bounding box center [622, 361] width 118 height 46
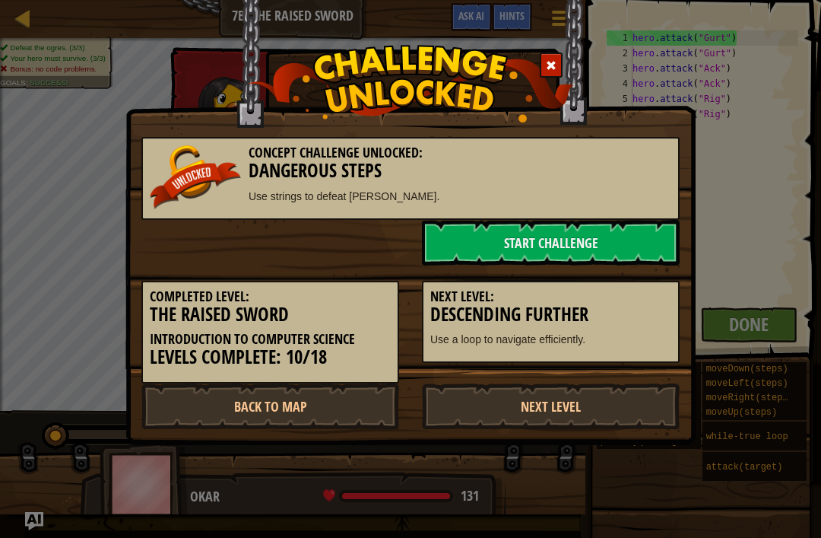
click at [652, 365] on div "Completed Level: The Raised Sword Introduction to Computer Science Levels Compl…" at bounding box center [410, 324] width 561 height 118
click at [731, 335] on div "Concept Challenge Unlocked: Dangerous Steps Use strings to defeat ogres. Start …" at bounding box center [410, 269] width 821 height 538
click at [640, 402] on link "Next Level" at bounding box center [551, 406] width 258 height 46
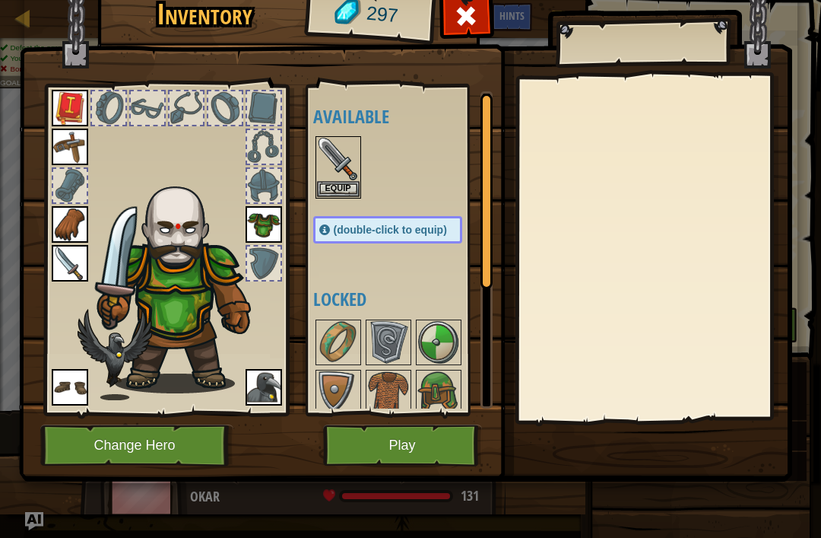
click at [446, 455] on button "Play" at bounding box center [402, 445] width 159 height 42
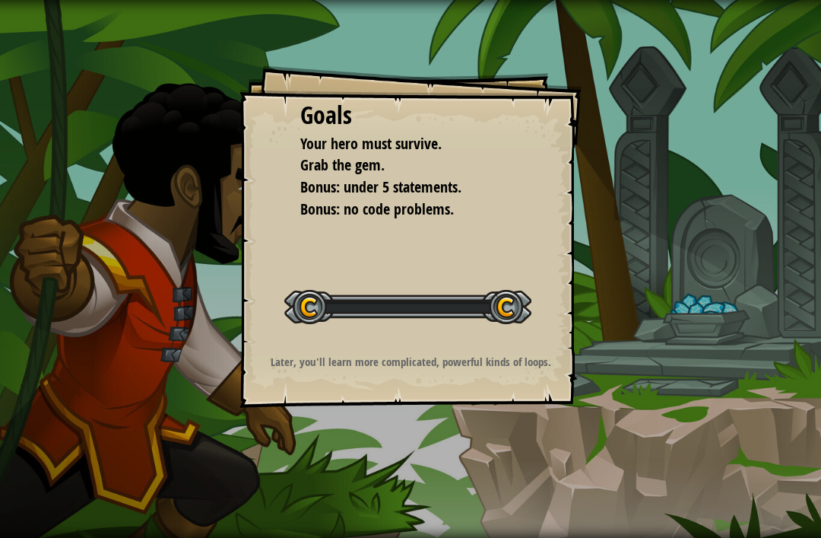
click at [452, 436] on div "Goals Your hero must survive. Grab the gem. Bonus: under 5 statements. Bonus: n…" at bounding box center [410, 269] width 821 height 538
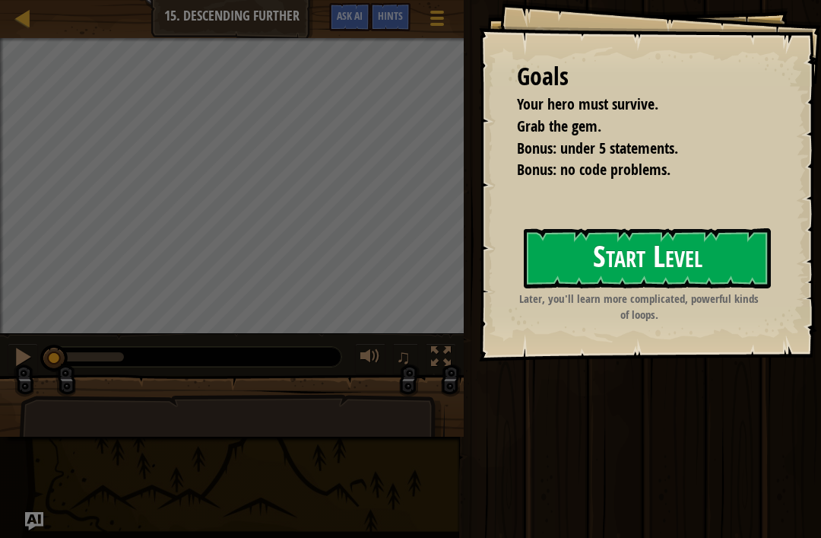
click at [660, 281] on button "Start Level" at bounding box center [647, 258] width 247 height 60
click at [680, 258] on button "Start Level" at bounding box center [647, 258] width 247 height 60
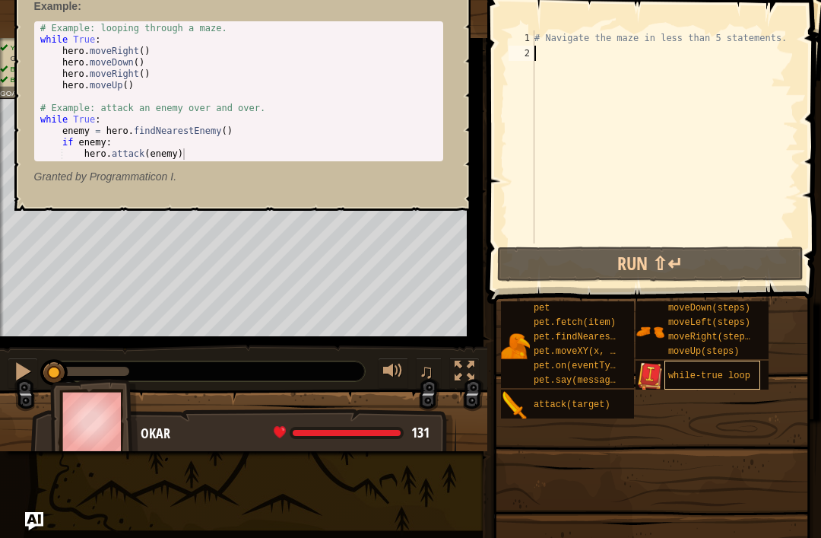
click at [696, 381] on div "while-true loop" at bounding box center [712, 374] width 96 height 29
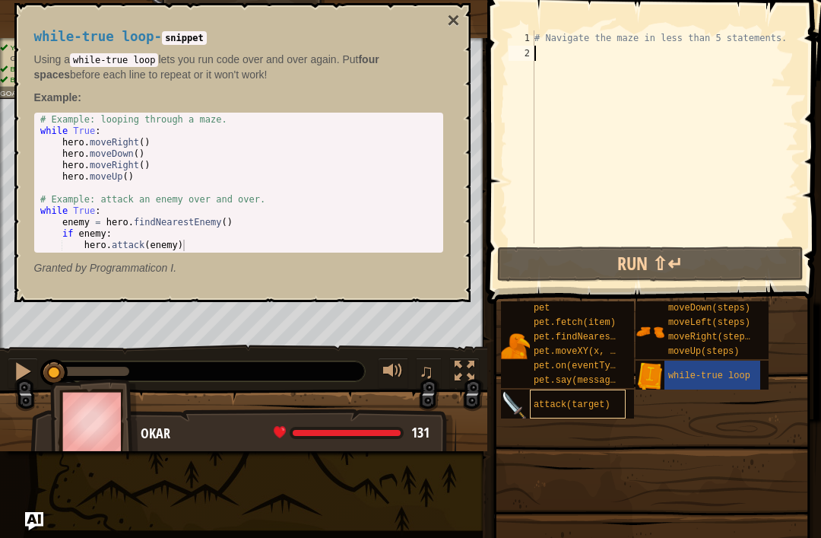
click at [585, 407] on span "attack(target)" at bounding box center [572, 404] width 77 height 11
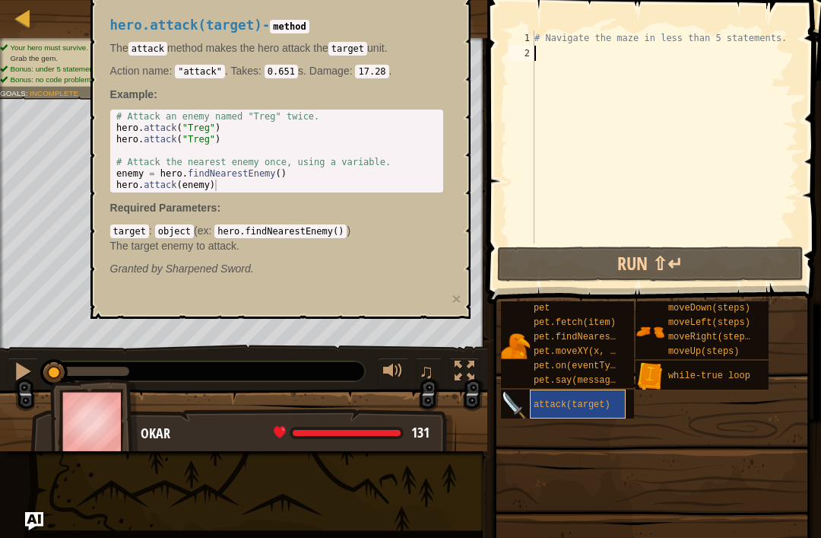
click at [604, 411] on div "attack(target)" at bounding box center [578, 403] width 96 height 29
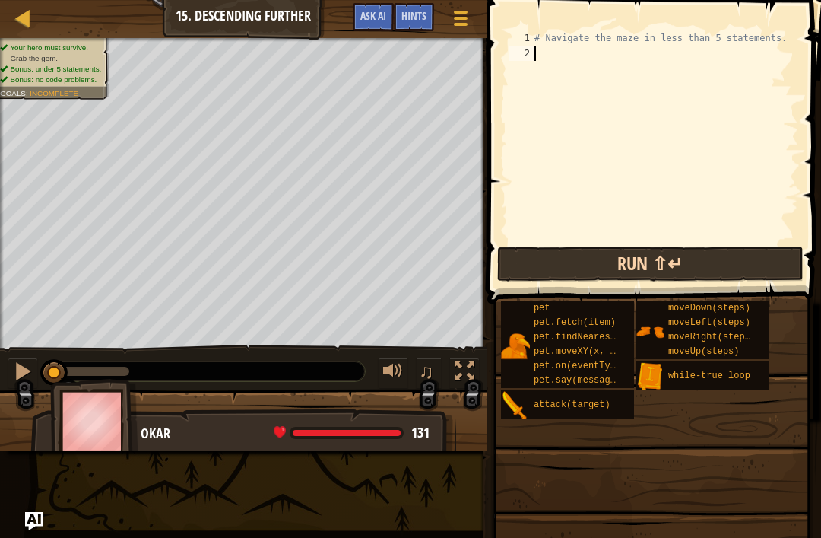
click at [716, 268] on button "Run ⇧↵" at bounding box center [650, 263] width 306 height 35
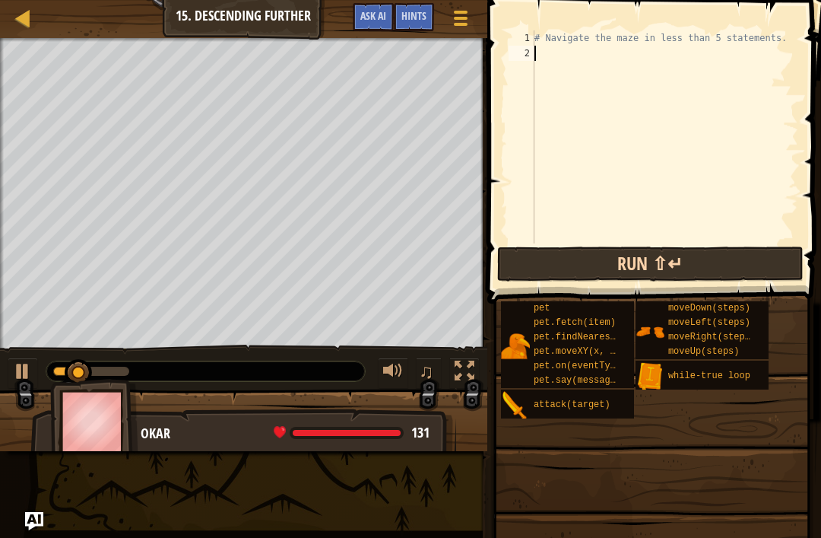
click at [729, 249] on button "Run ⇧↵" at bounding box center [650, 263] width 306 height 35
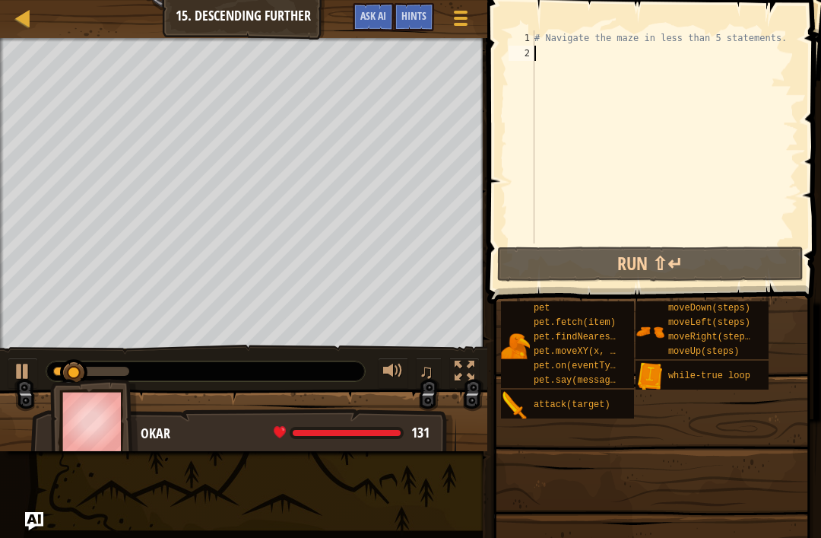
click at [728, 243] on div "# Navigate the maze in less than 5 statements." at bounding box center [664, 151] width 267 height 243
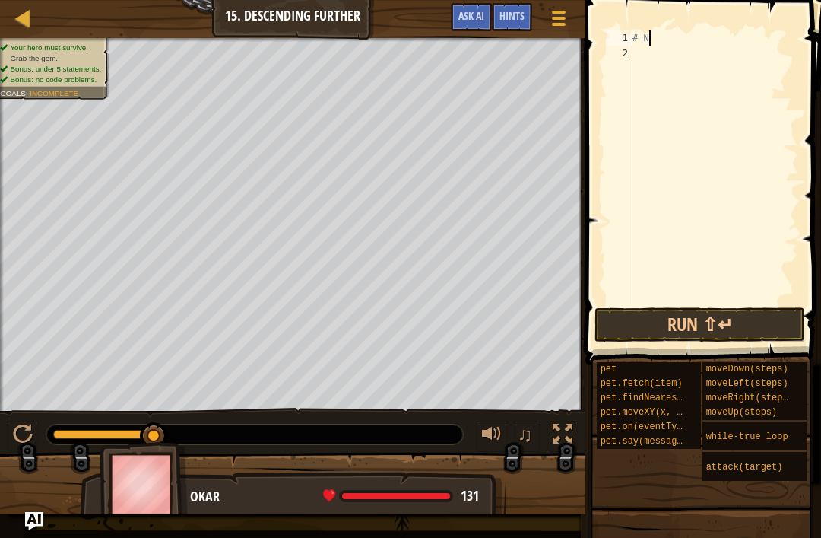
scroll to position [8, 0]
type textarea "#"
type textarea "\"
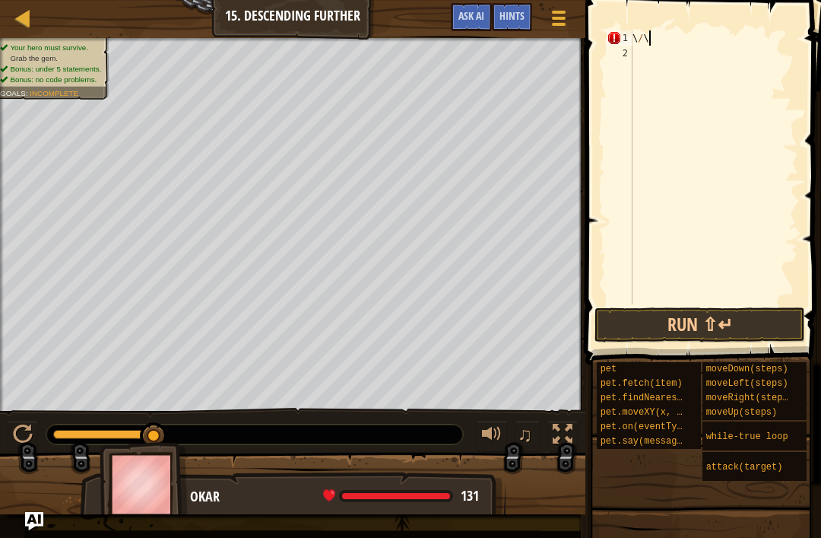
scroll to position [8, 1]
click at [687, 319] on button "Run ⇧↵" at bounding box center [700, 324] width 211 height 35
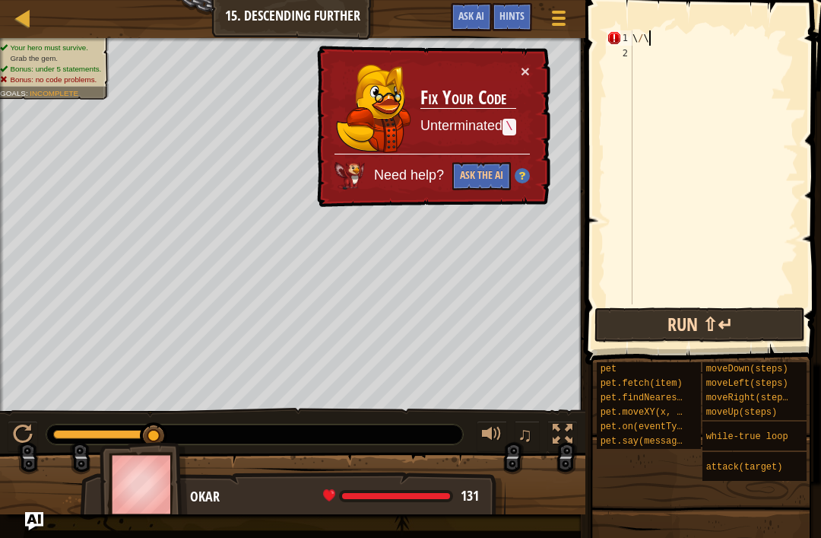
click at [734, 310] on button "Run ⇧↵" at bounding box center [700, 324] width 211 height 35
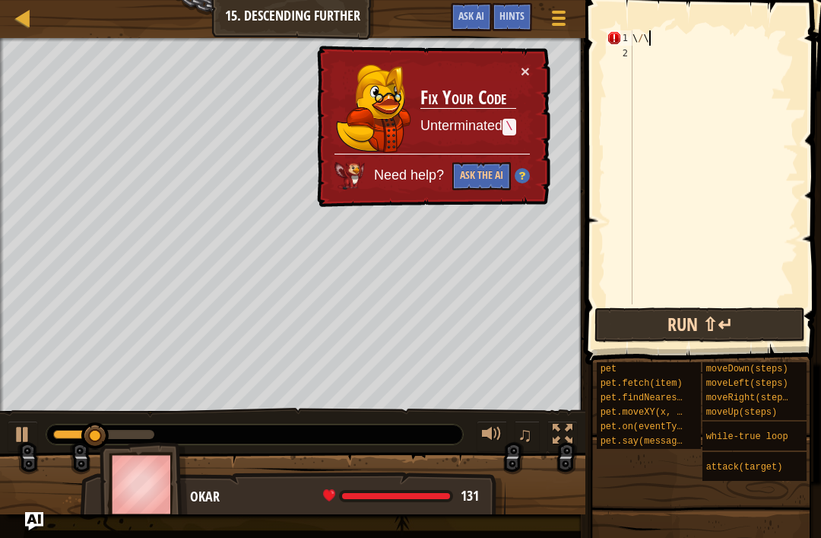
scroll to position [8, 0]
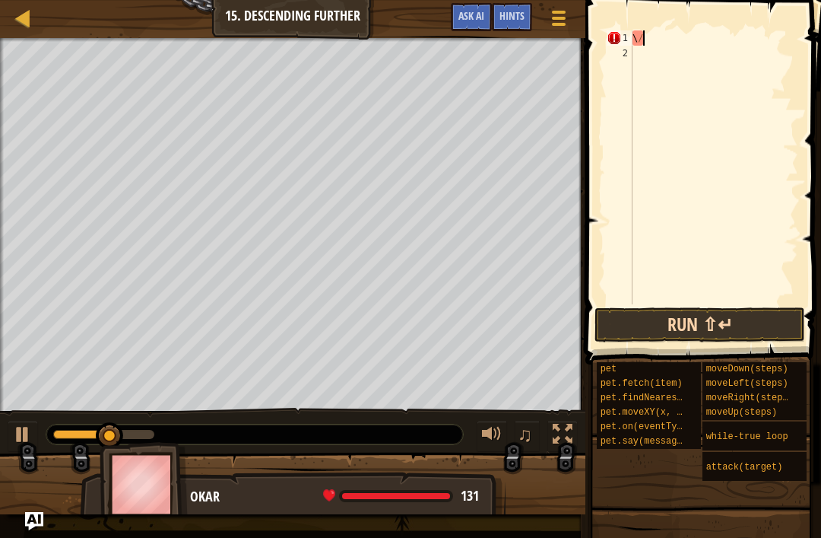
type textarea "\"
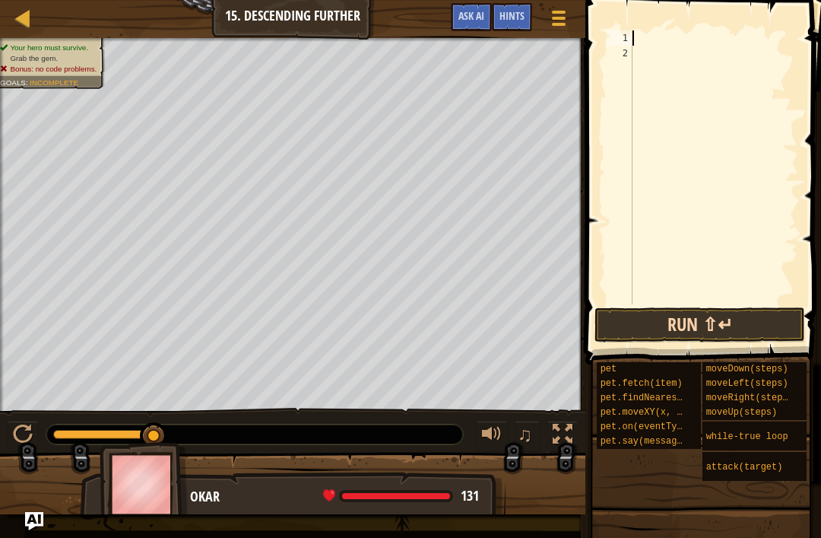
type textarea "}"
type textarea "mo"
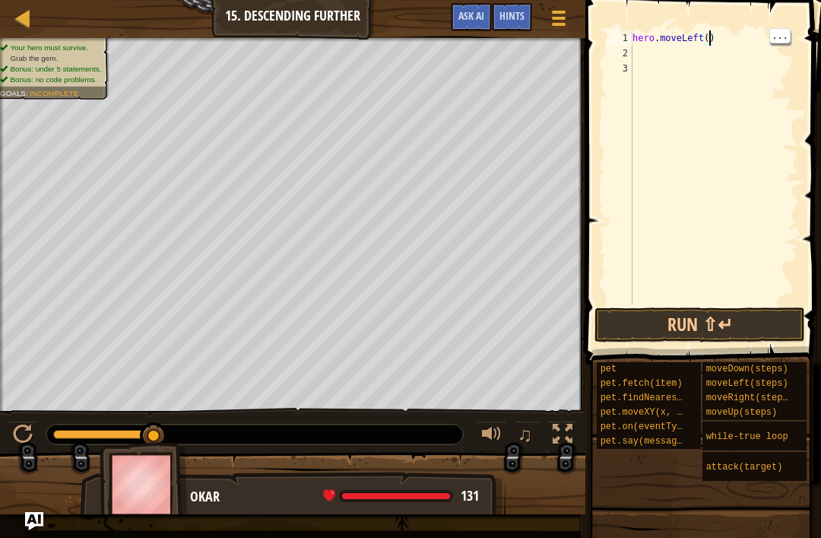
type textarea "hero.moveLeft(2)"
type textarea "he"
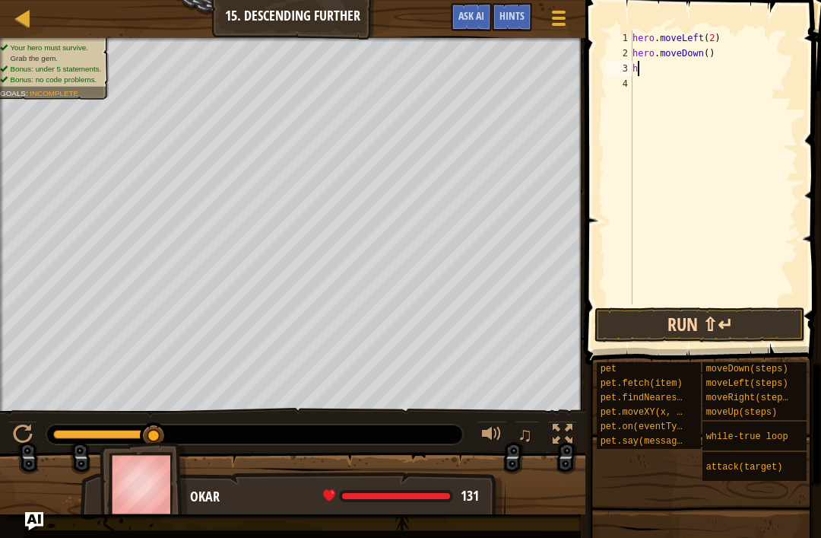
click at [787, 322] on button "Run ⇧↵" at bounding box center [700, 324] width 211 height 35
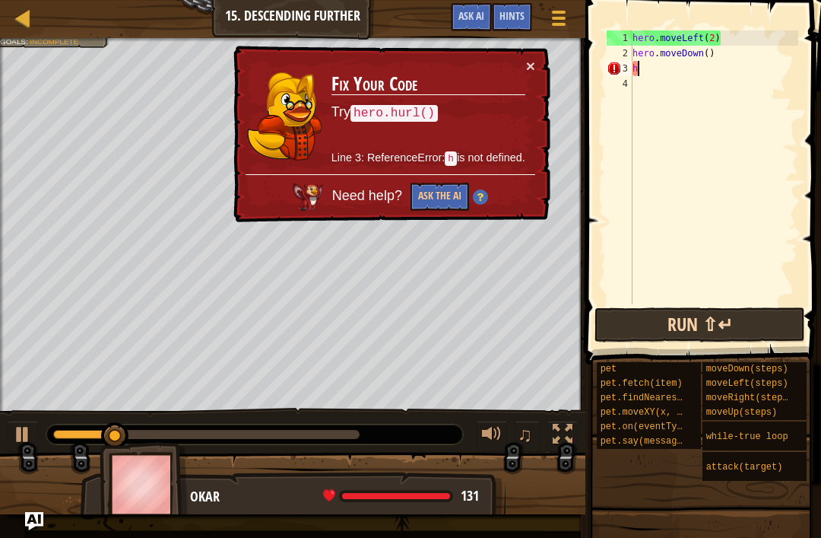
click at [738, 328] on button "Run ⇧↵" at bounding box center [700, 324] width 211 height 35
click at [766, 317] on button "Run ⇧↵" at bounding box center [700, 324] width 211 height 35
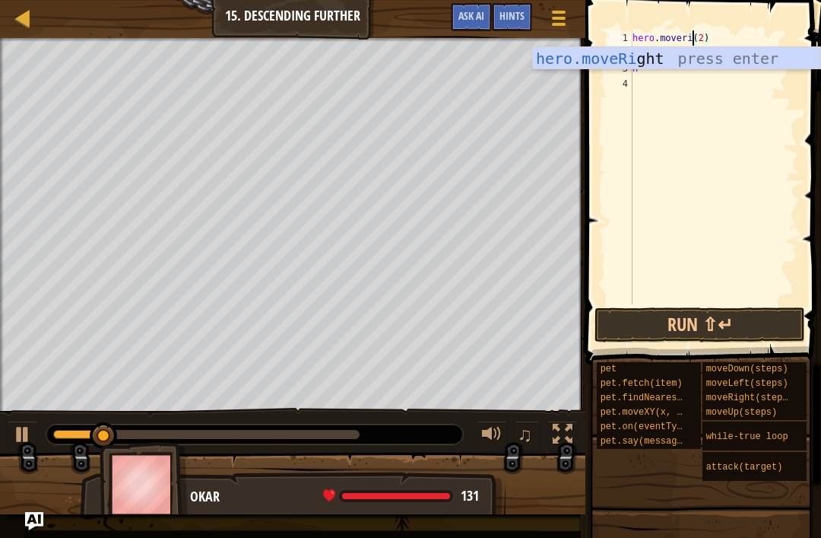
scroll to position [8, 6]
type textarea "hero.moveRight()(2)"
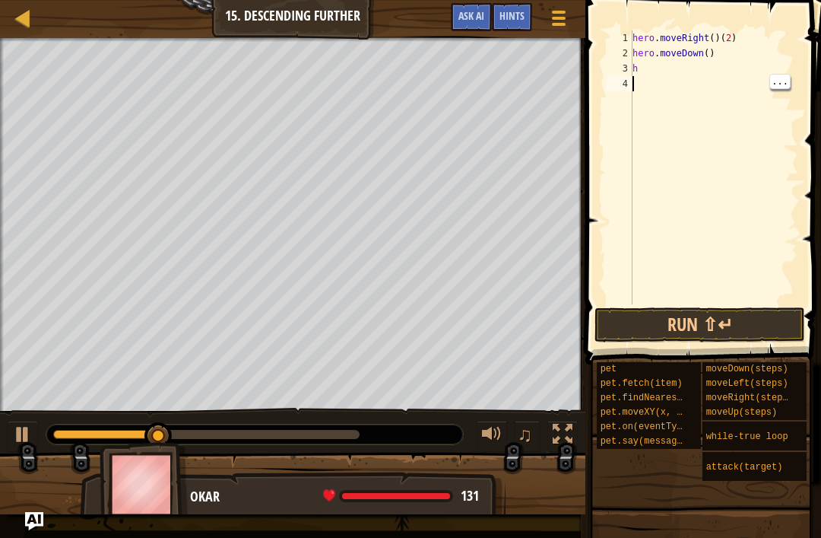
scroll to position [8, 0]
click at [659, 75] on div "hero . moveRight ( ) ( 2 ) hero . moveDown ( ) h" at bounding box center [714, 182] width 169 height 304
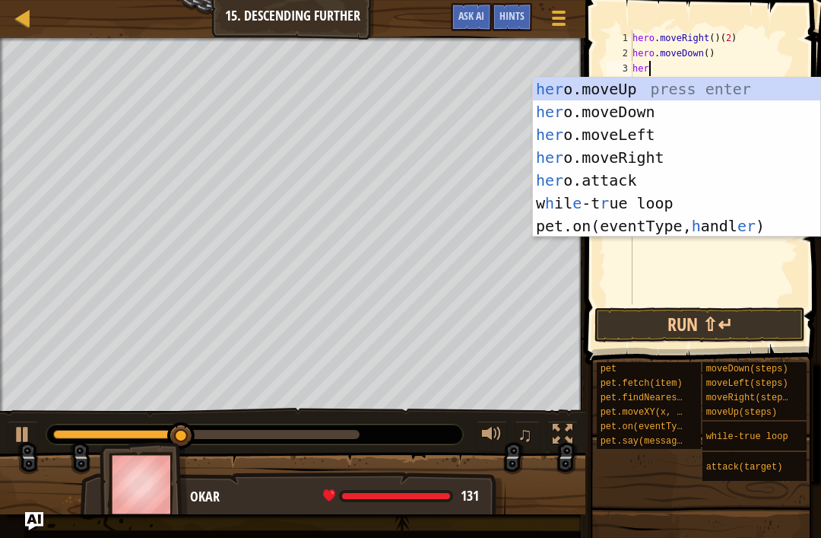
scroll to position [8, 1]
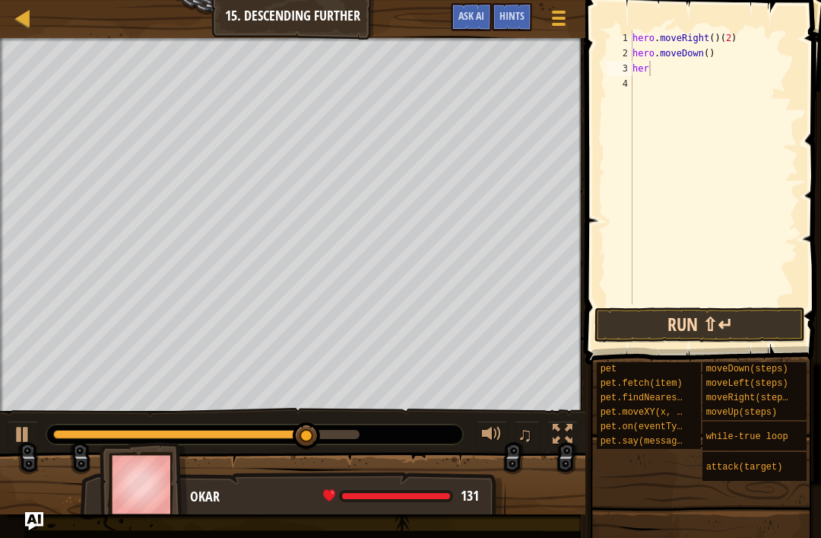
click at [683, 315] on button "Run ⇧↵" at bounding box center [700, 324] width 211 height 35
click at [683, 316] on button "Running" at bounding box center [700, 324] width 211 height 35
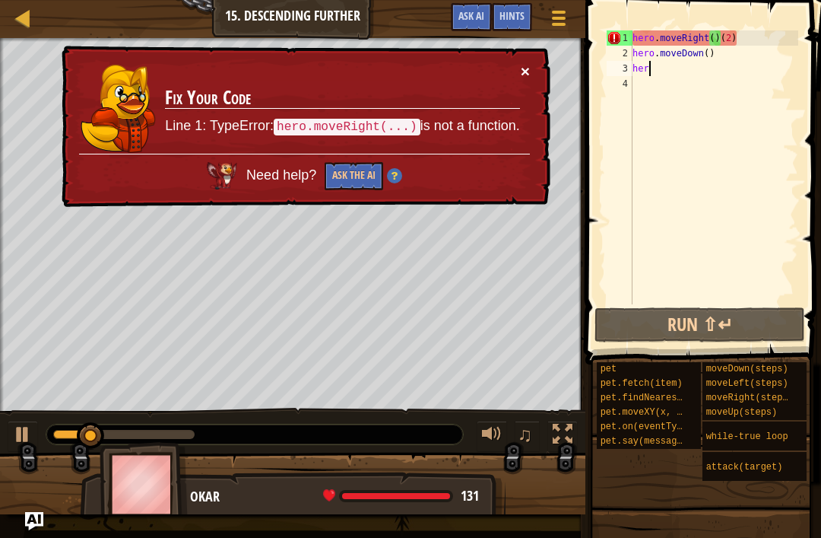
click at [529, 70] on button "×" at bounding box center [525, 71] width 9 height 16
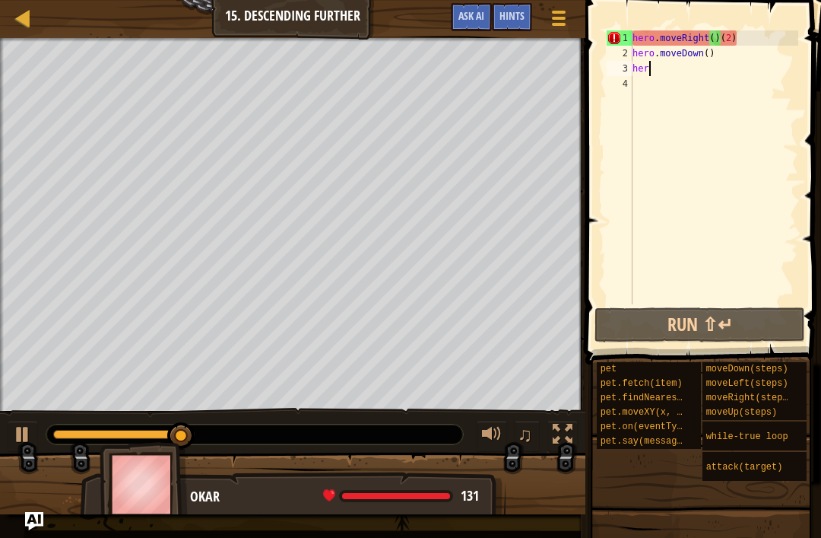
click at [725, 30] on div "hero . moveRight ( ) ( 2 ) hero . moveDown ( ) her" at bounding box center [714, 182] width 169 height 304
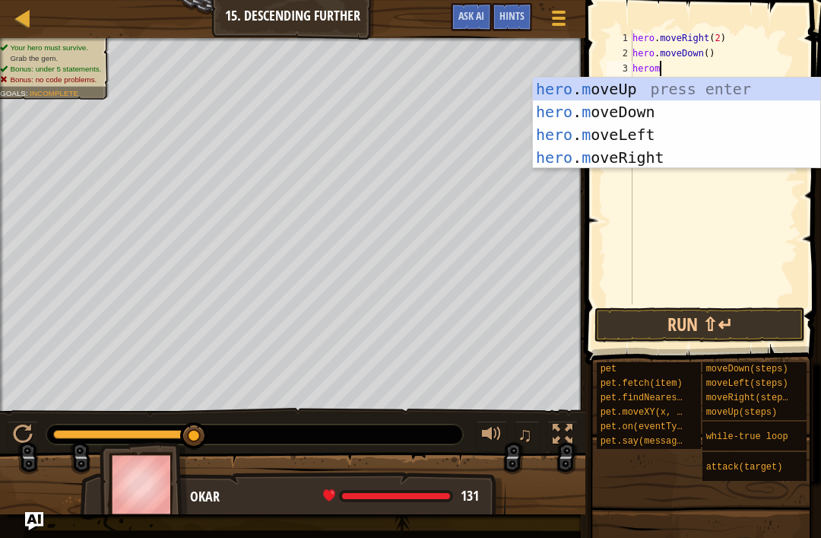
scroll to position [8, 2]
type textarea "heromov"
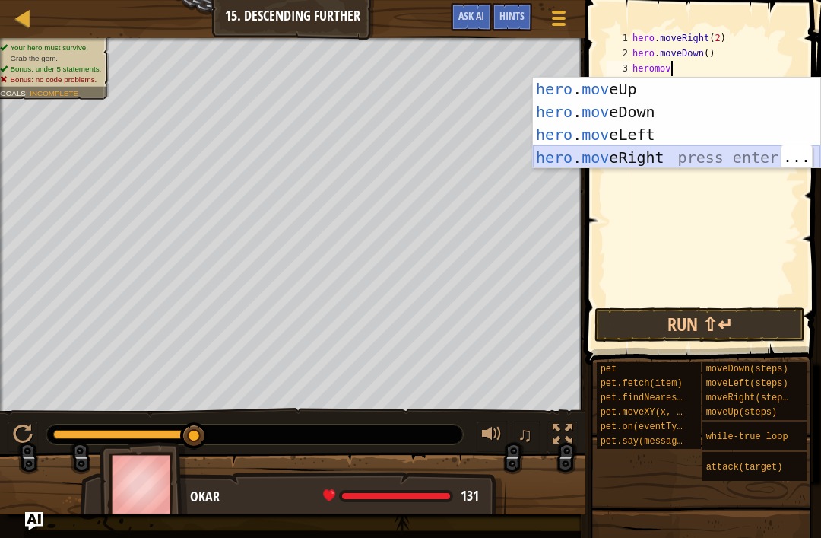
click at [730, 158] on div "hero . mov eUp press enter hero . mov eDown press enter hero . mov eLeft press …" at bounding box center [676, 146] width 287 height 137
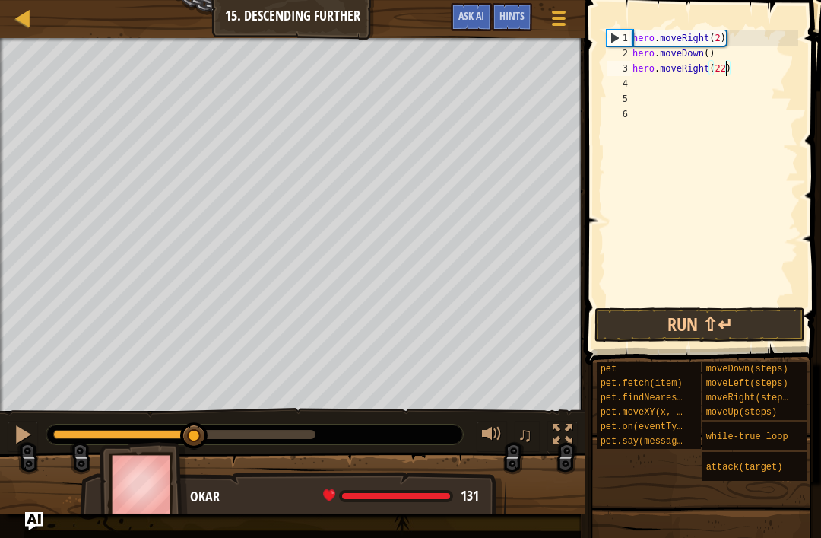
scroll to position [8, 8]
type textarea "hero.moveRight(2)"
click at [763, 312] on button "Run ⇧↵" at bounding box center [700, 324] width 211 height 35
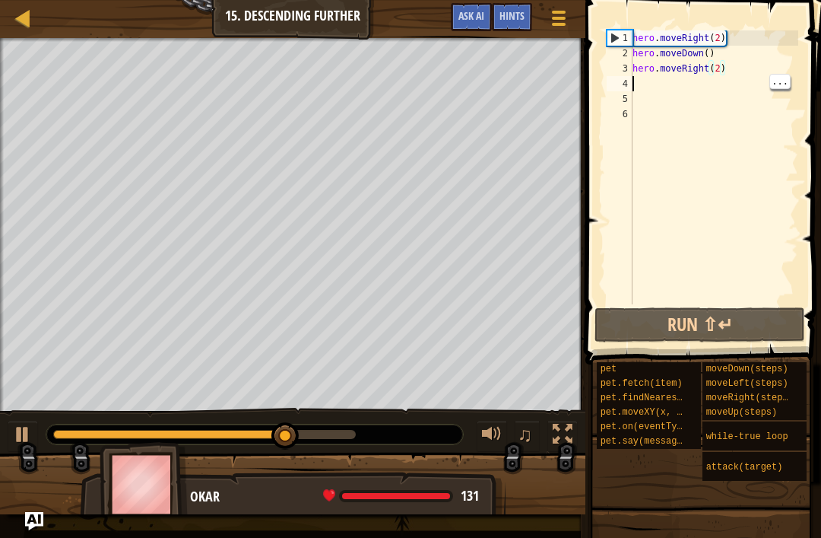
scroll to position [8, 0]
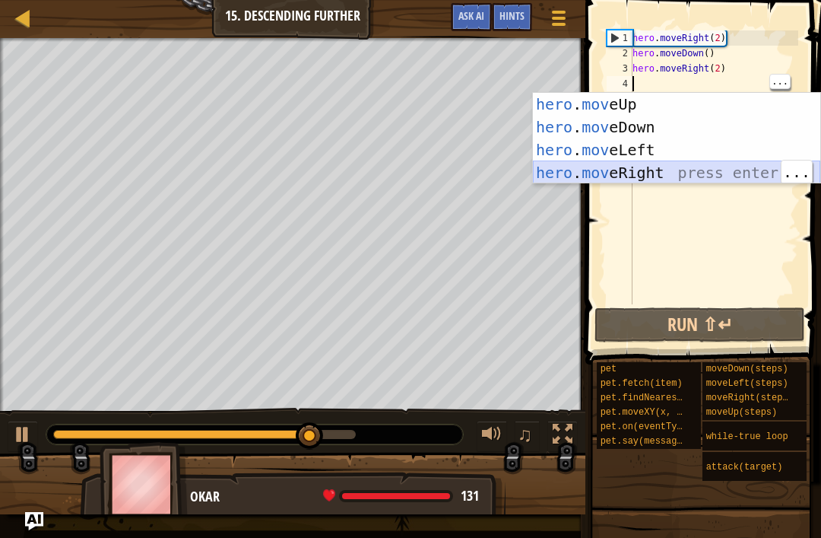
type textarea "her"
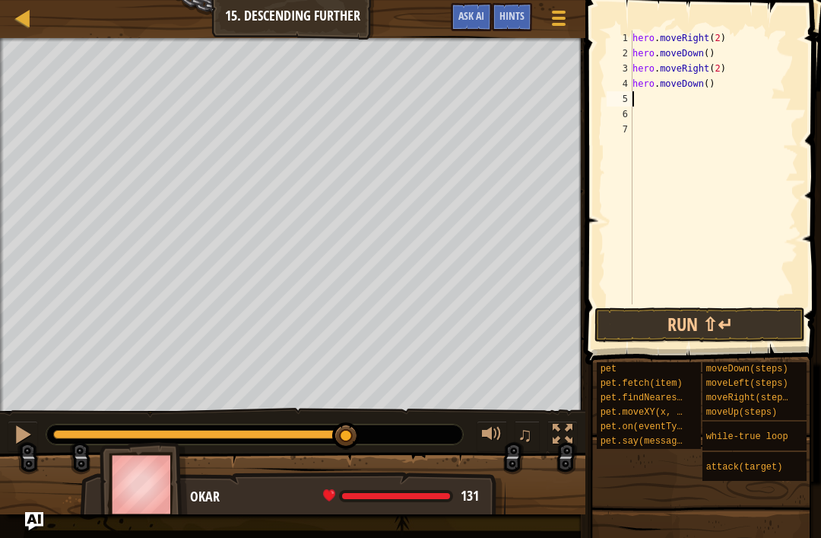
type textarea "j"
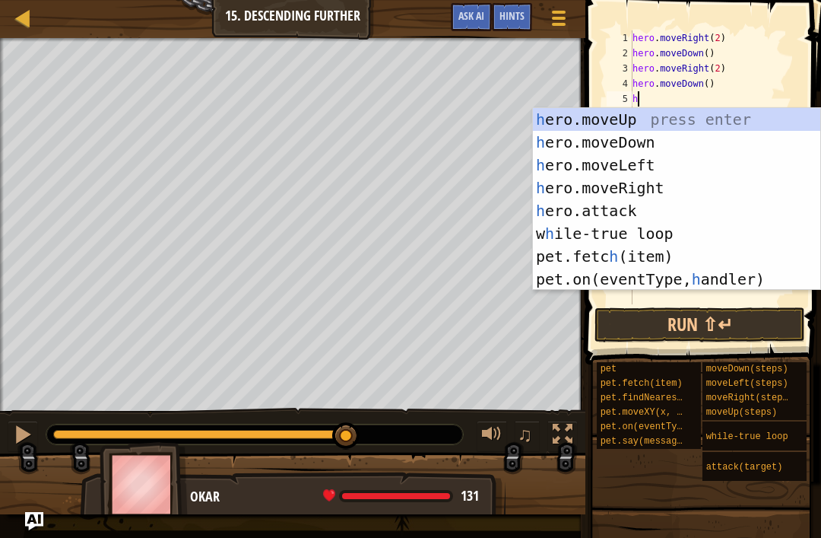
type textarea "her"
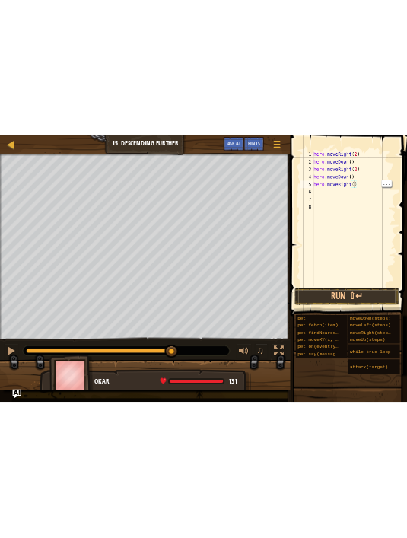
scroll to position [8, 7]
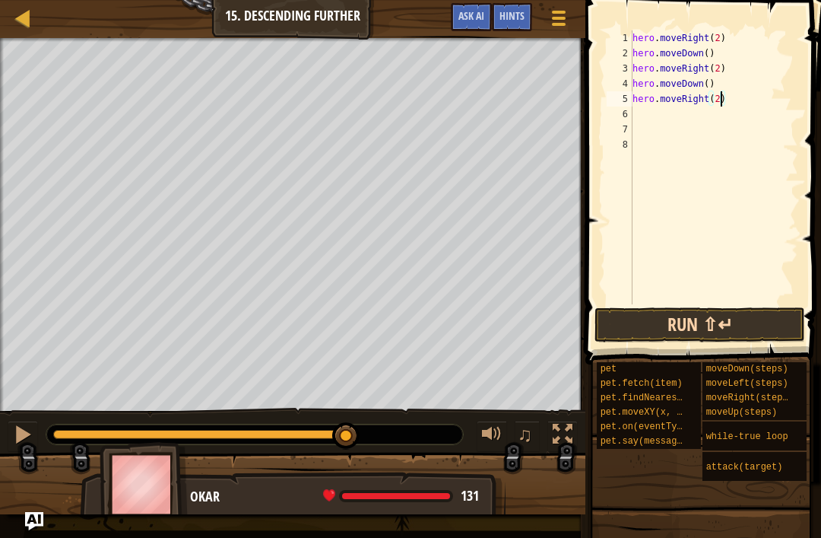
type textarea "hero.moveRight(2)"
click at [744, 337] on button "Run ⇧↵" at bounding box center [700, 324] width 211 height 35
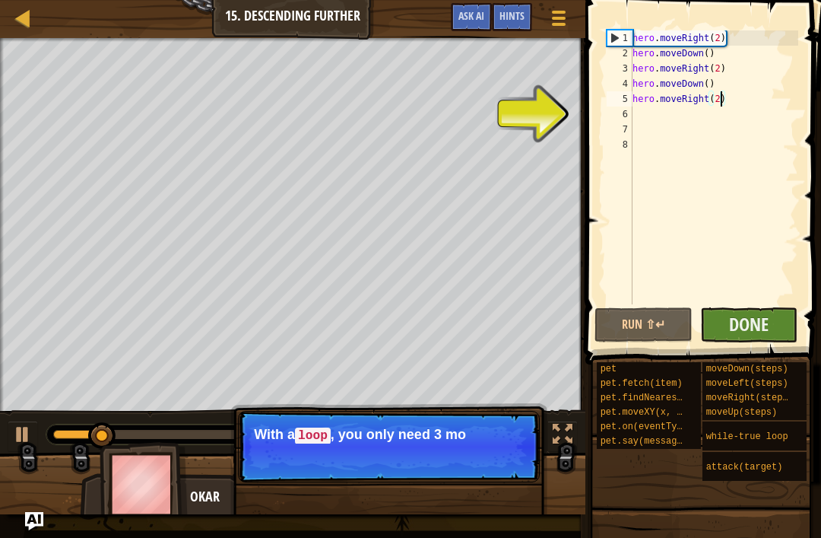
click at [757, 341] on button "Done" at bounding box center [749, 324] width 98 height 35
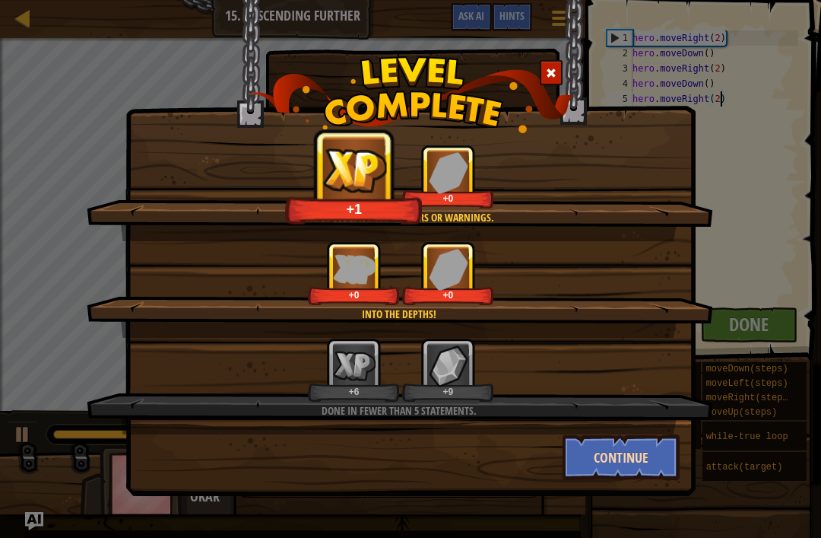
click at [633, 464] on button "Continue" at bounding box center [622, 457] width 118 height 46
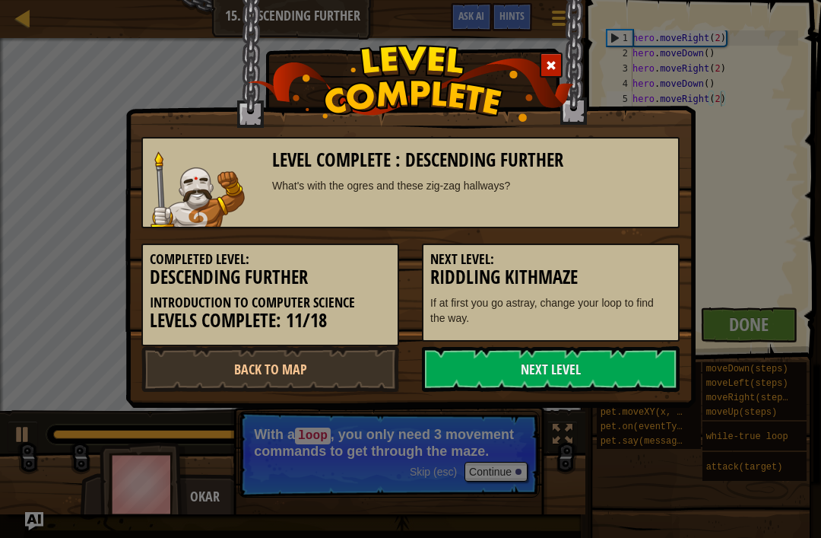
click at [634, 466] on div "Level Complete : Descending Further What's with the ogres and these zig-zag hal…" at bounding box center [410, 269] width 821 height 538
click at [644, 363] on link "Next Level" at bounding box center [551, 369] width 258 height 46
click at [644, 369] on link "Next Level" at bounding box center [551, 369] width 258 height 46
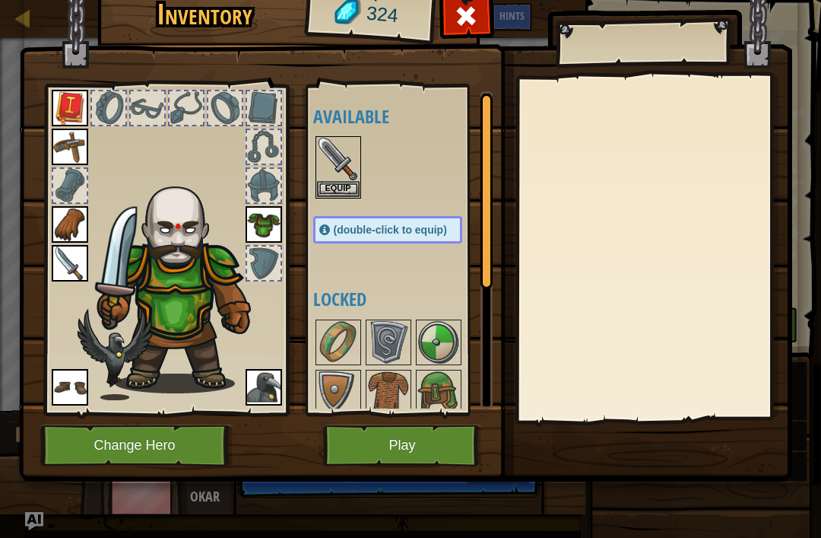
click at [384, 444] on button "Play" at bounding box center [402, 445] width 159 height 42
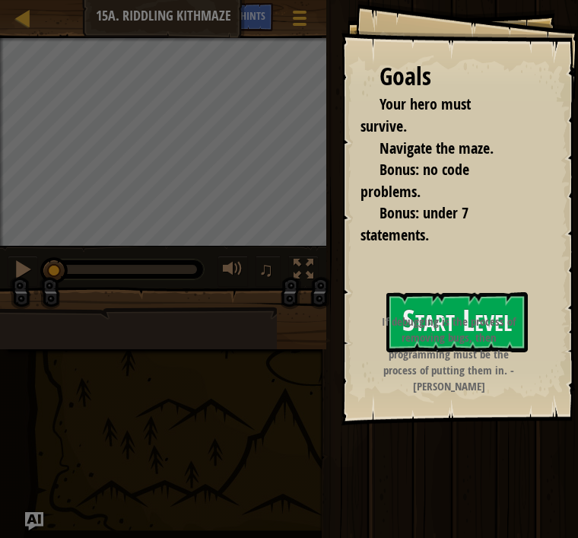
click at [395, 379] on div "If debugging is the process of removing bugs, then programming must be the proc…" at bounding box center [448, 353] width 141 height 81
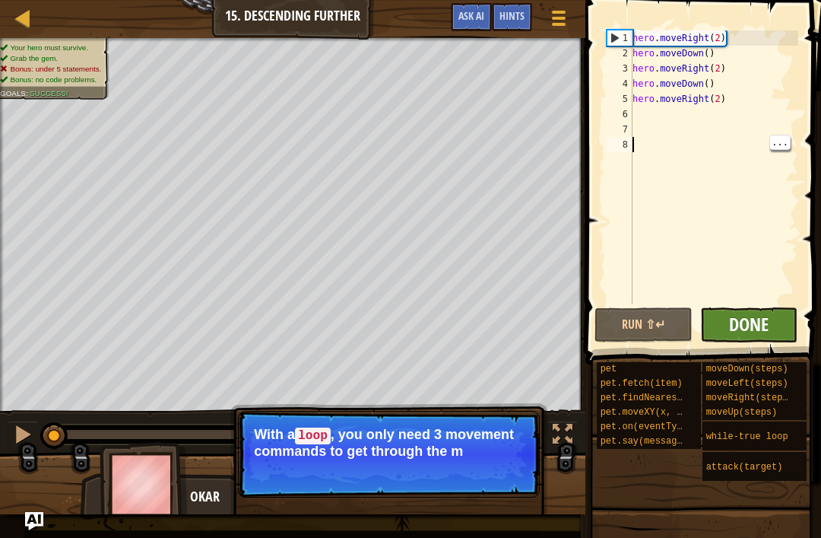
click at [737, 316] on span "Done" at bounding box center [749, 324] width 40 height 24
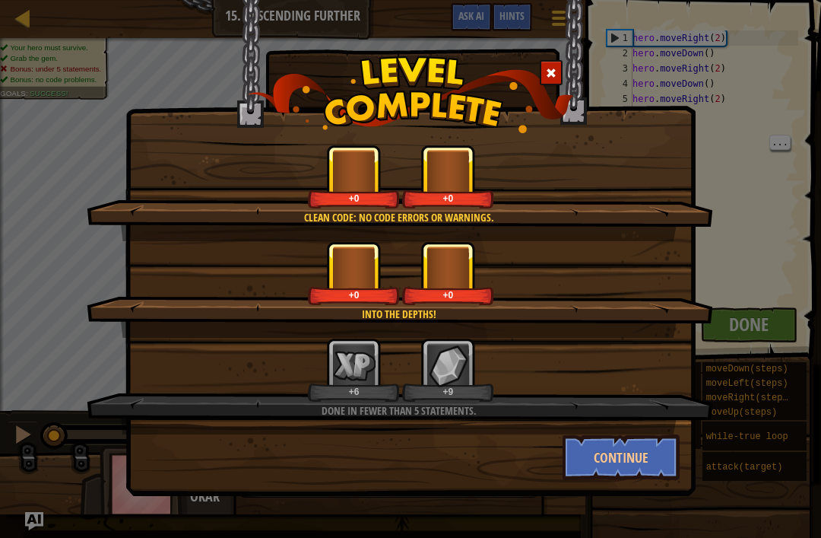
click at [614, 277] on div "+0 +0" at bounding box center [401, 273] width 590 height 64
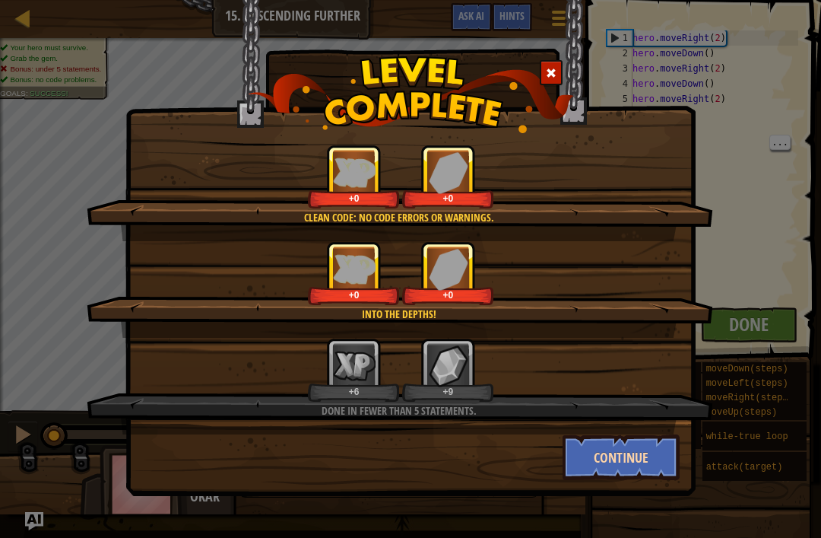
click at [608, 461] on button "Continue" at bounding box center [622, 457] width 118 height 46
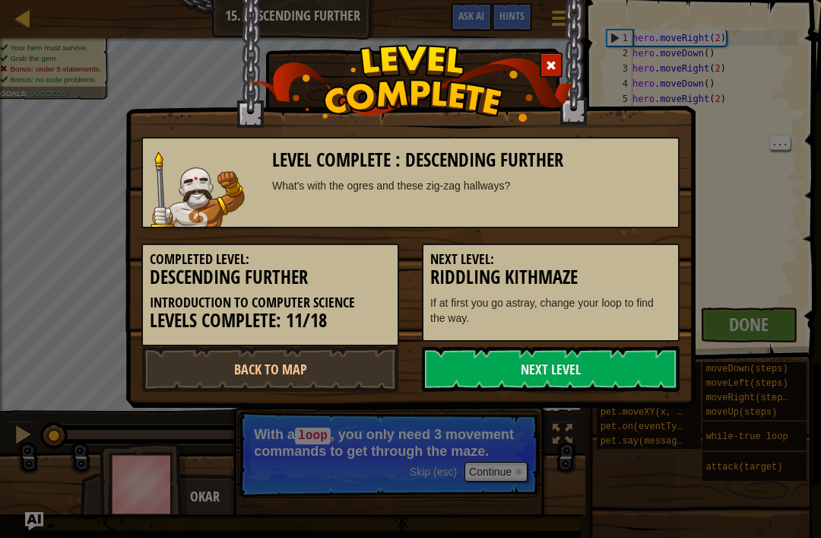
click at [630, 456] on div "Level Complete : Descending Further What's with the ogres and these zig-zag hal…" at bounding box center [410, 269] width 821 height 538
click at [625, 388] on link "Next Level" at bounding box center [551, 369] width 258 height 46
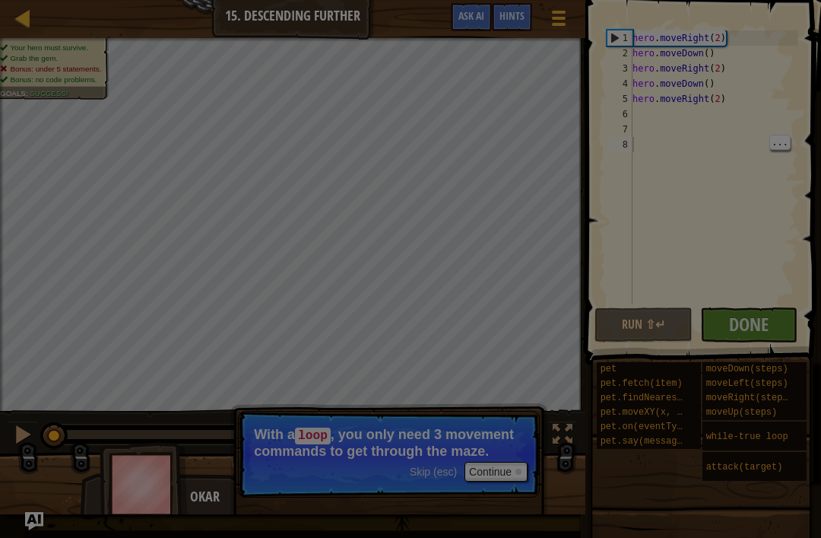
click at [650, 360] on div at bounding box center [410, 269] width 821 height 538
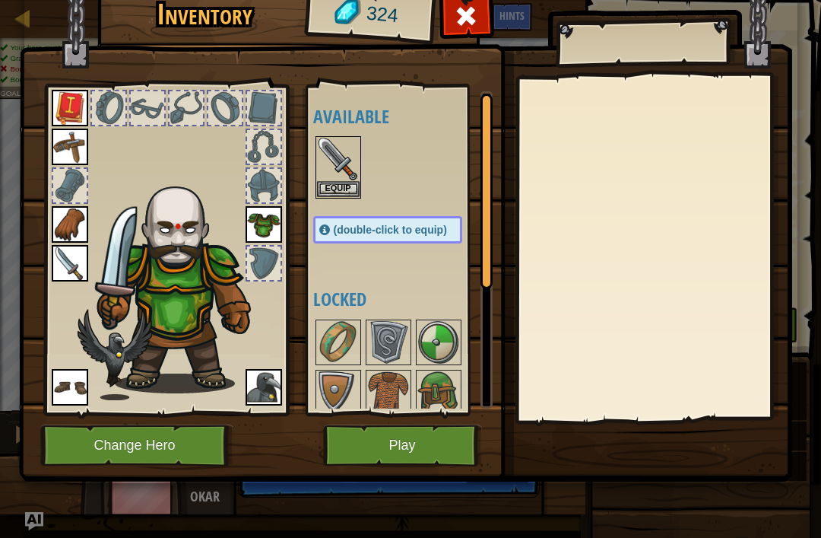
click at [435, 449] on button "Play" at bounding box center [402, 445] width 159 height 42
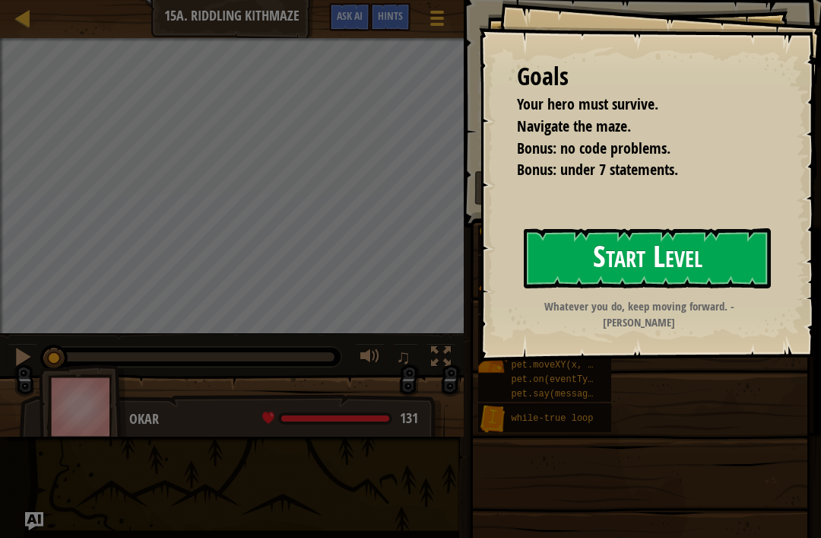
click at [723, 257] on button "Start Level" at bounding box center [647, 258] width 247 height 60
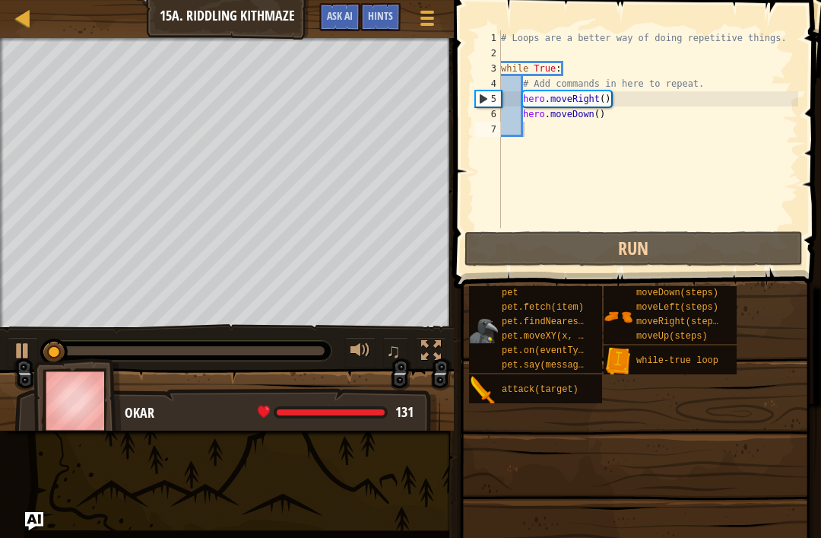
click at [486, 288] on div "pet pet.fetch(item) pet.findNearestByType(type) pet.moveXY(x, y) pet.on(eventTy…" at bounding box center [535, 329] width 133 height 87
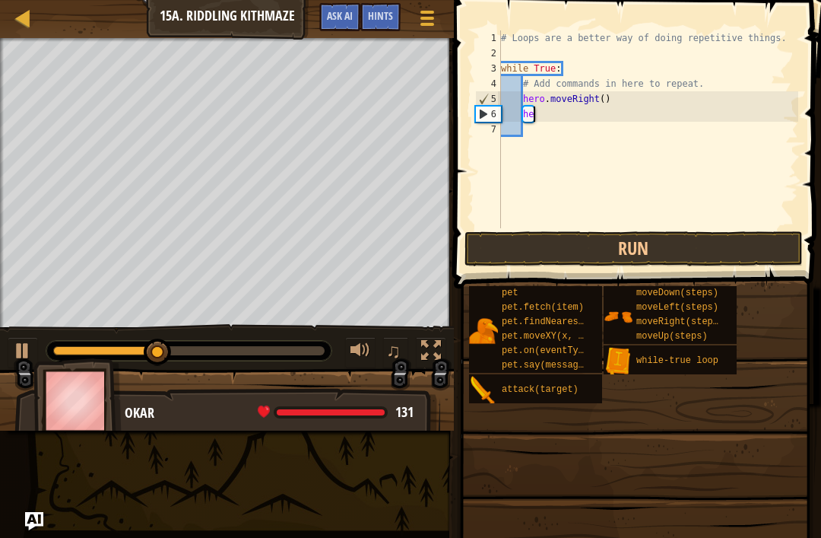
type textarea "h"
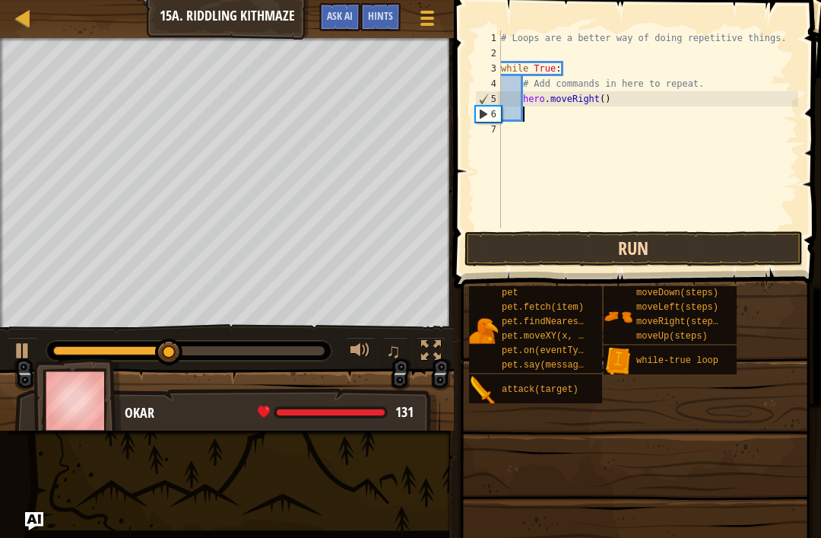
click at [732, 263] on button "Run" at bounding box center [634, 248] width 338 height 35
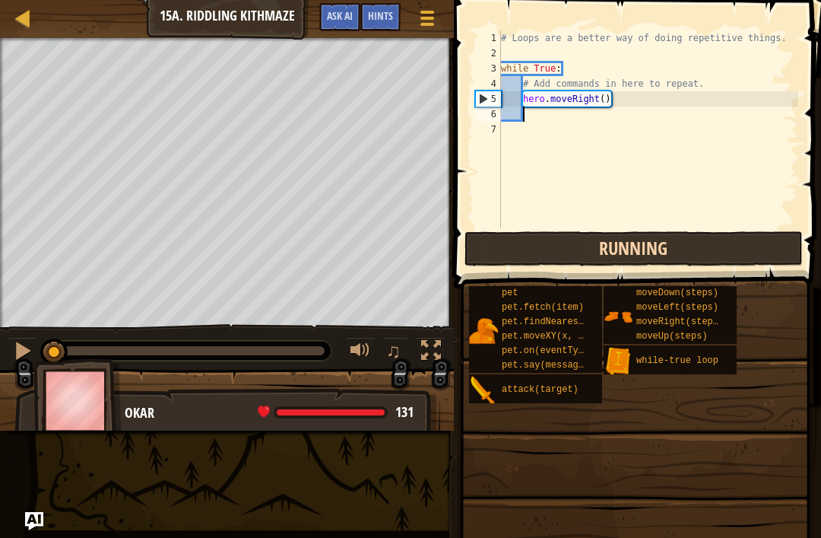
click at [758, 246] on button "Running" at bounding box center [634, 248] width 338 height 35
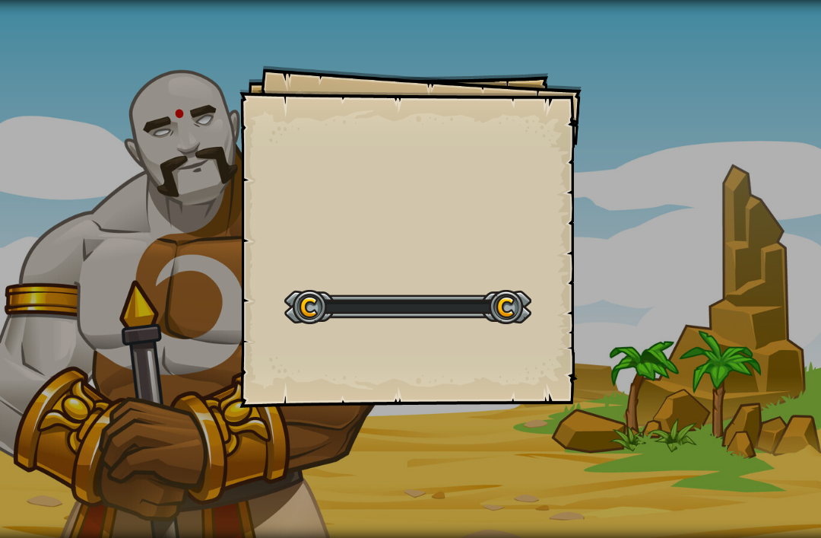
click at [745, 255] on div "Goals Start Level Error loading from server. Try refreshing the page. You'll ne…" at bounding box center [410, 269] width 821 height 538
